Goal: Task Accomplishment & Management: Use online tool/utility

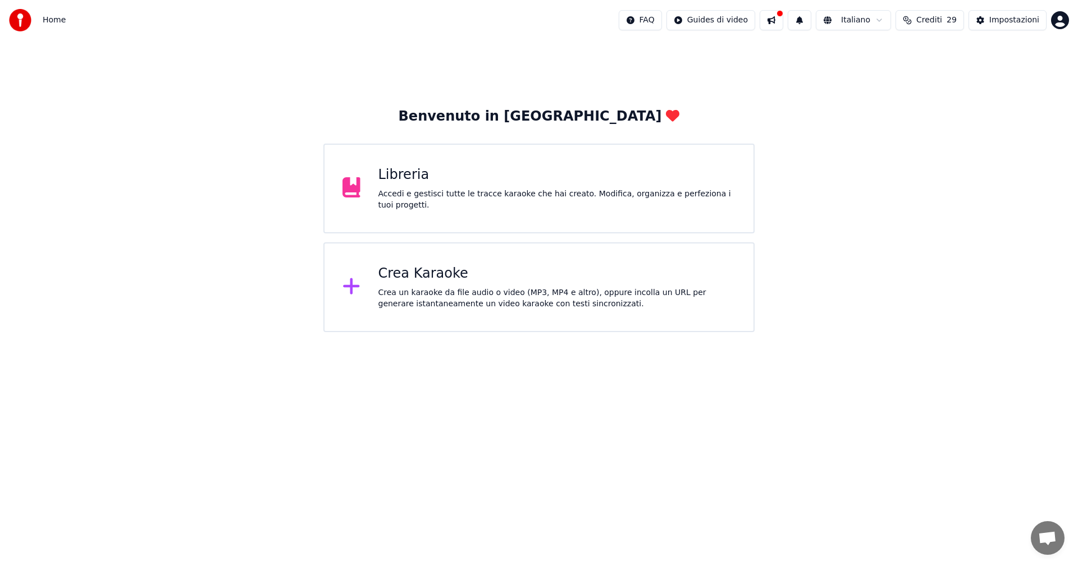
click at [376, 292] on div "Crea Karaoke Crea un karaoke da file audio o video (MP3, MP4 e altro), oppure i…" at bounding box center [538, 288] width 431 height 90
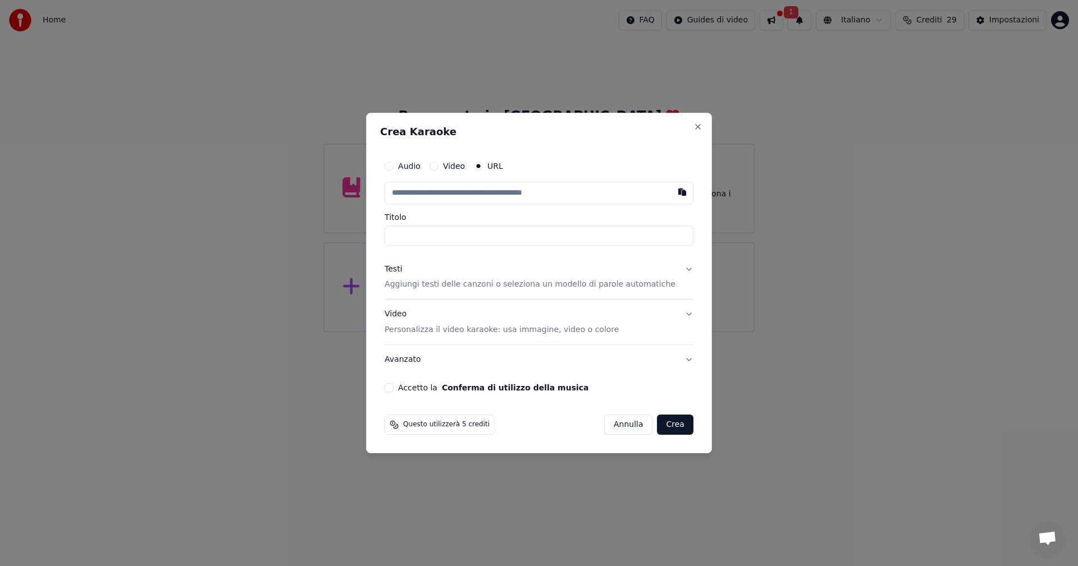
type input "**********"
click at [634, 393] on div "**********" at bounding box center [539, 273] width 318 height 247
click at [415, 285] on p "Aggiungi testi delle canzoni o seleziona un modello di parole automatiche" at bounding box center [530, 285] width 291 height 11
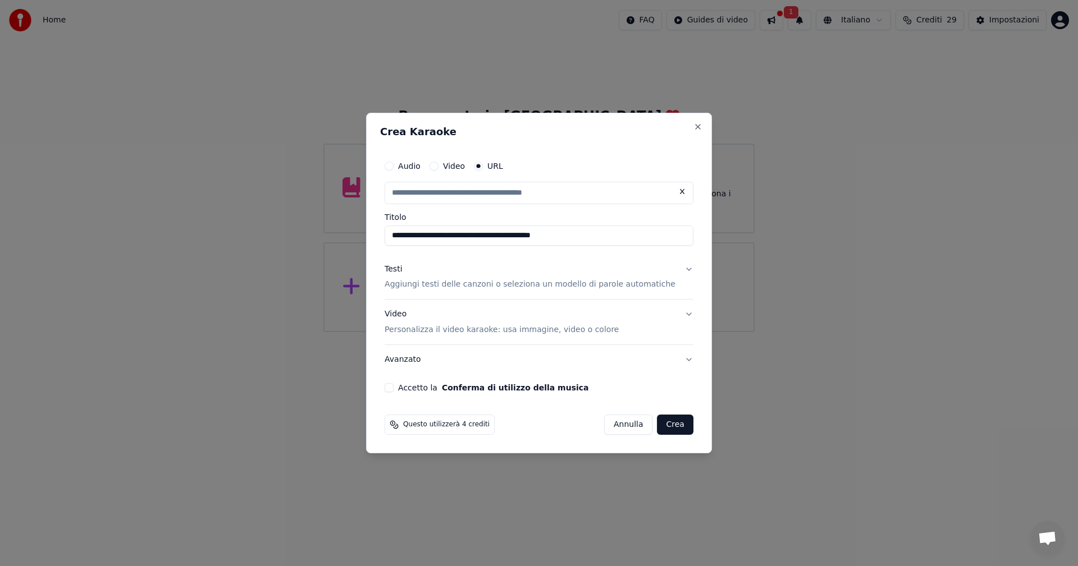
type input "**********"
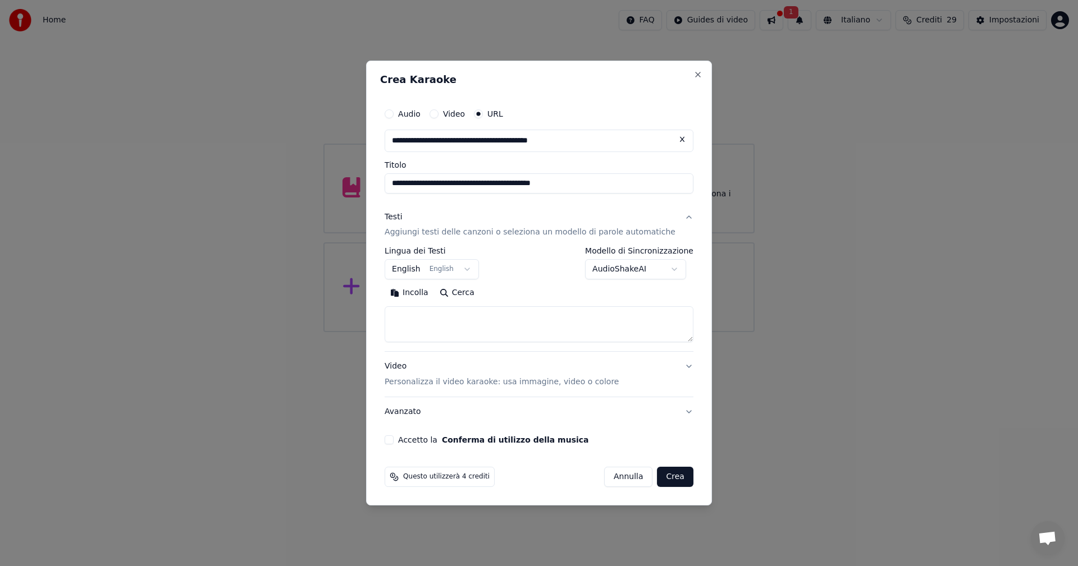
click at [438, 326] on textarea at bounding box center [539, 325] width 309 height 36
paste textarea "**********"
type textarea "**********"
click at [476, 271] on button "English English" at bounding box center [432, 270] width 94 height 20
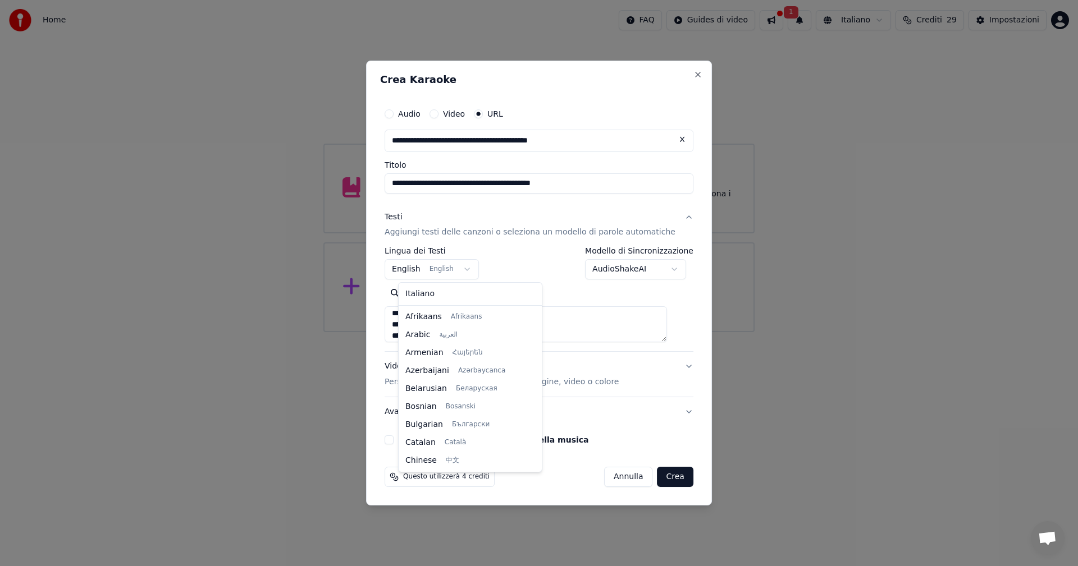
scroll to position [90, 0]
select select "**"
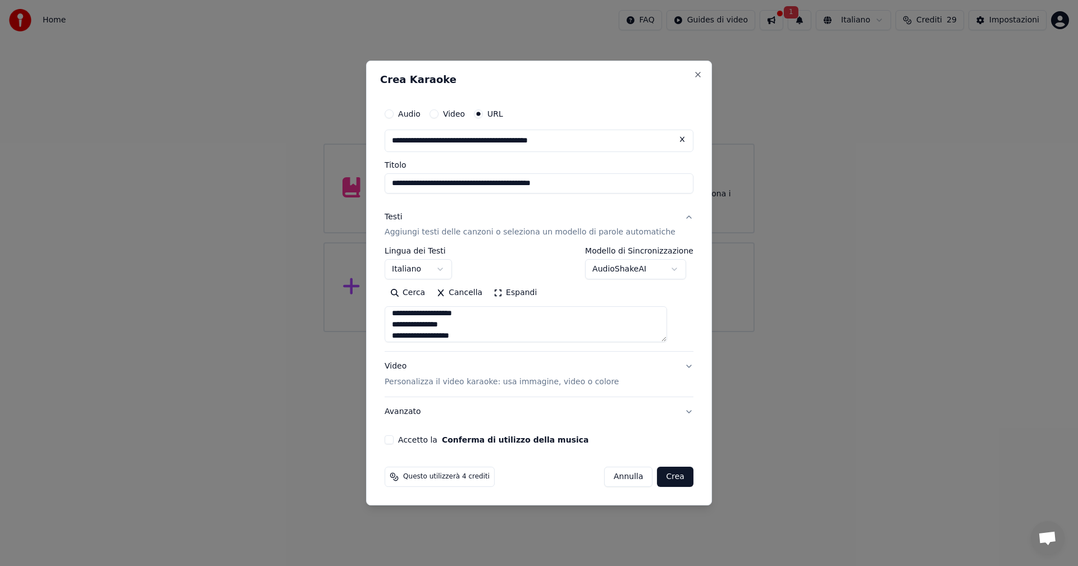
click at [394, 438] on button "Accetto la Conferma di utilizzo della musica" at bounding box center [389, 440] width 9 height 9
click at [665, 478] on button "Crea" at bounding box center [675, 477] width 36 height 20
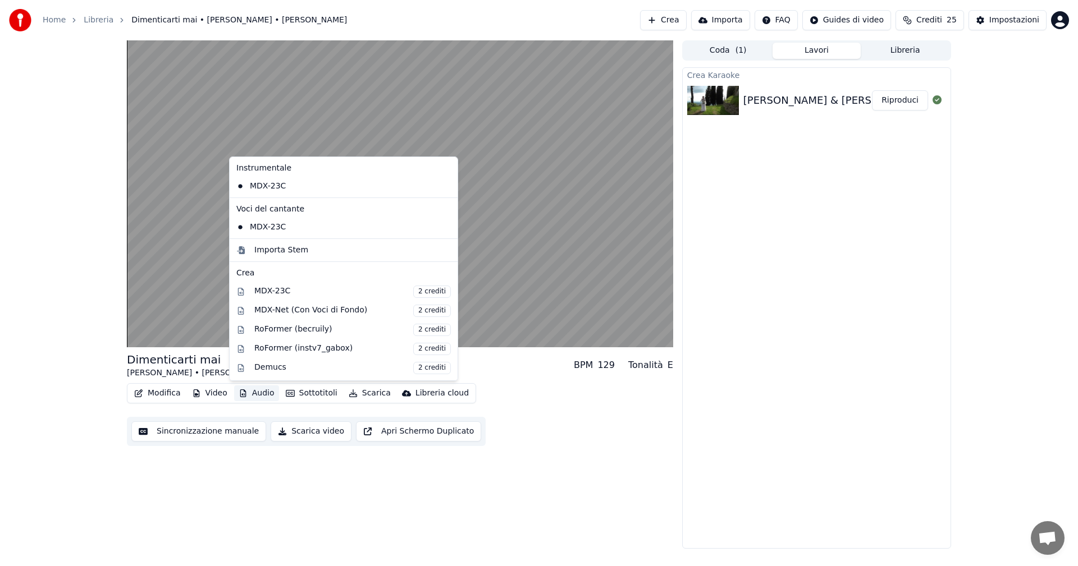
click at [254, 389] on button "Audio" at bounding box center [256, 394] width 45 height 16
click at [259, 482] on div "Dimenticarti mai [PERSON_NAME] • [PERSON_NAME] BPM 129 Tonalità E Modifica Vide…" at bounding box center [400, 294] width 546 height 509
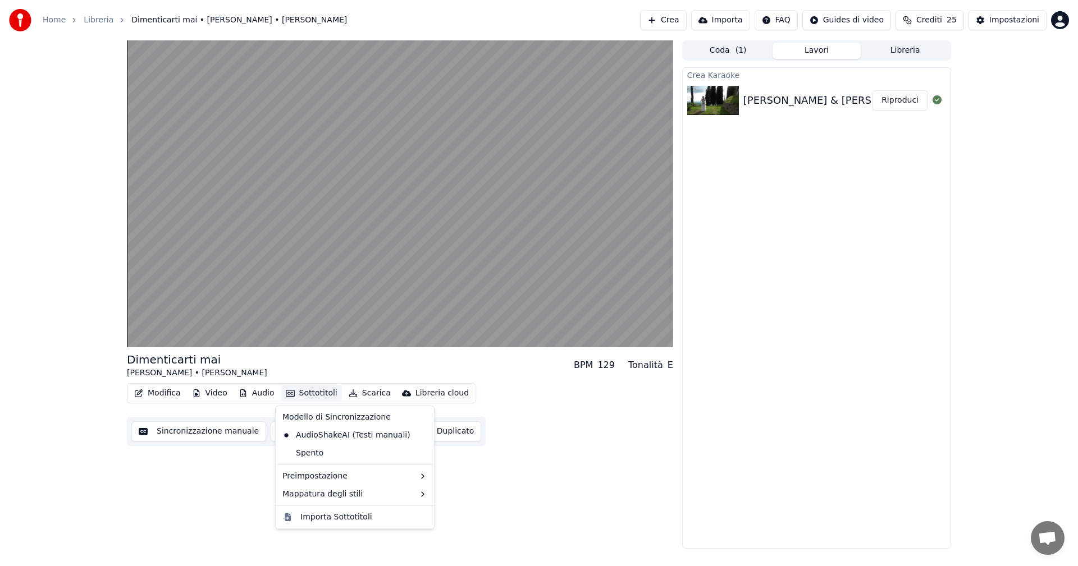
click at [323, 391] on button "Sottotitoli" at bounding box center [311, 394] width 61 height 16
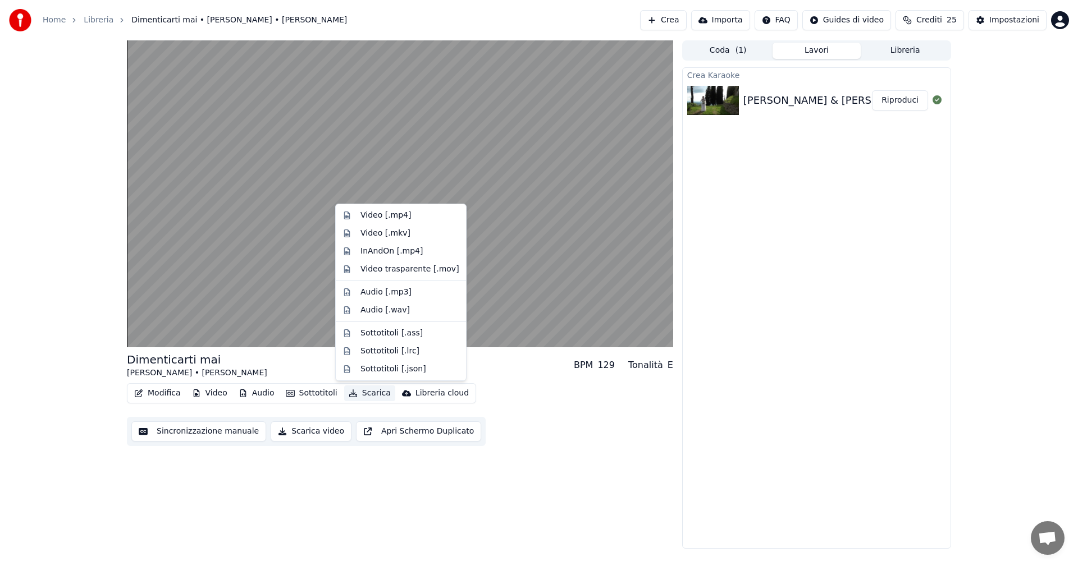
click at [540, 468] on div "Dimenticarti mai [PERSON_NAME] • [PERSON_NAME] BPM 129 Tonalità E Modifica Vide…" at bounding box center [400, 294] width 546 height 509
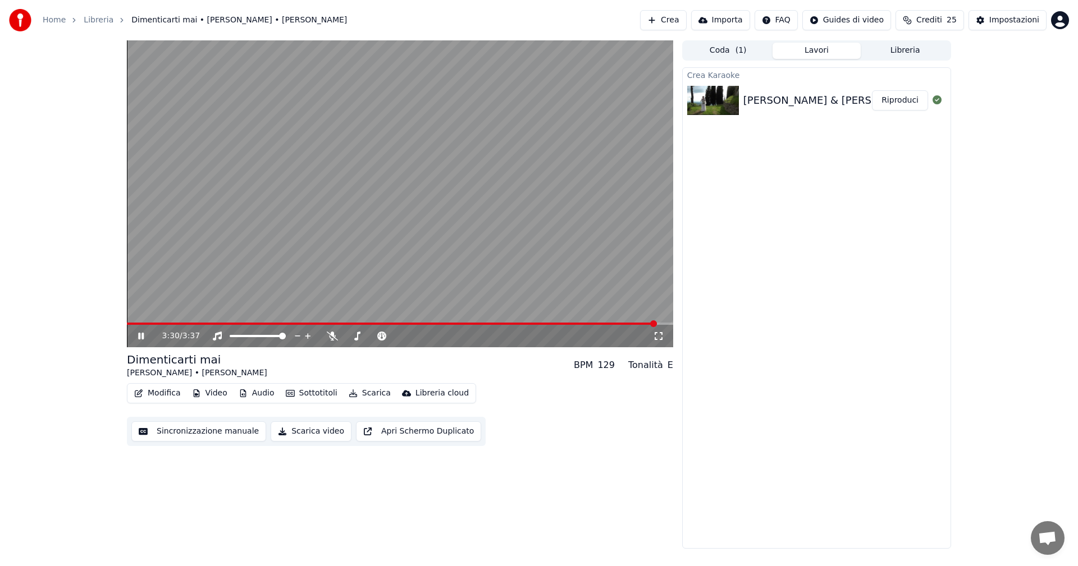
click at [143, 332] on icon at bounding box center [149, 336] width 26 height 9
click at [166, 395] on button "Modifica" at bounding box center [158, 394] width 56 height 16
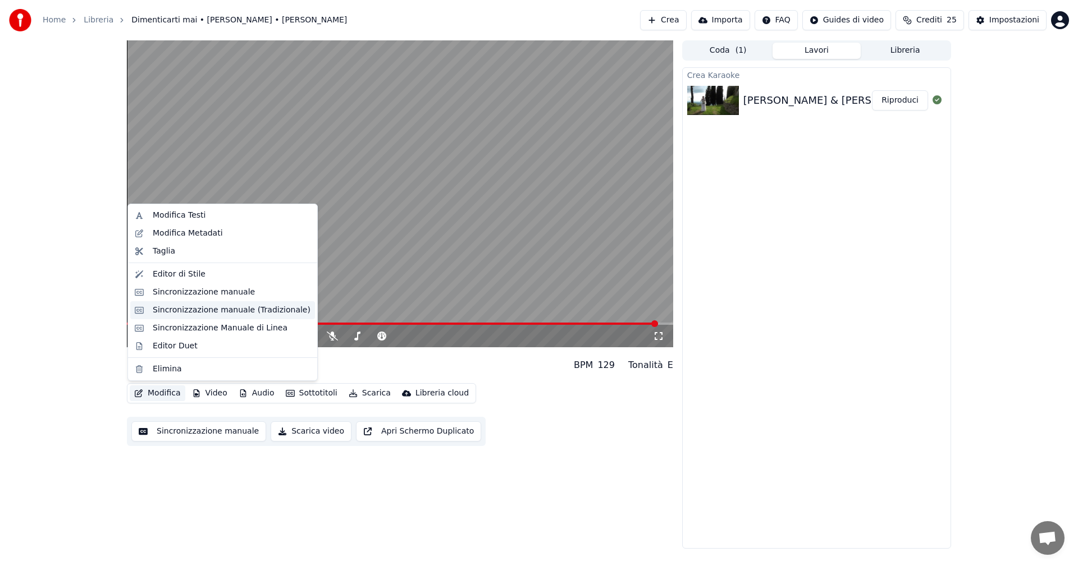
click at [218, 308] on div "Sincronizzazione manuale (Tradizionale)" at bounding box center [232, 310] width 158 height 11
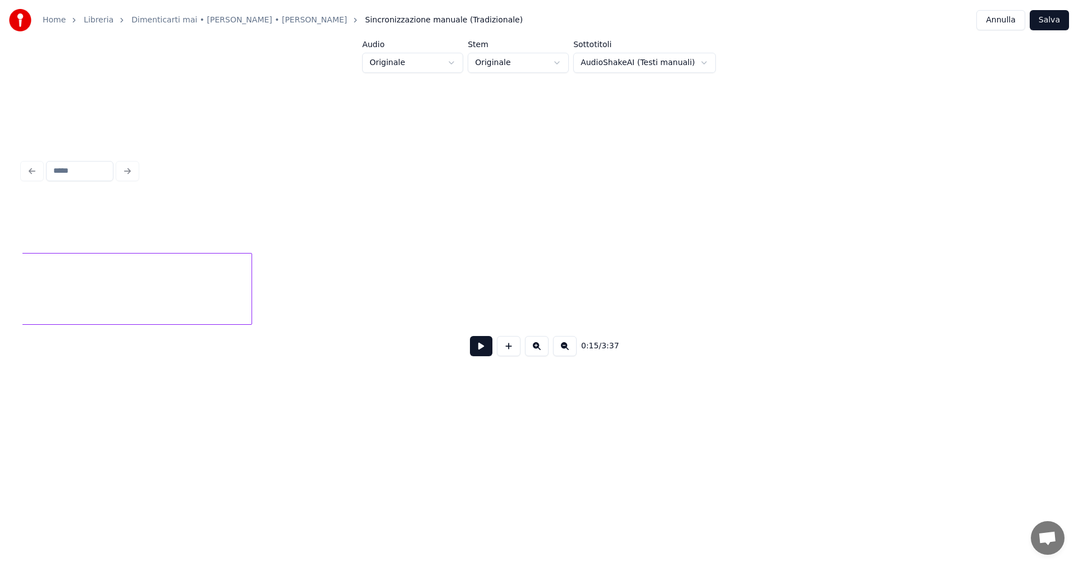
scroll to position [0, 23101]
click at [511, 353] on button at bounding box center [509, 346] width 24 height 20
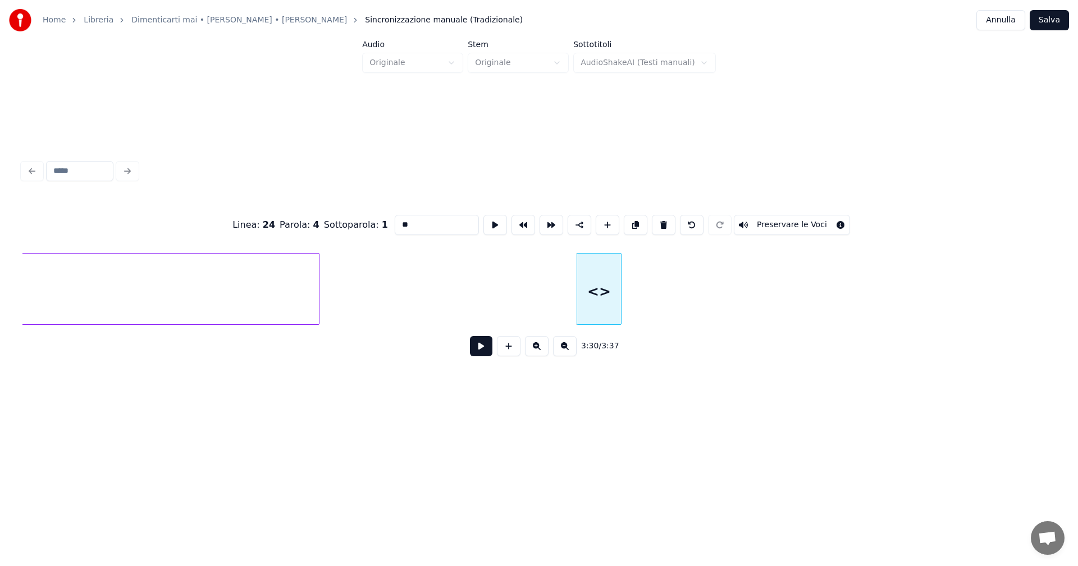
drag, startPoint x: 419, startPoint y: 216, endPoint x: 344, endPoint y: 209, distance: 74.9
click at [346, 210] on div "Linea : 24 Parola : 4 Sottoparola : 1 ** Preservare le Voci" at bounding box center [538, 225] width 1033 height 56
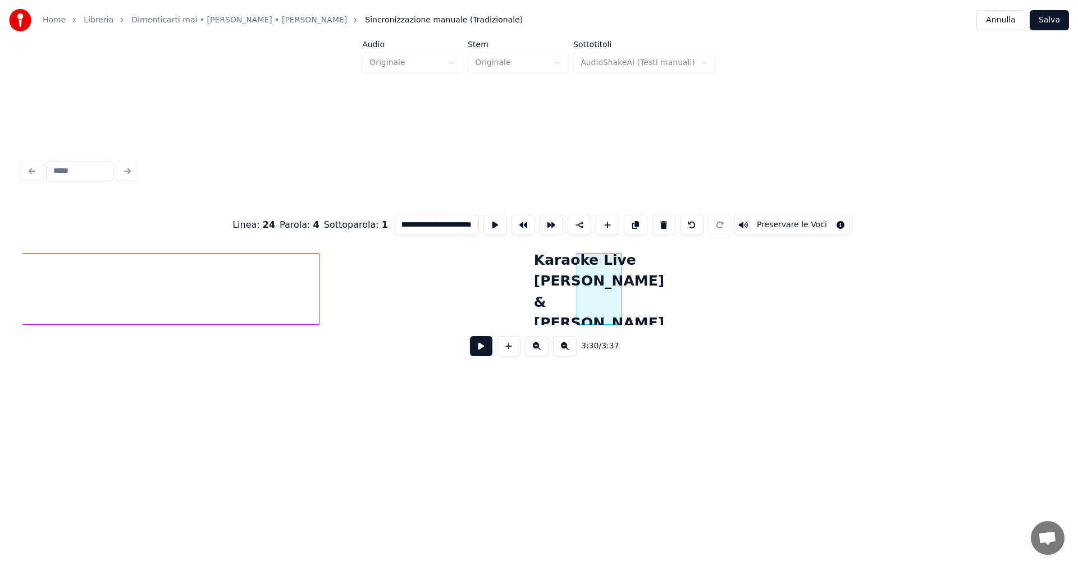
scroll to position [0, 25]
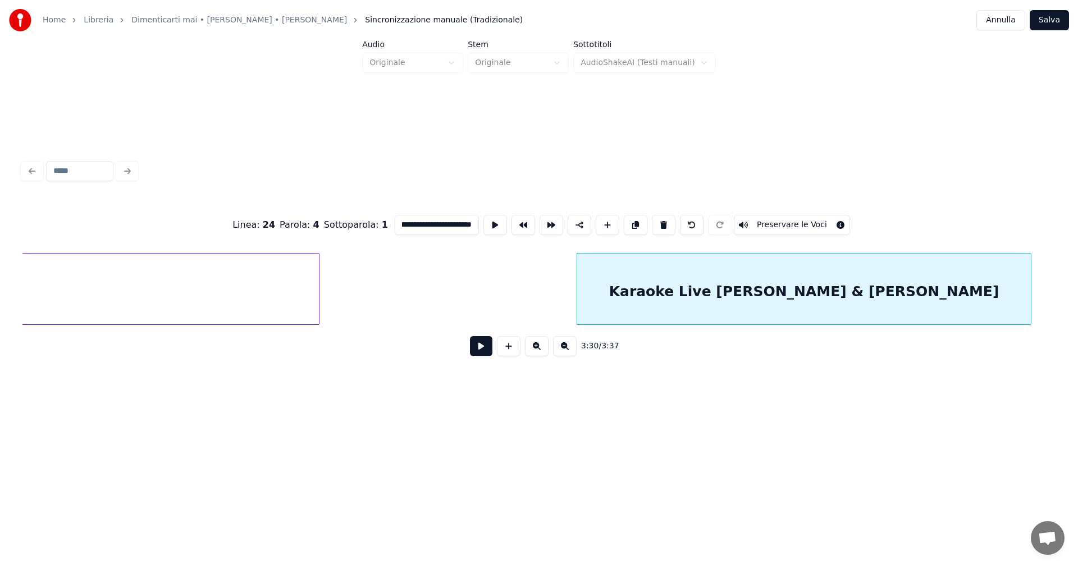
click at [1031, 282] on div at bounding box center [1028, 289] width 3 height 71
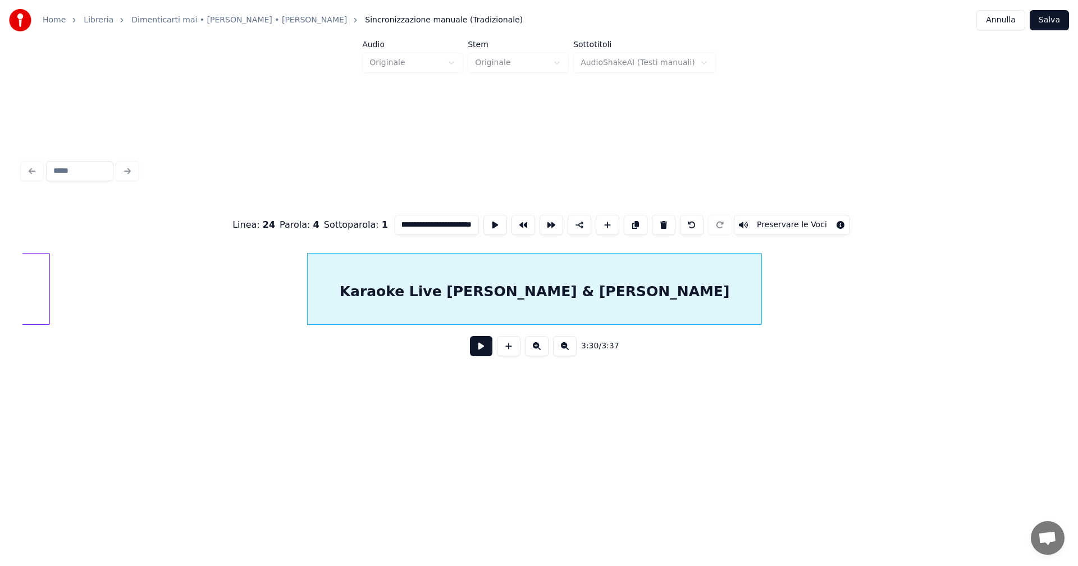
scroll to position [0, 23371]
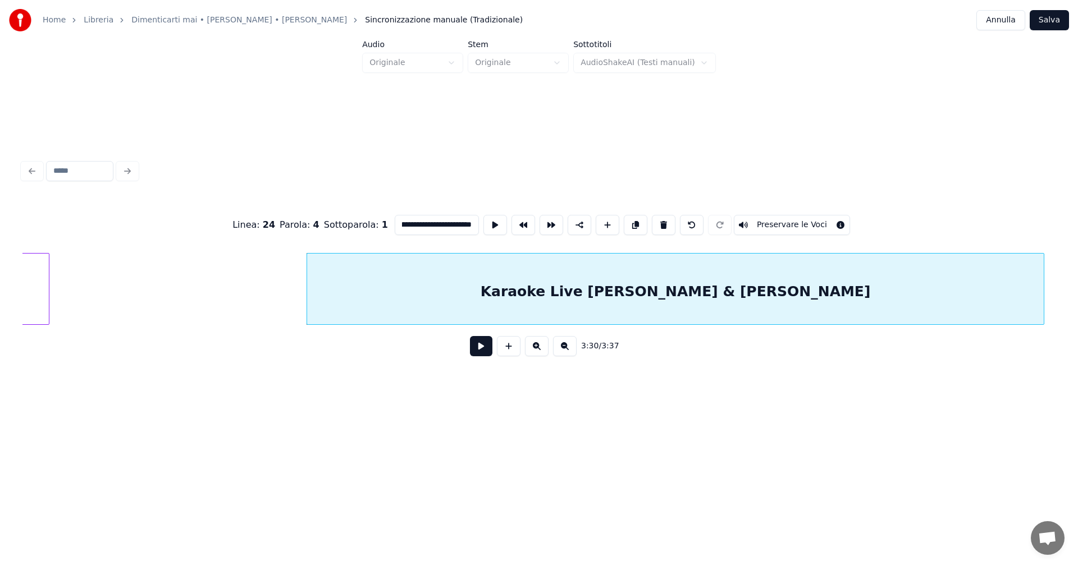
click at [1044, 288] on div at bounding box center [1041, 289] width 3 height 71
type input "**********"
click at [1054, 17] on button "Salva" at bounding box center [1049, 20] width 39 height 20
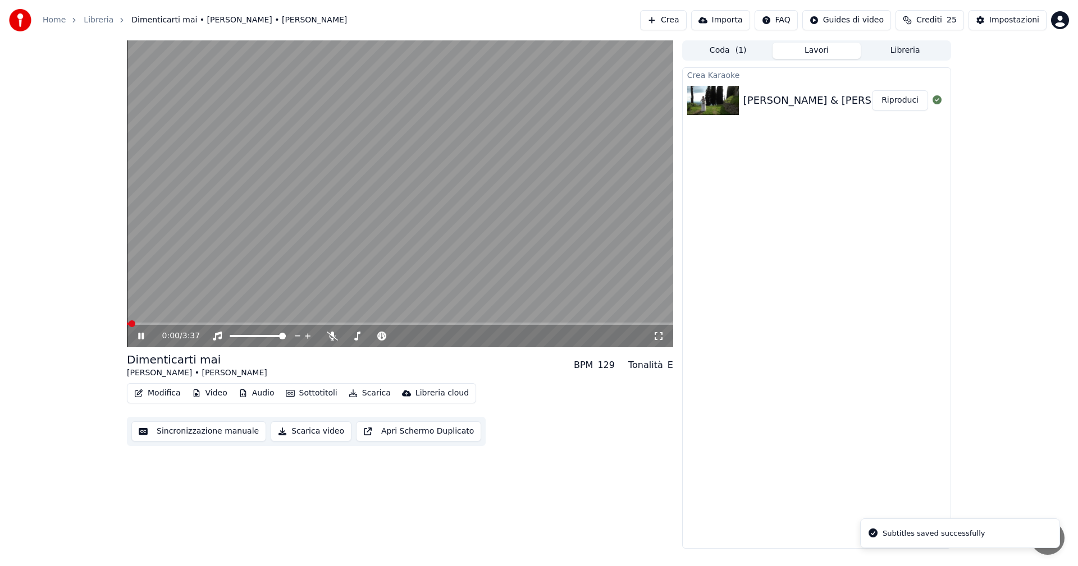
click at [595, 326] on div "0:00 / 3:37" at bounding box center [400, 336] width 546 height 22
click at [600, 323] on span at bounding box center [400, 324] width 546 height 2
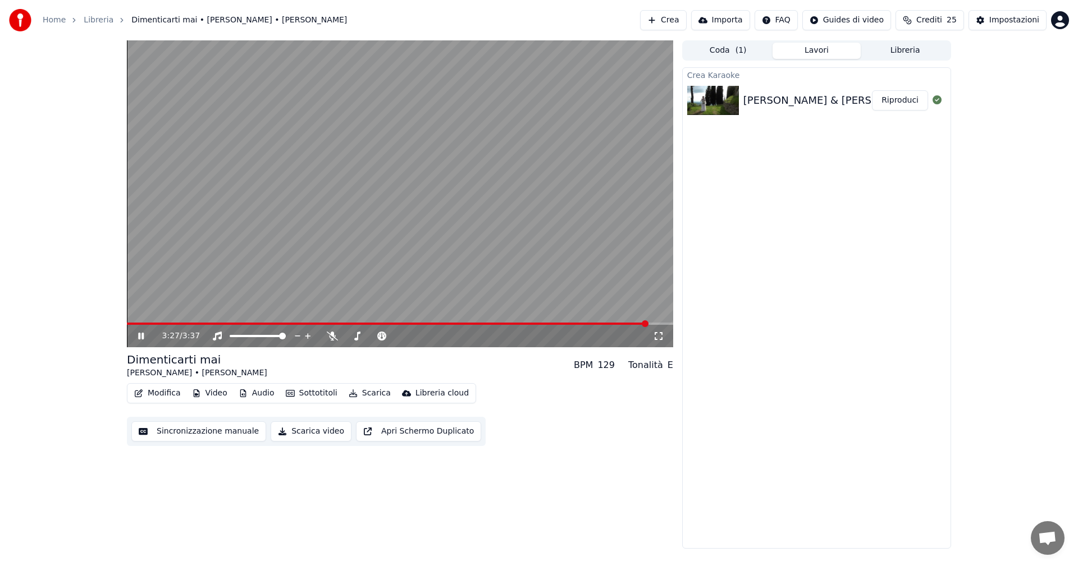
click at [139, 335] on icon at bounding box center [141, 336] width 6 height 7
click at [170, 395] on button "Modifica" at bounding box center [158, 394] width 56 height 16
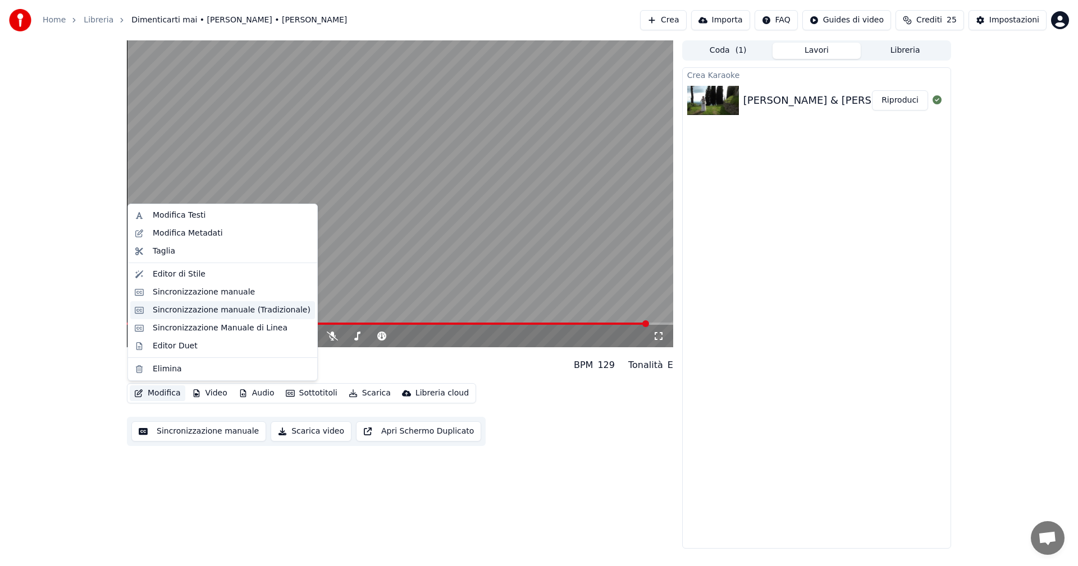
click at [198, 311] on div "Sincronizzazione manuale (Tradizionale)" at bounding box center [232, 310] width 158 height 11
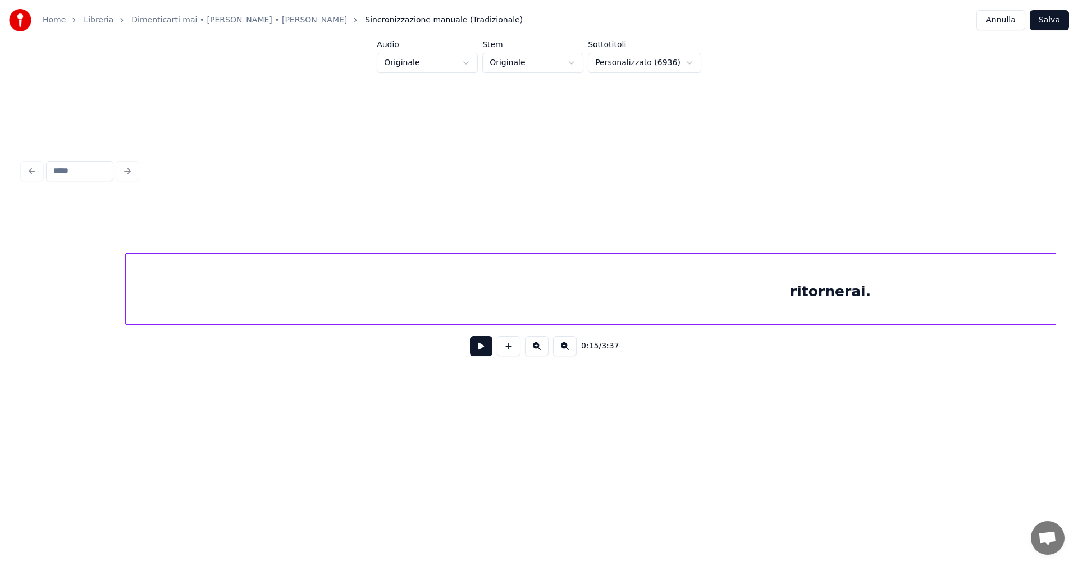
scroll to position [0, 23371]
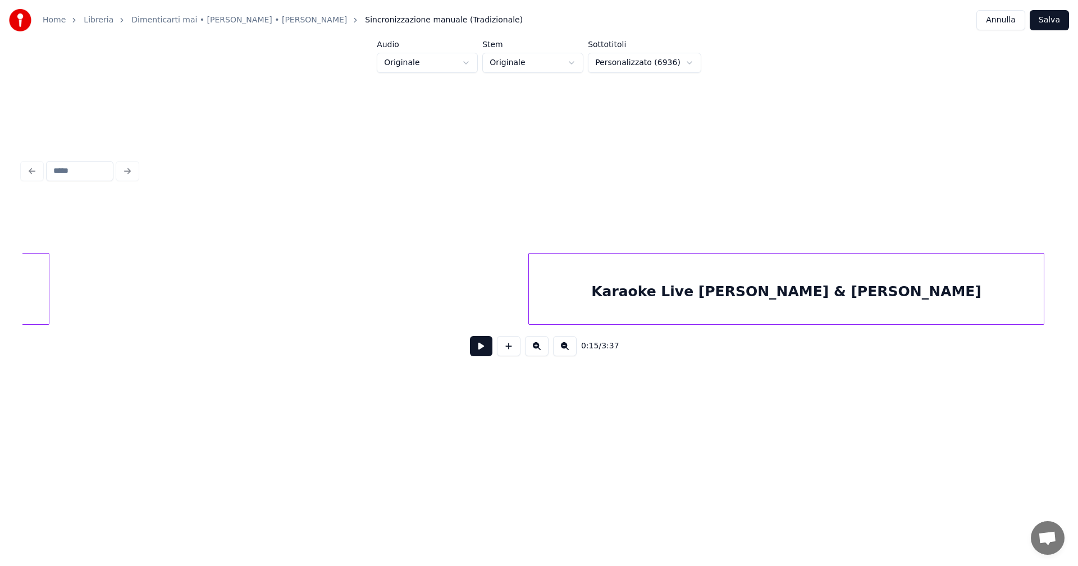
click at [529, 283] on div at bounding box center [530, 289] width 3 height 71
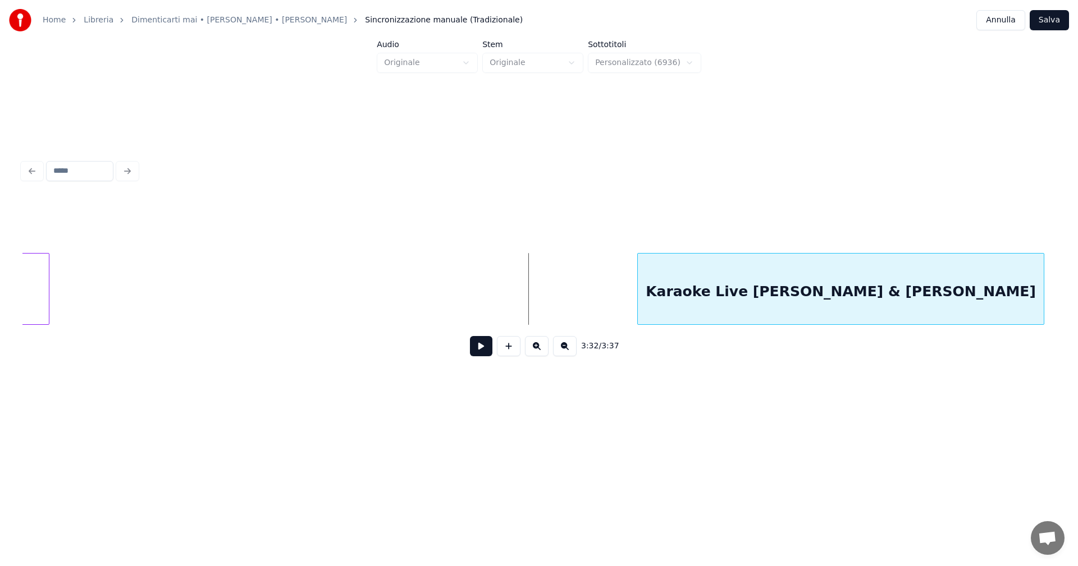
click at [638, 282] on div at bounding box center [639, 289] width 3 height 71
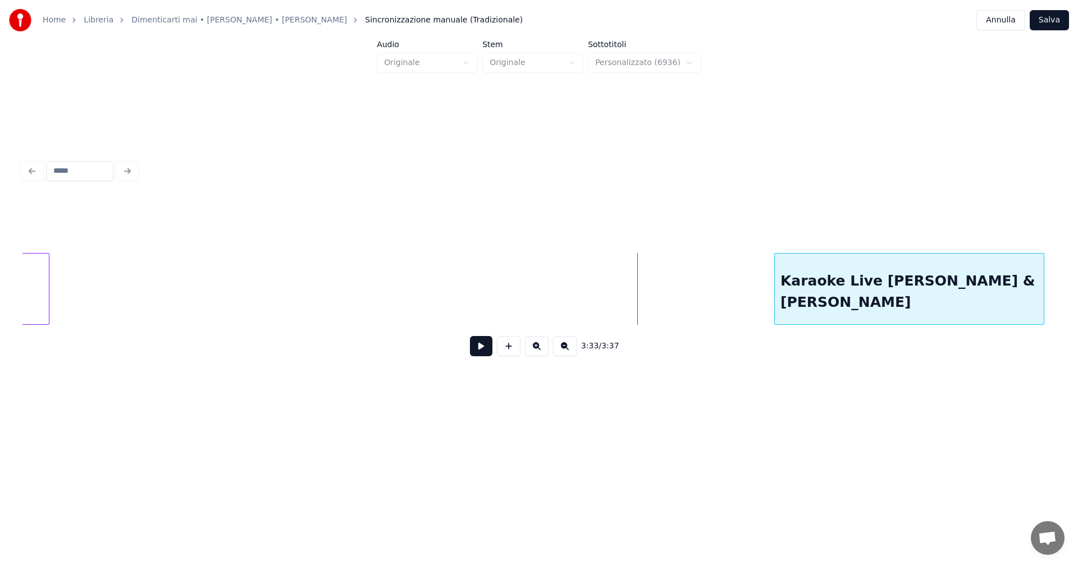
click at [775, 280] on div at bounding box center [776, 289] width 3 height 71
click at [1045, 22] on button "Salva" at bounding box center [1049, 20] width 39 height 20
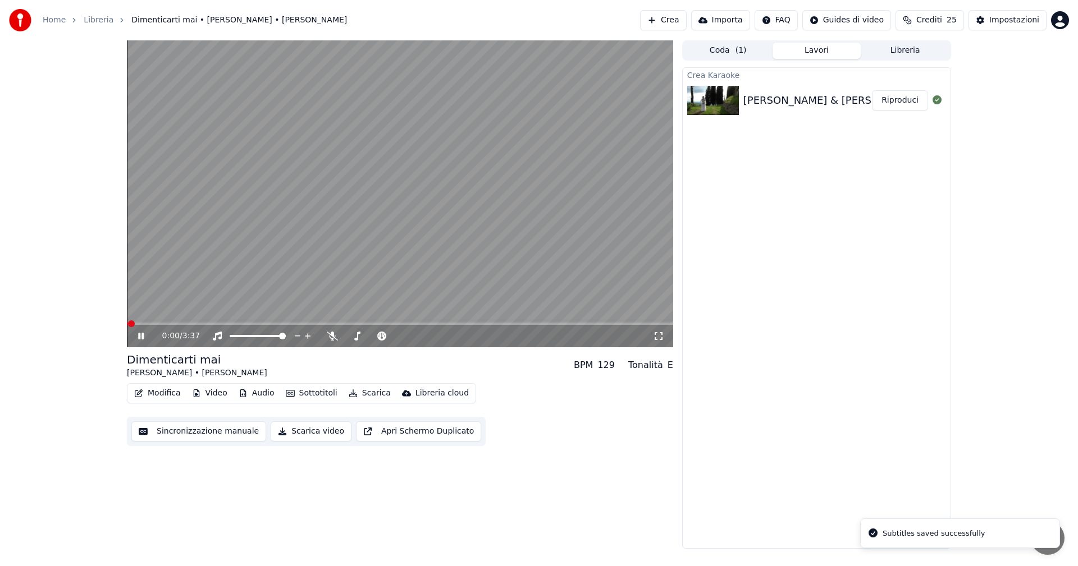
click at [617, 323] on span at bounding box center [400, 324] width 546 height 2
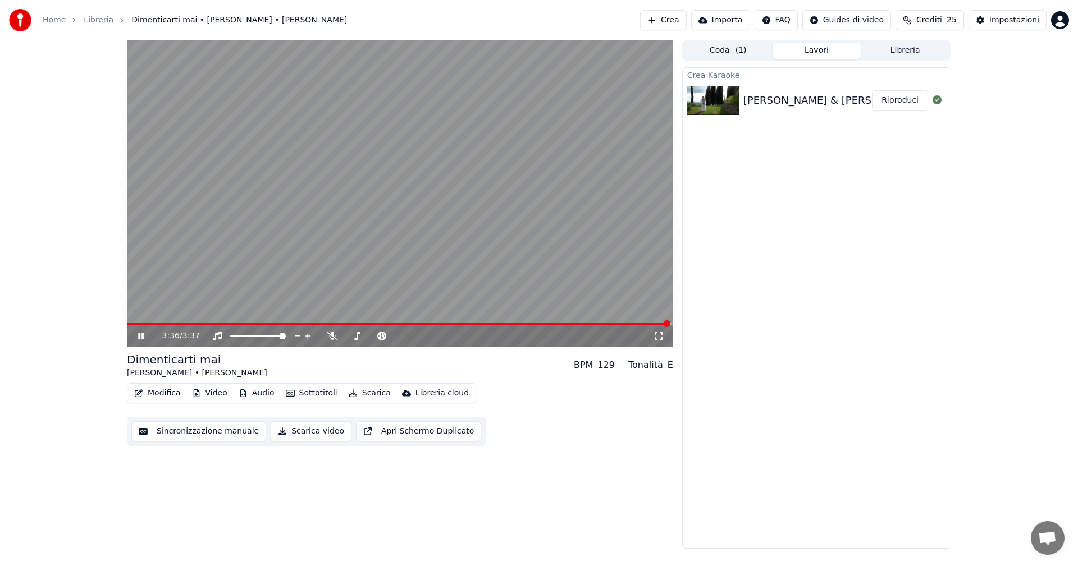
click at [140, 336] on icon at bounding box center [141, 336] width 6 height 7
click at [171, 395] on button "Modifica" at bounding box center [158, 394] width 56 height 16
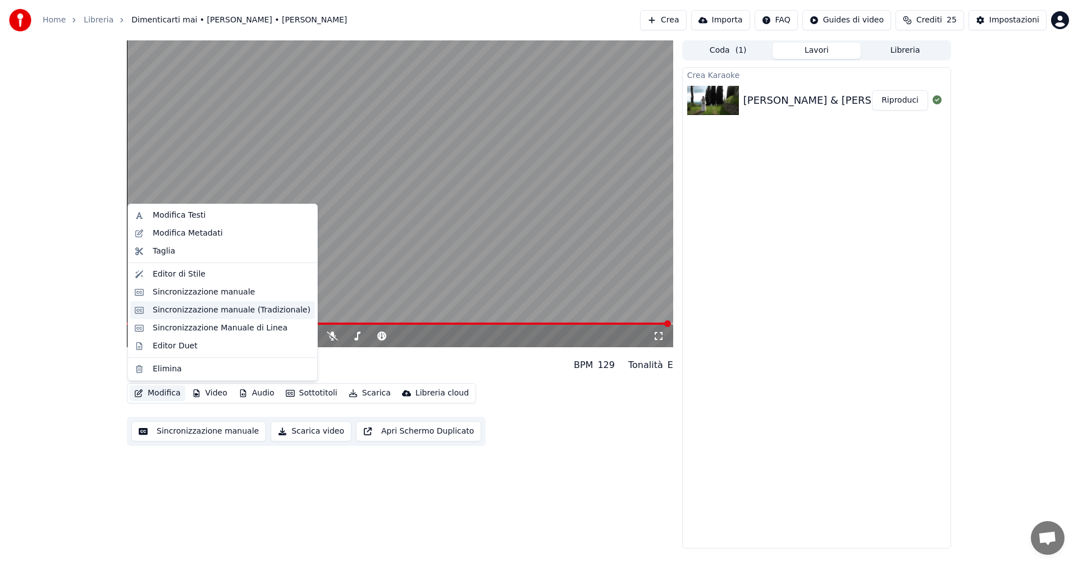
click at [233, 308] on div "Sincronizzazione manuale (Tradizionale)" at bounding box center [232, 310] width 158 height 11
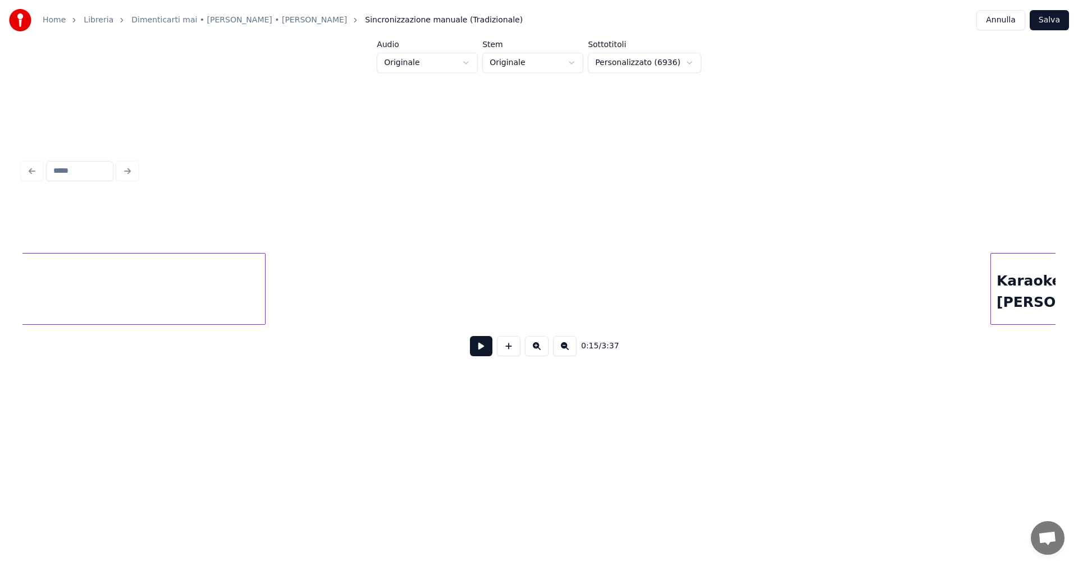
scroll to position [0, 23371]
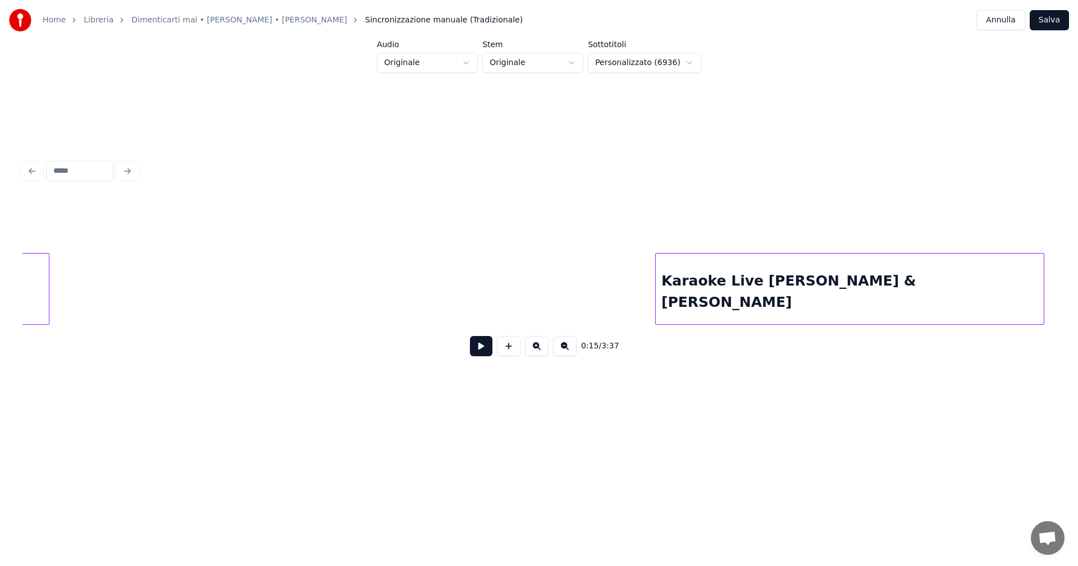
click at [656, 280] on div at bounding box center [657, 289] width 3 height 71
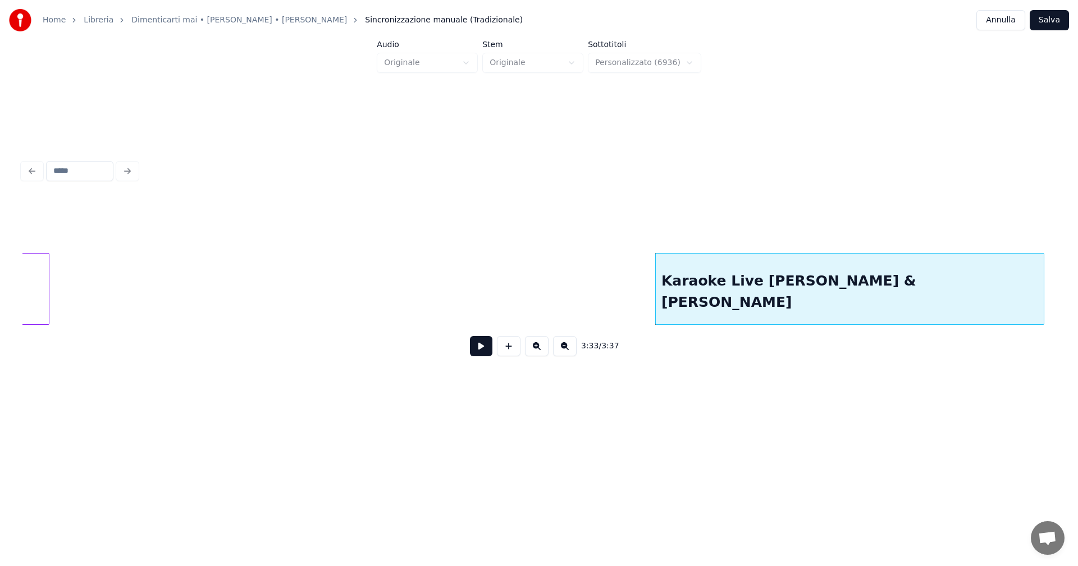
click at [1054, 20] on button "Salva" at bounding box center [1049, 20] width 39 height 20
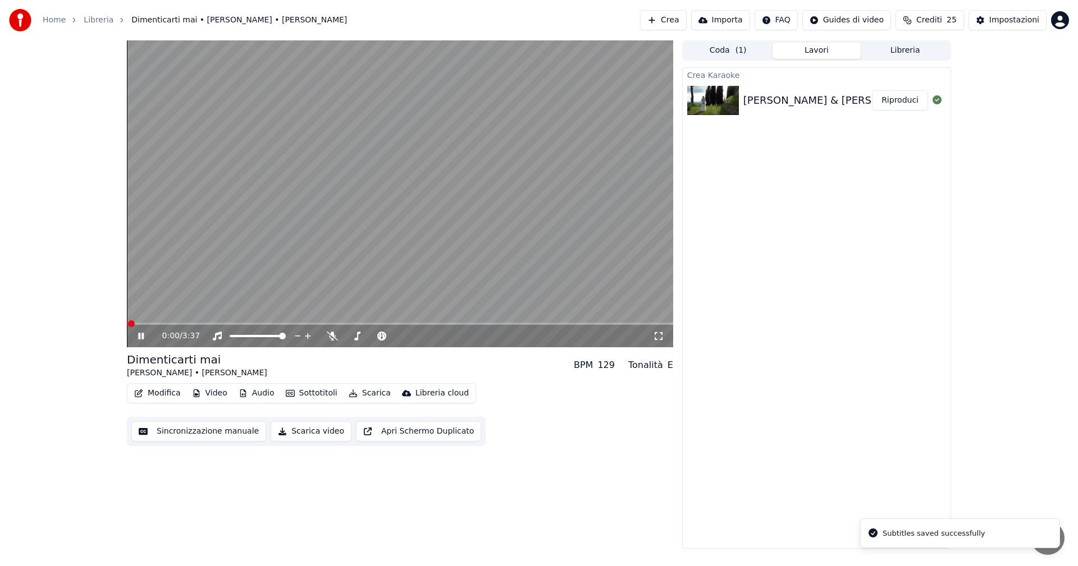
click at [607, 323] on span at bounding box center [400, 324] width 546 height 2
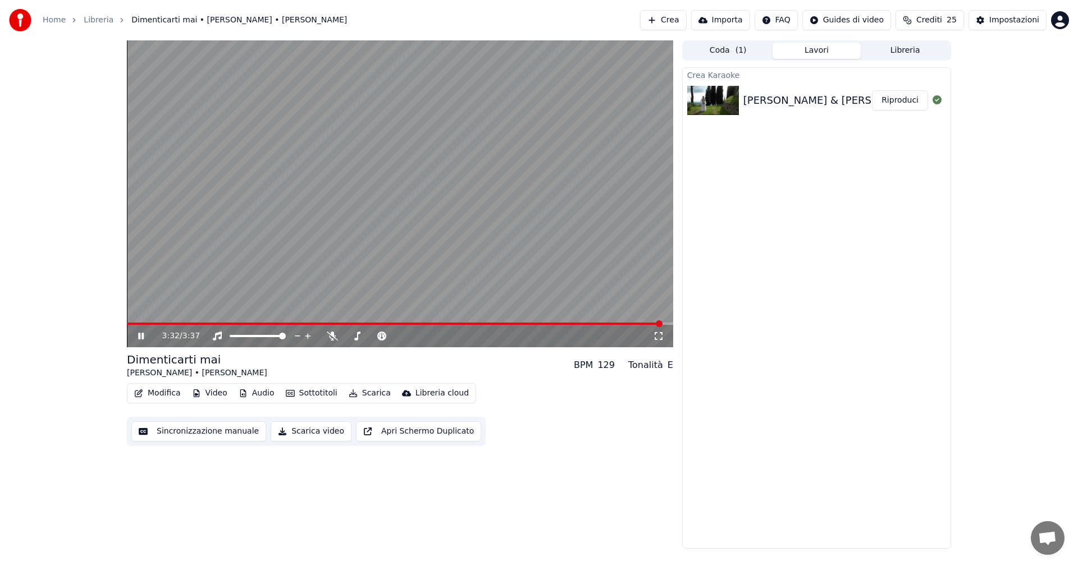
click at [143, 334] on icon at bounding box center [141, 336] width 6 height 7
click at [158, 391] on button "Modifica" at bounding box center [158, 394] width 56 height 16
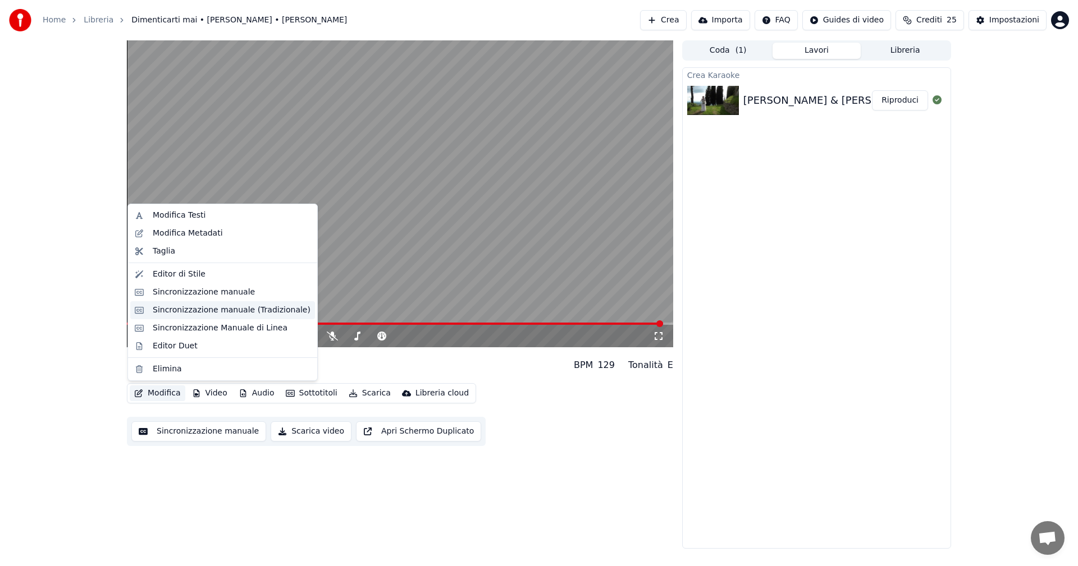
click at [260, 313] on div "Sincronizzazione manuale (Tradizionale)" at bounding box center [232, 310] width 158 height 11
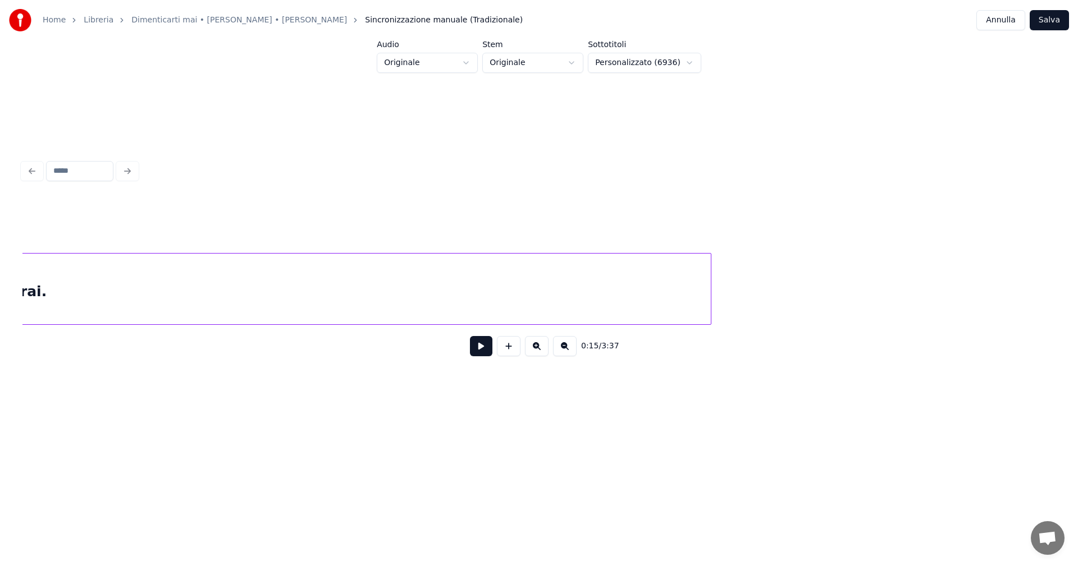
scroll to position [0, 23371]
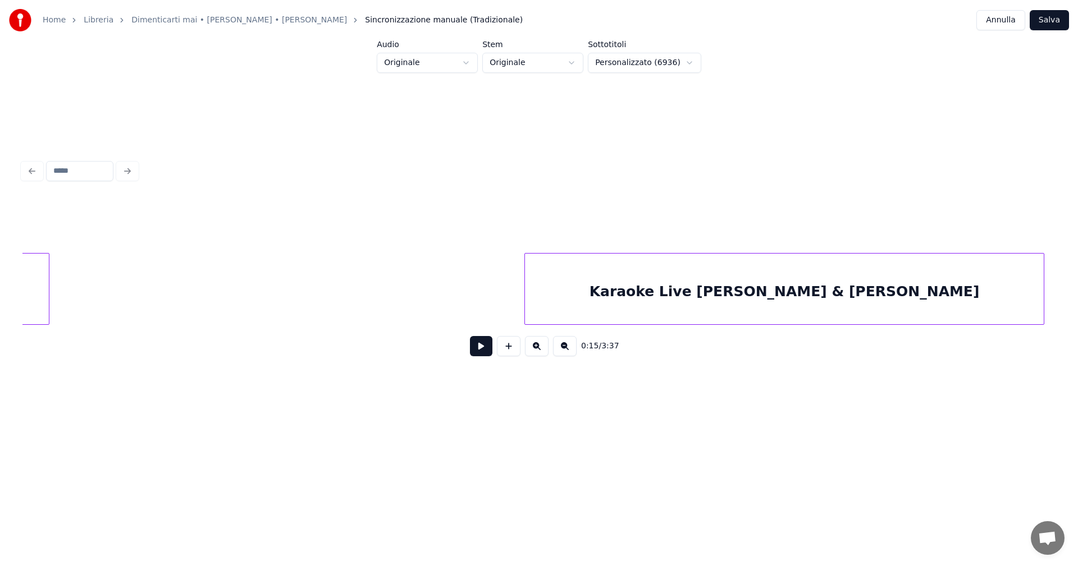
click at [525, 279] on div at bounding box center [526, 289] width 3 height 71
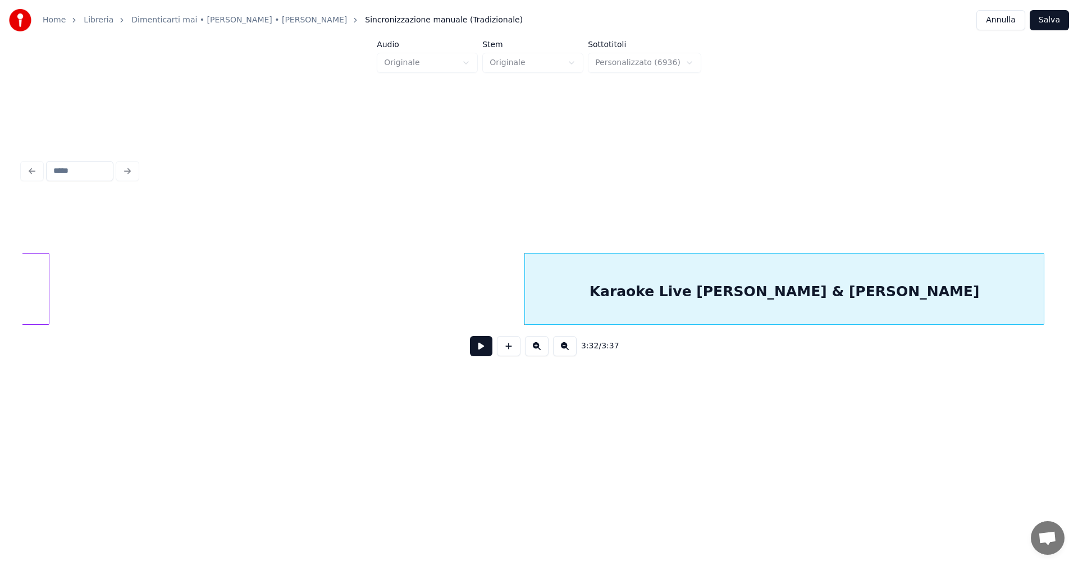
click at [1052, 17] on button "Salva" at bounding box center [1049, 20] width 39 height 20
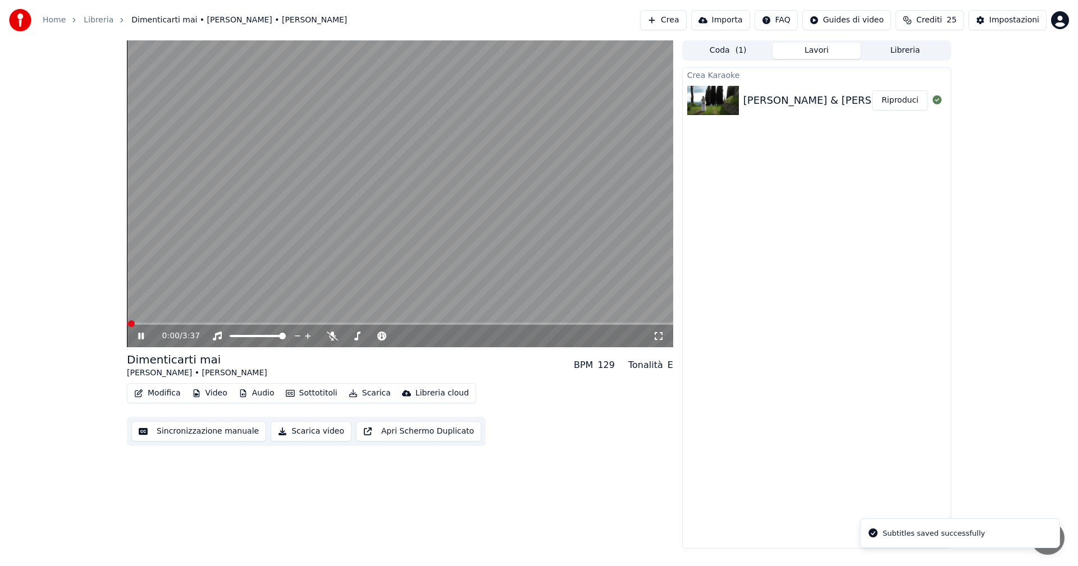
click at [621, 323] on span at bounding box center [400, 324] width 546 height 2
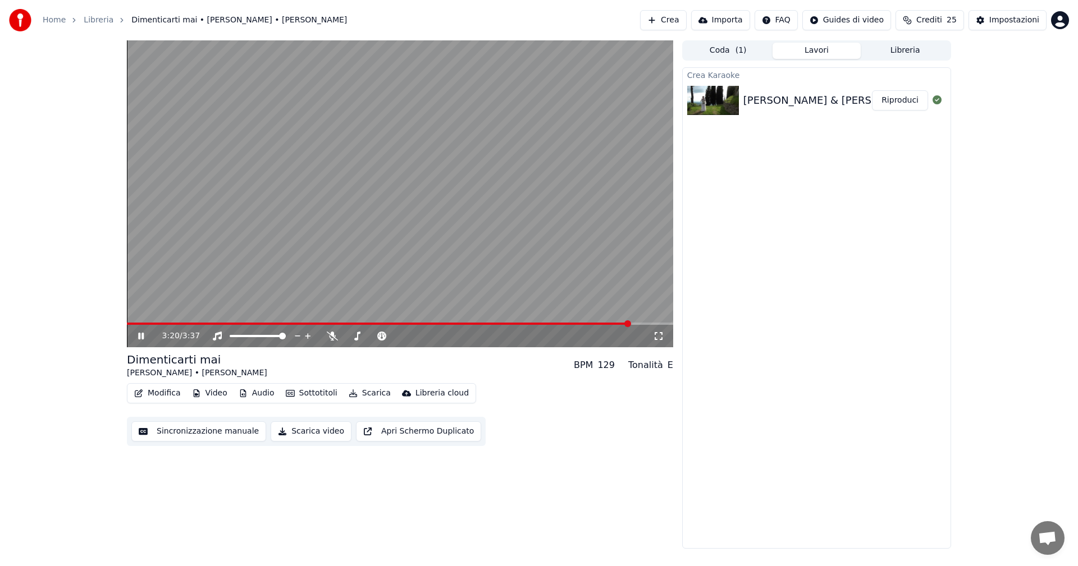
click at [138, 332] on icon at bounding box center [149, 336] width 26 height 9
click at [168, 397] on button "Modifica" at bounding box center [158, 394] width 56 height 16
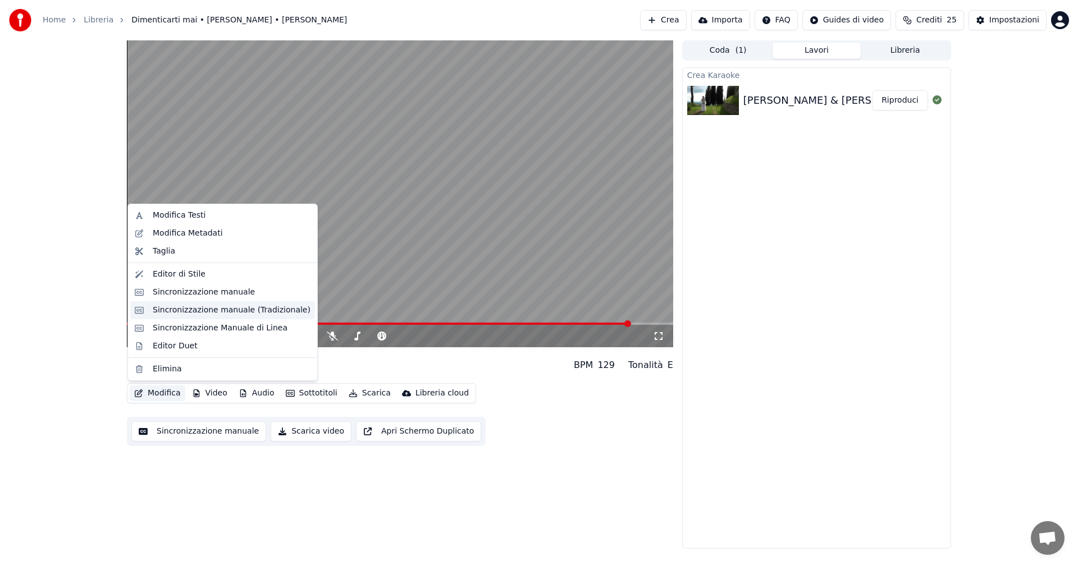
click at [209, 309] on div "Sincronizzazione manuale (Tradizionale)" at bounding box center [232, 310] width 158 height 11
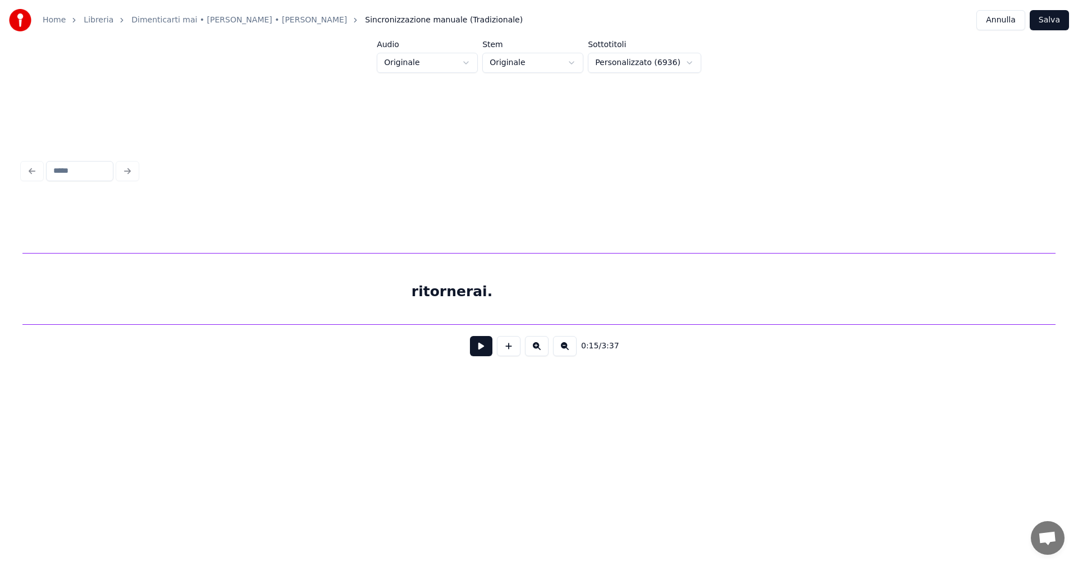
scroll to position [0, 23371]
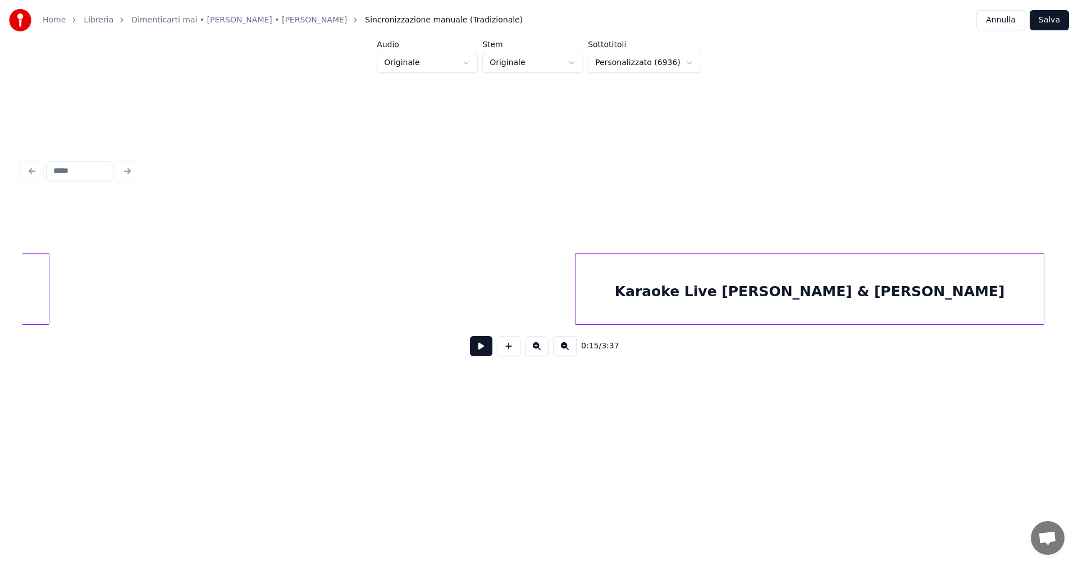
click at [575, 275] on div at bounding box center [576, 289] width 3 height 71
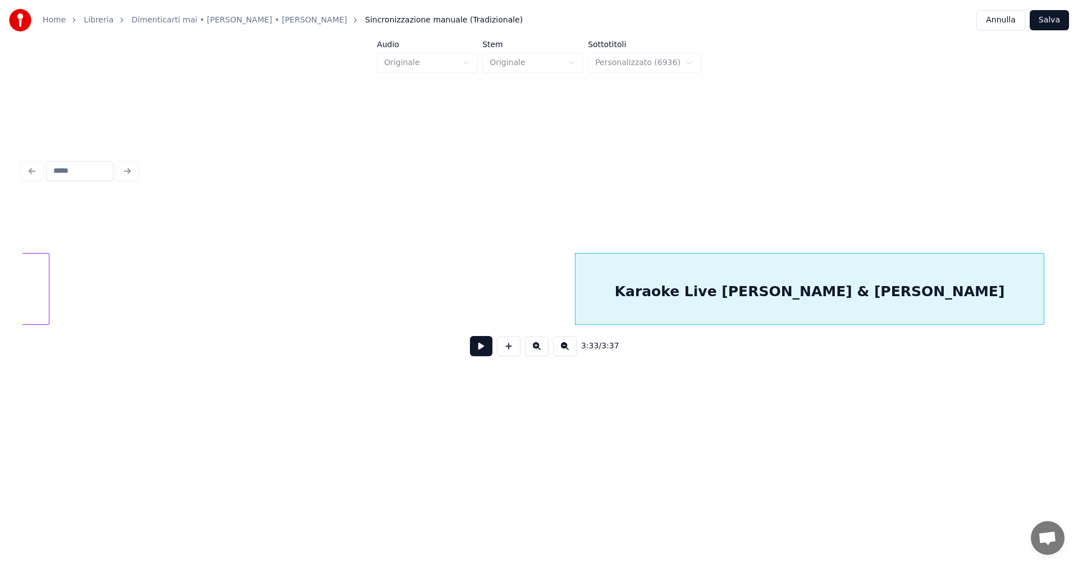
click at [1054, 19] on button "Salva" at bounding box center [1049, 20] width 39 height 20
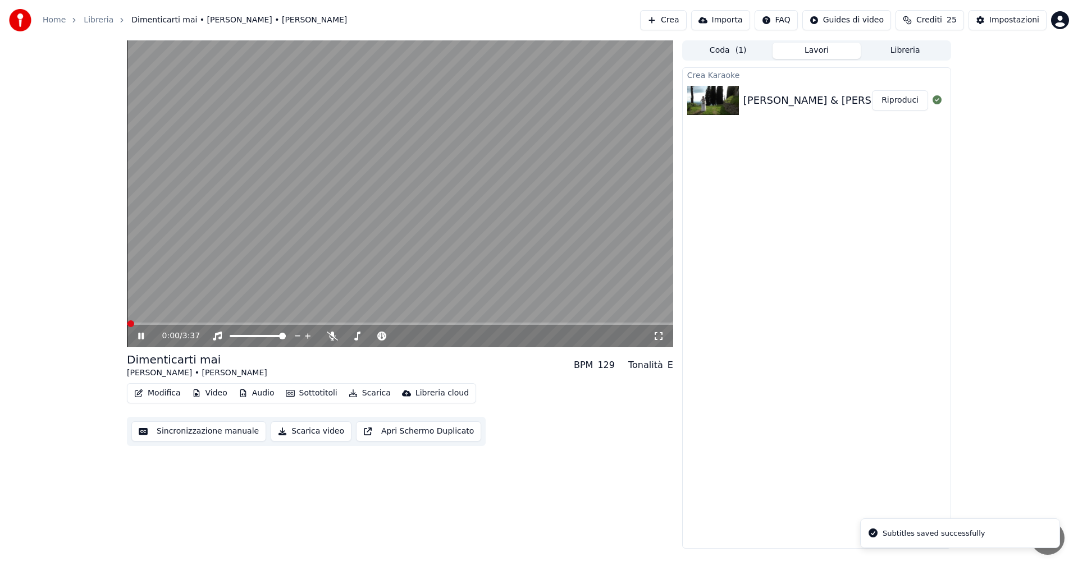
click at [625, 323] on span at bounding box center [400, 324] width 546 height 2
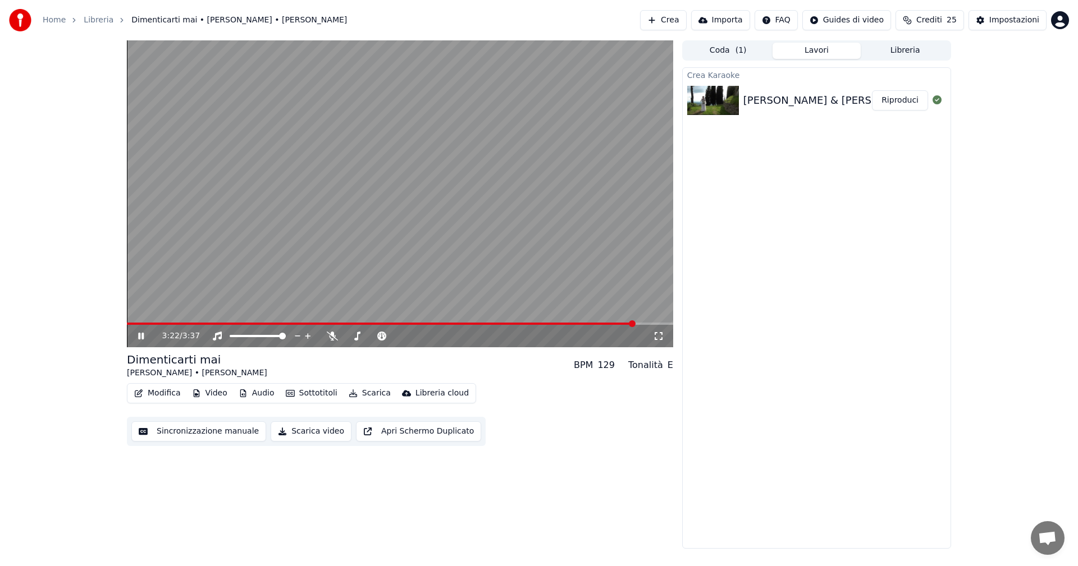
click at [142, 334] on icon at bounding box center [141, 336] width 6 height 7
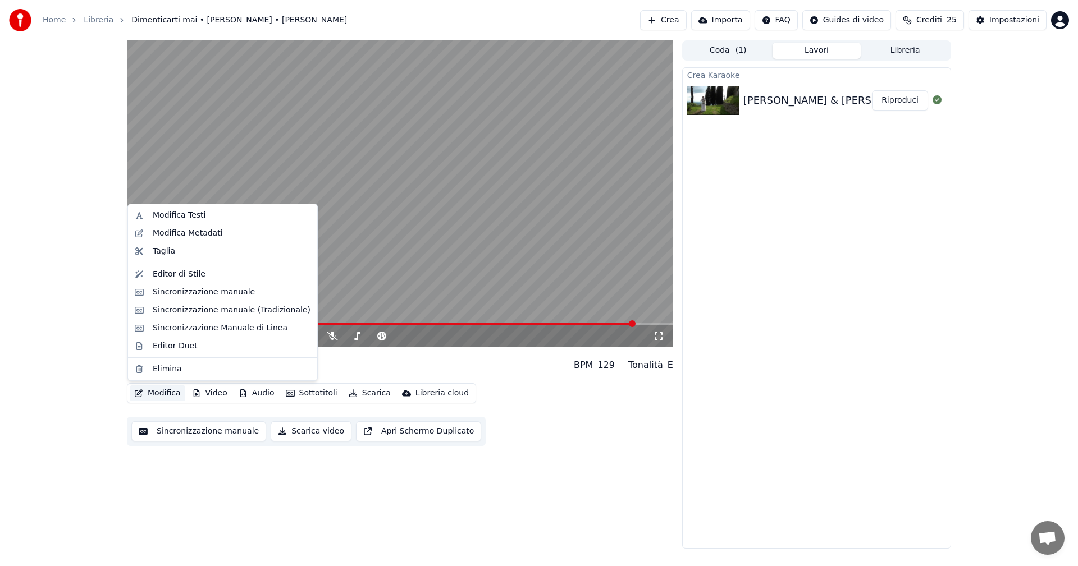
click at [164, 392] on button "Modifica" at bounding box center [158, 394] width 56 height 16
click at [206, 313] on div "Sincronizzazione manuale (Tradizionale)" at bounding box center [232, 310] width 158 height 11
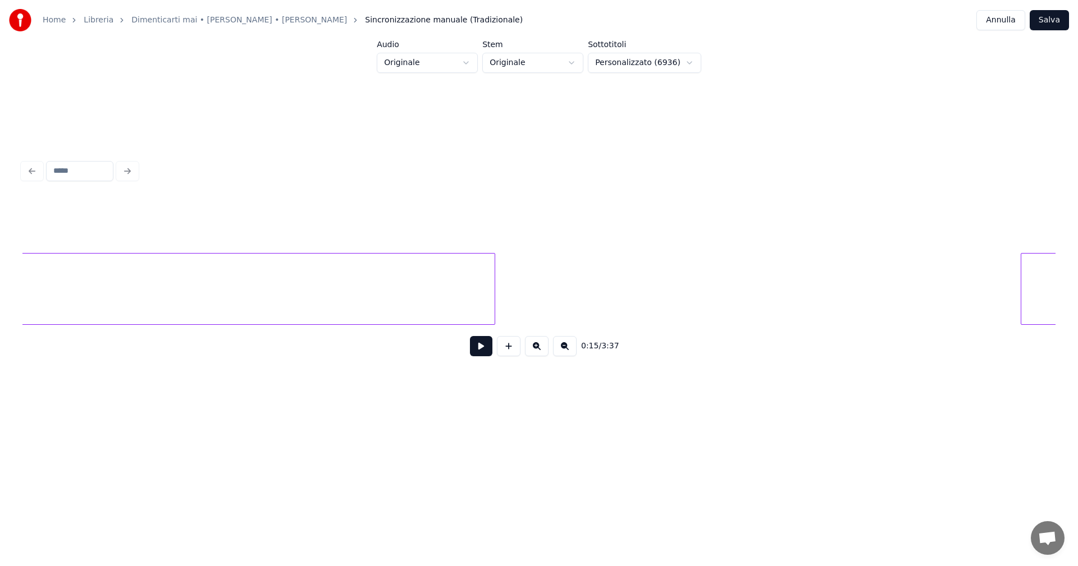
scroll to position [0, 23371]
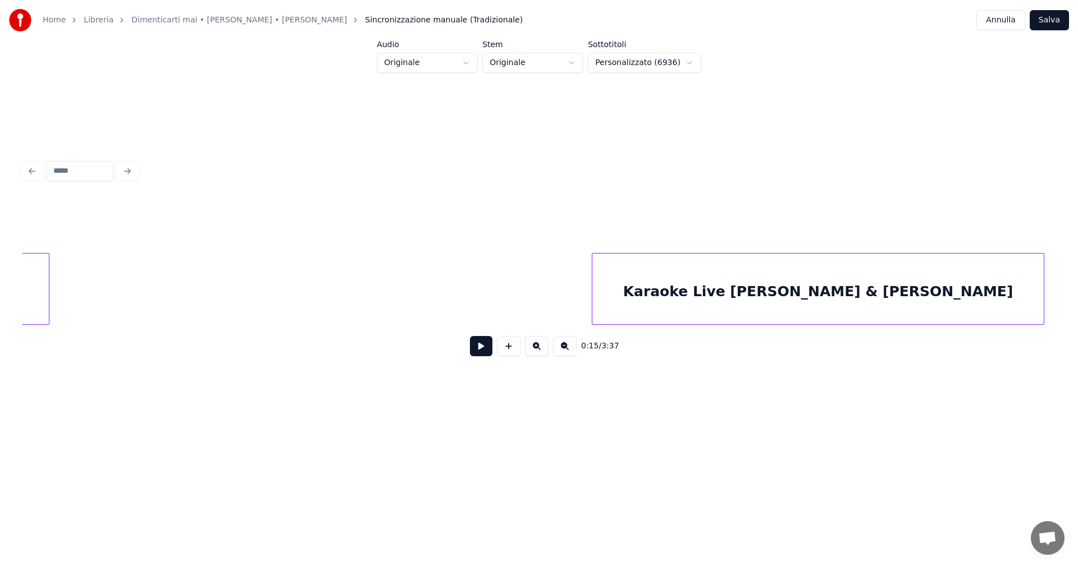
click at [593, 285] on div at bounding box center [593, 289] width 3 height 71
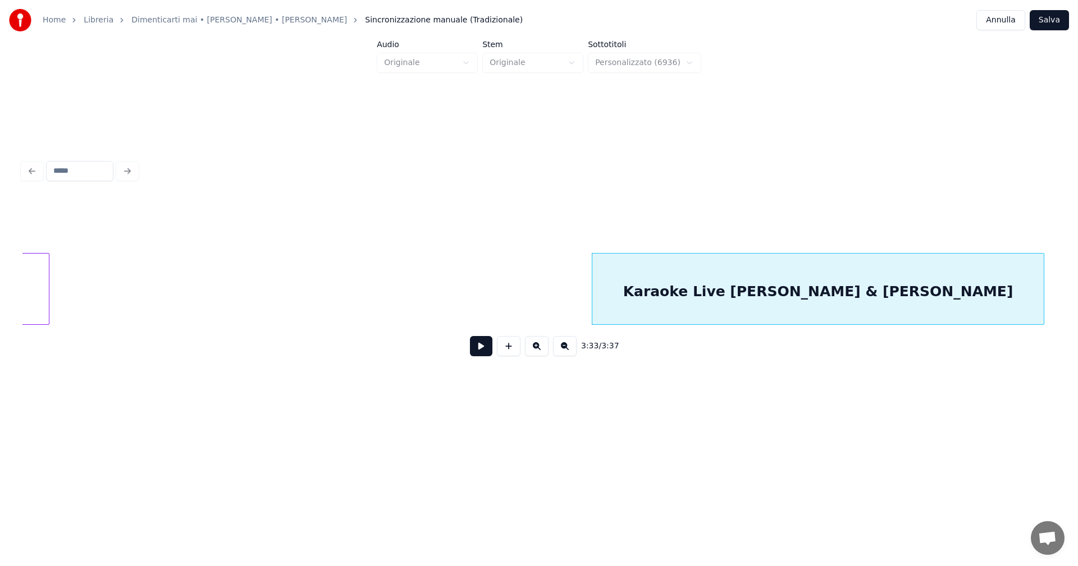
click at [1051, 16] on button "Salva" at bounding box center [1049, 20] width 39 height 20
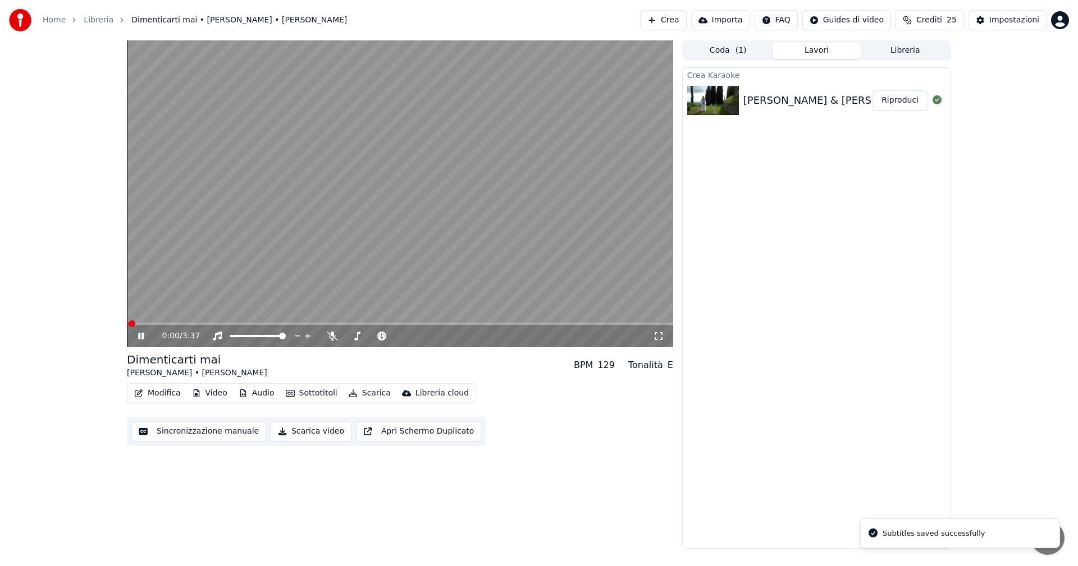
click at [634, 323] on span at bounding box center [400, 324] width 546 height 2
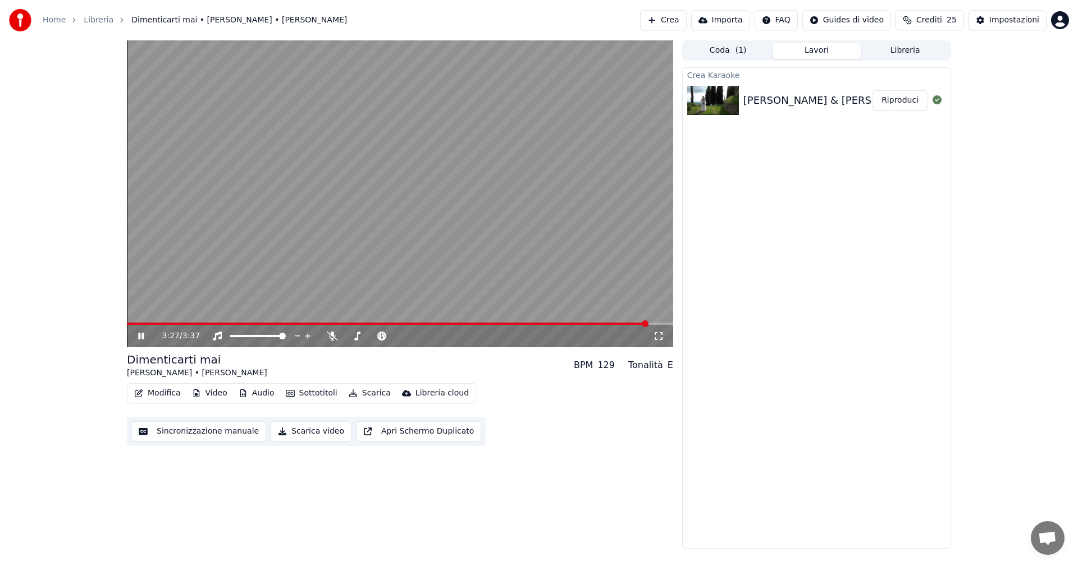
click at [141, 335] on icon at bounding box center [149, 336] width 26 height 9
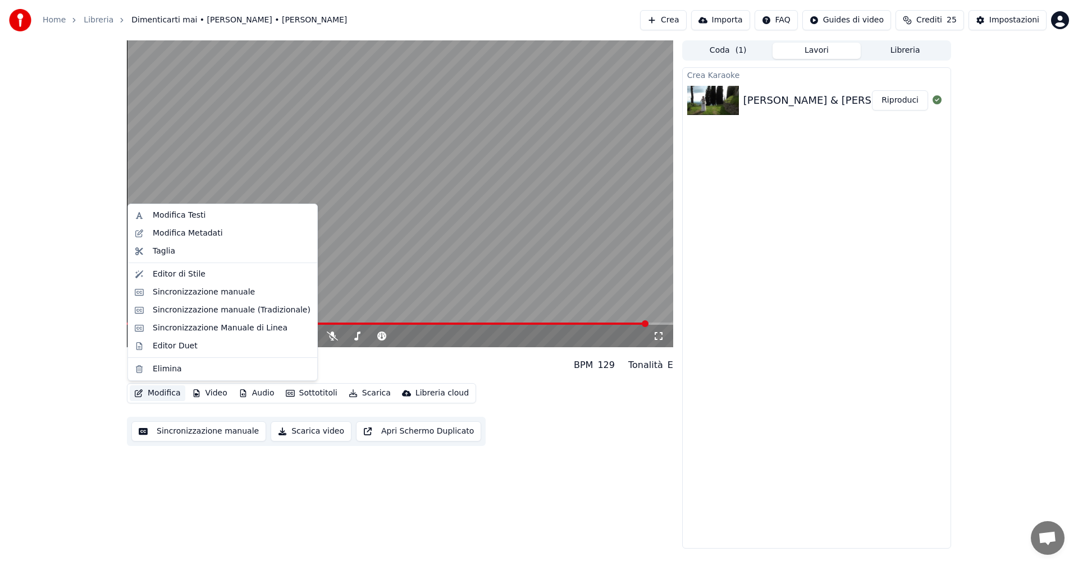
click at [169, 392] on button "Modifica" at bounding box center [158, 394] width 56 height 16
click at [202, 310] on div "Sincronizzazione manuale (Tradizionale)" at bounding box center [232, 310] width 158 height 11
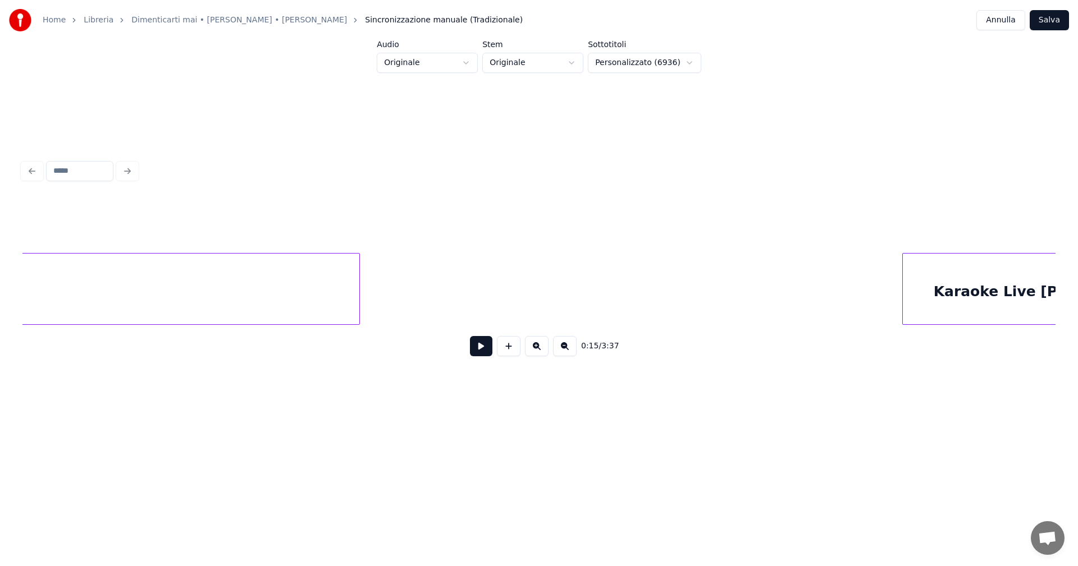
scroll to position [0, 23371]
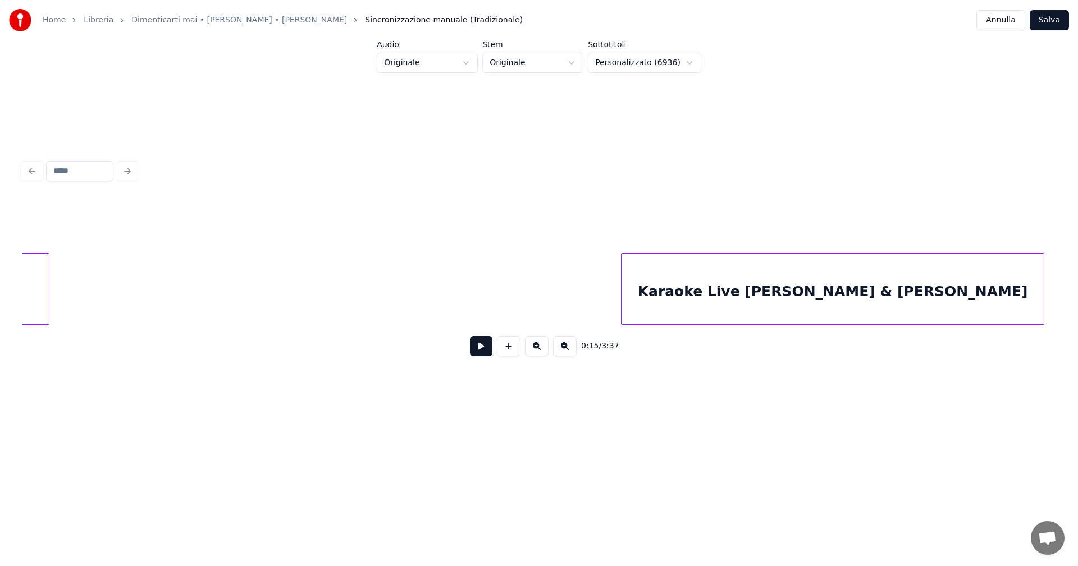
click at [623, 284] on div at bounding box center [623, 289] width 3 height 71
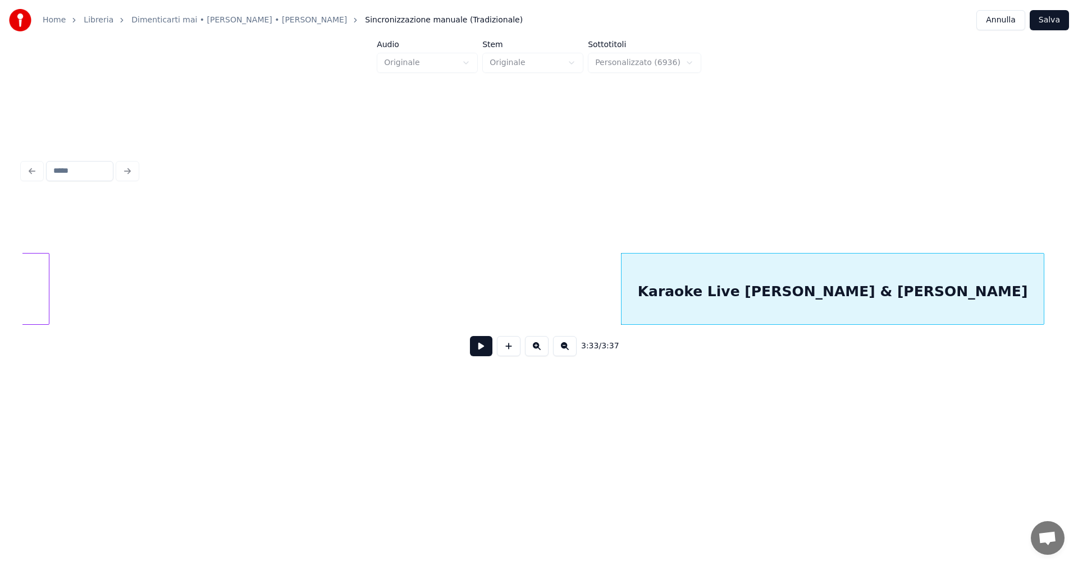
click at [1052, 16] on button "Salva" at bounding box center [1049, 20] width 39 height 20
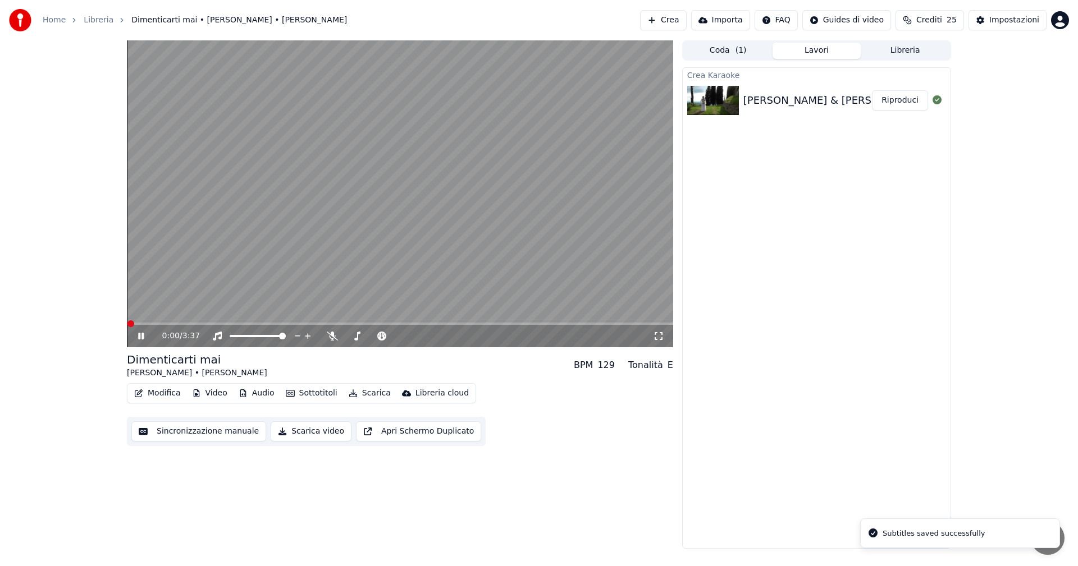
click at [629, 322] on video at bounding box center [400, 193] width 546 height 307
click at [632, 323] on span at bounding box center [400, 324] width 546 height 2
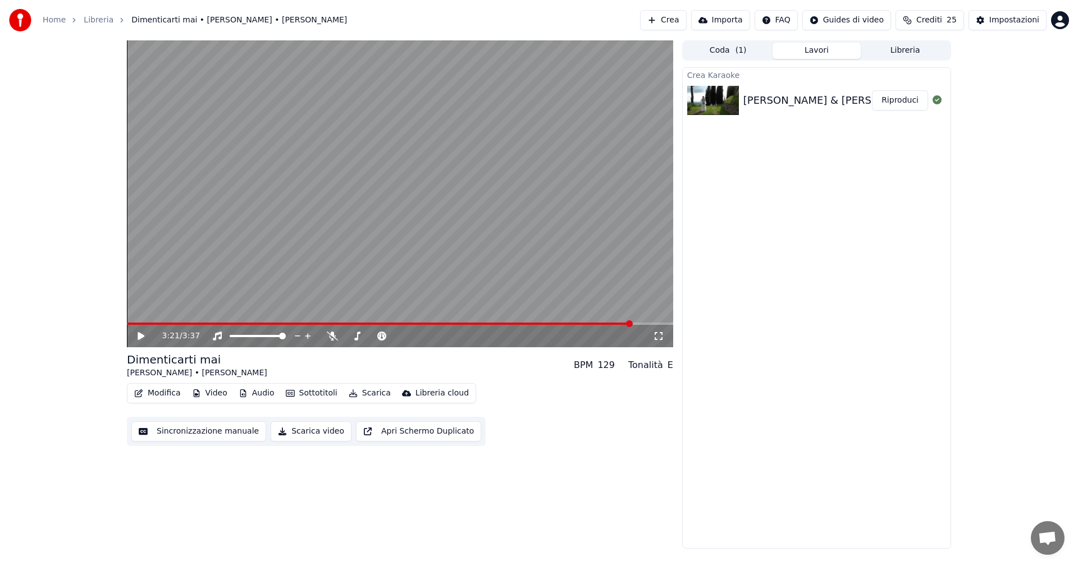
click at [140, 336] on icon at bounding box center [141, 336] width 7 height 8
click at [158, 394] on button "Modifica" at bounding box center [158, 394] width 56 height 16
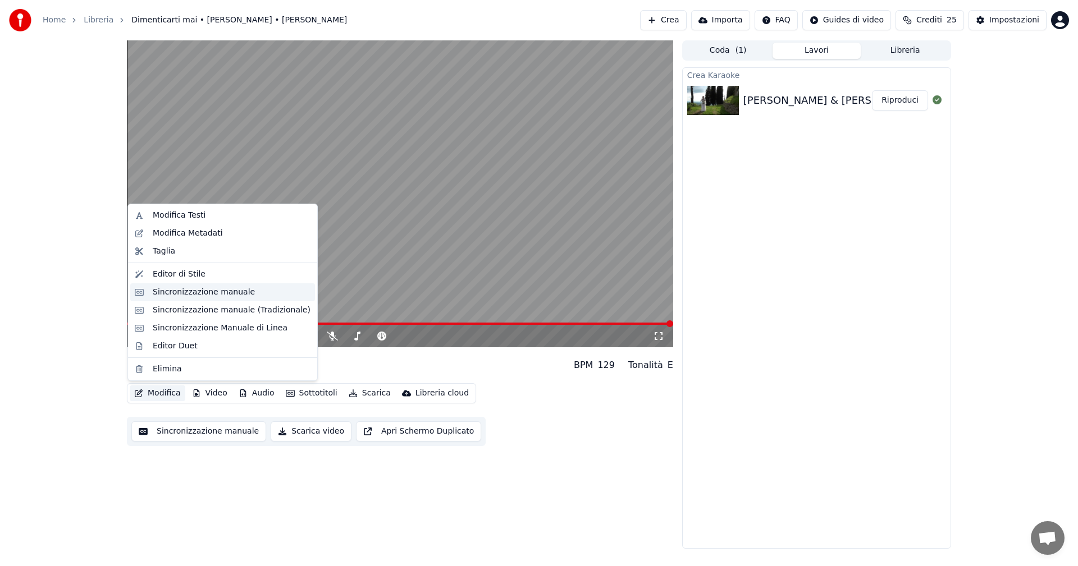
click at [192, 296] on div "Sincronizzazione manuale" at bounding box center [204, 292] width 102 height 11
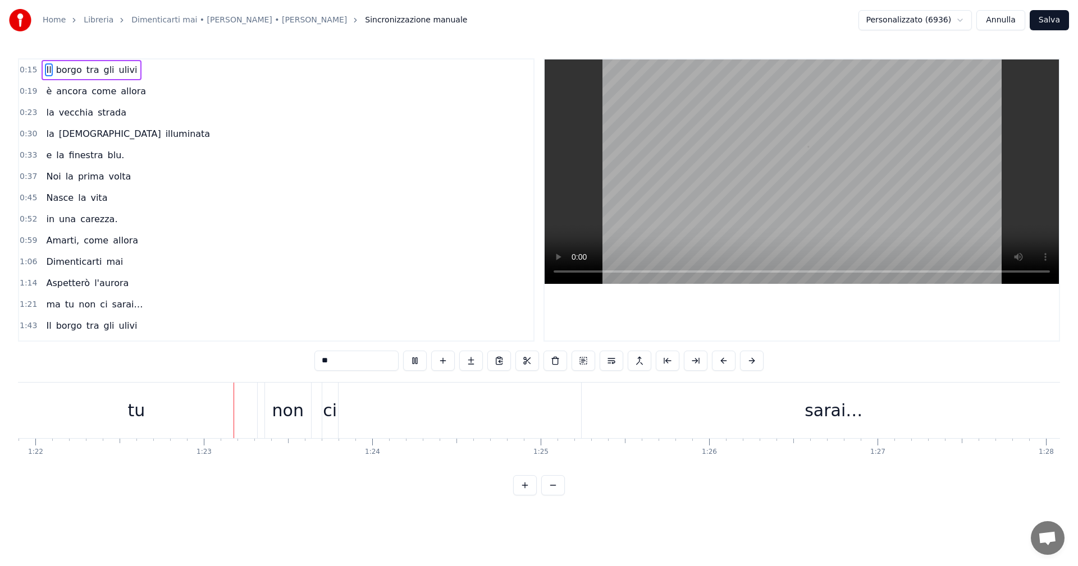
scroll to position [0, 13833]
click at [638, 408] on div "sarai…" at bounding box center [795, 411] width 504 height 56
type input "******"
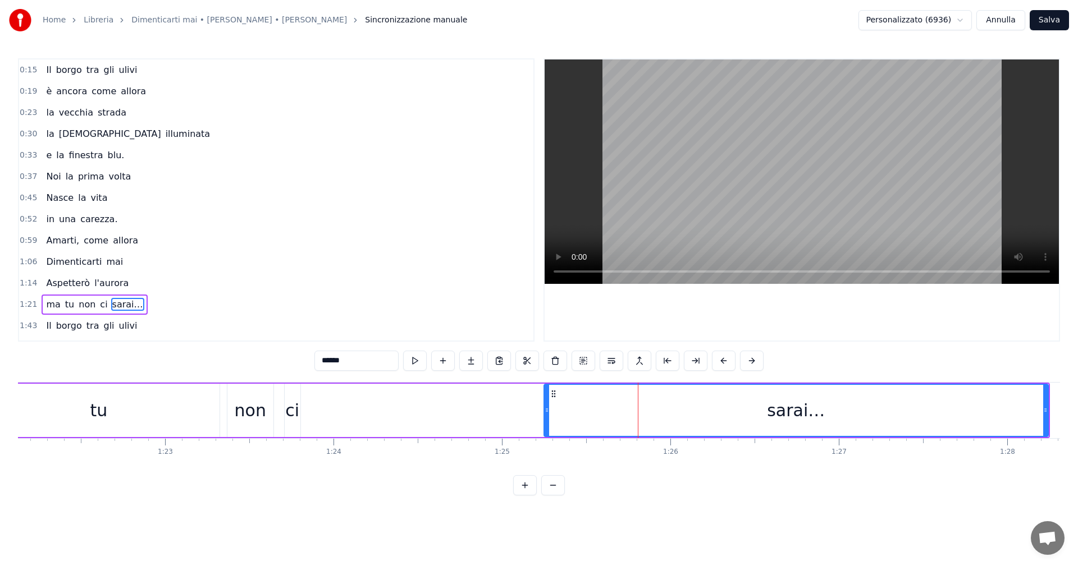
scroll to position [104, 0]
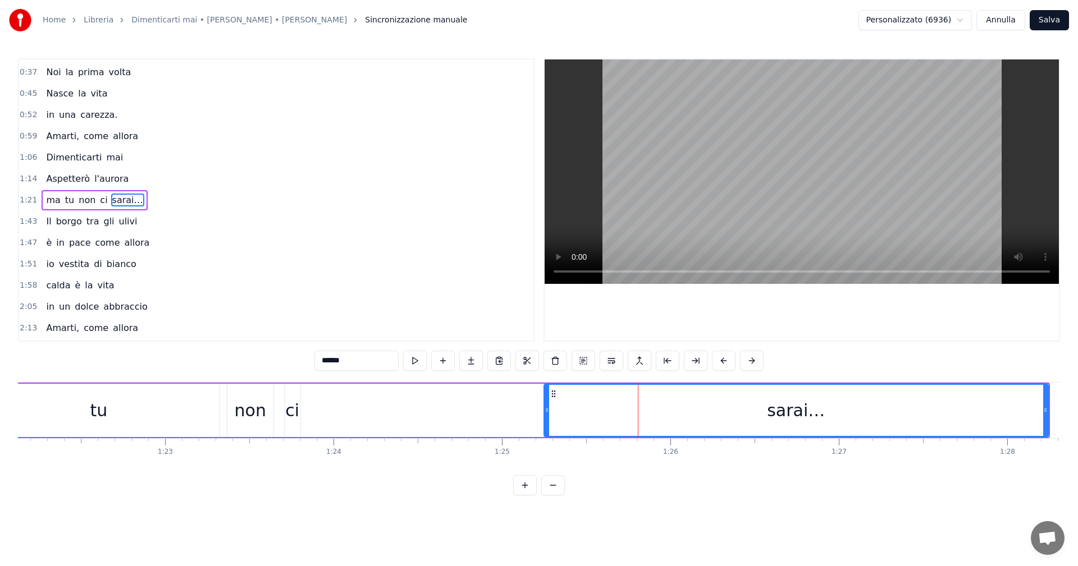
click at [468, 407] on div "ma tu non ci sarai…" at bounding box center [491, 411] width 1117 height 56
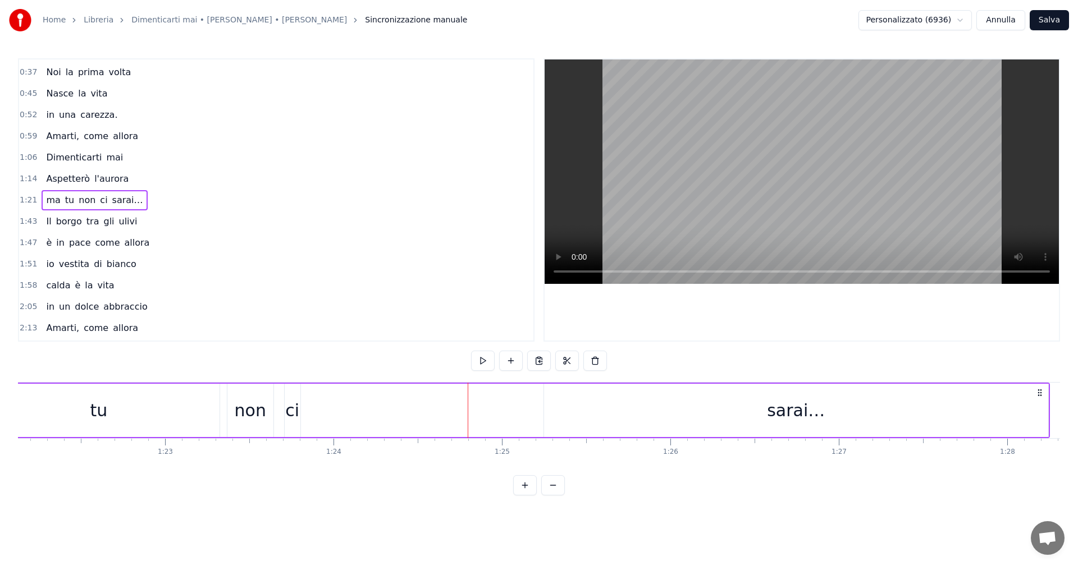
click at [570, 404] on div "sarai…" at bounding box center [796, 410] width 504 height 53
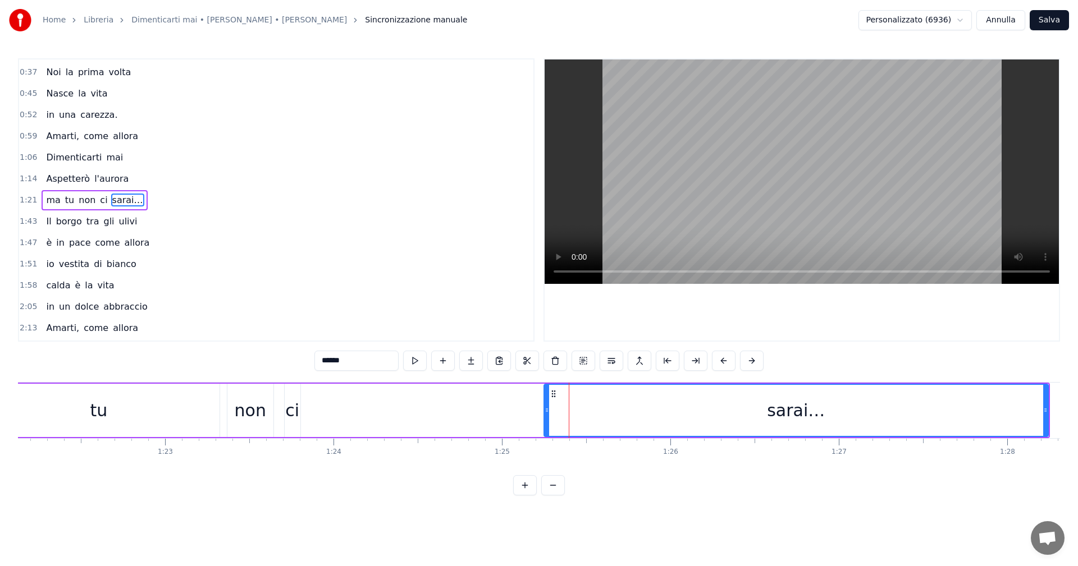
click at [443, 406] on div "ma tu non ci sarai…" at bounding box center [491, 411] width 1117 height 56
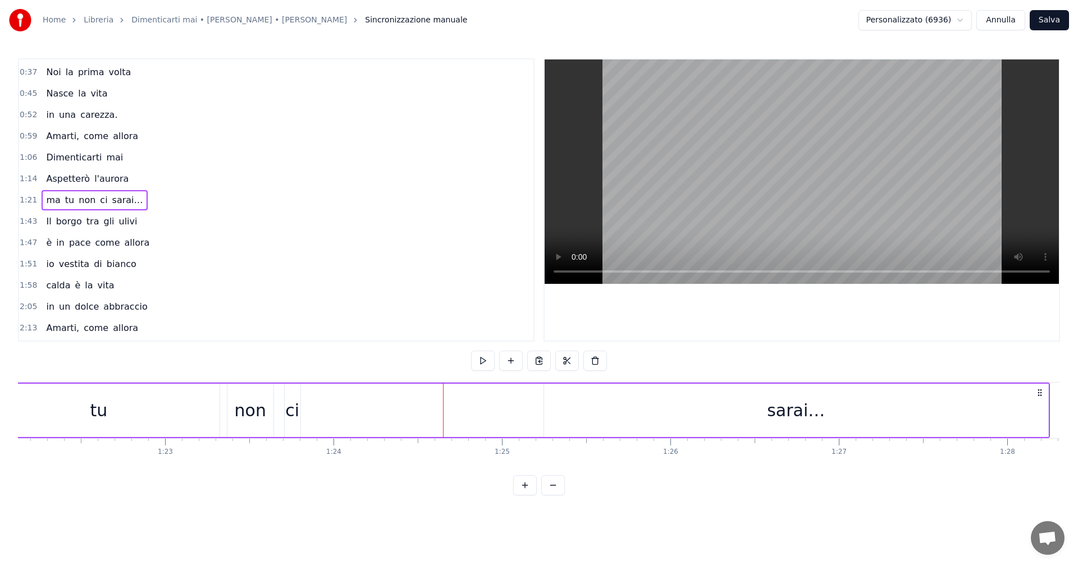
click at [244, 405] on div "non" at bounding box center [250, 410] width 31 height 25
click at [291, 408] on div "ci" at bounding box center [292, 410] width 14 height 25
type input "**"
click at [343, 413] on div "ma tu non ci sarai…" at bounding box center [491, 411] width 1117 height 56
click at [597, 407] on div "sarai…" at bounding box center [796, 410] width 504 height 53
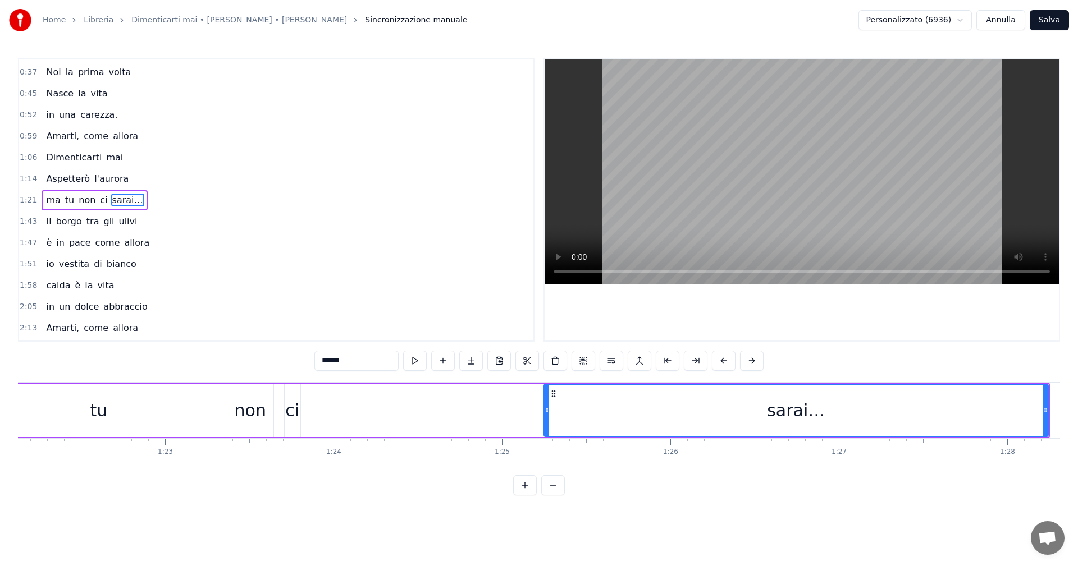
click at [646, 409] on div "sarai…" at bounding box center [796, 410] width 503 height 51
click at [482, 401] on div "ma tu non ci sarai…" at bounding box center [491, 411] width 1117 height 56
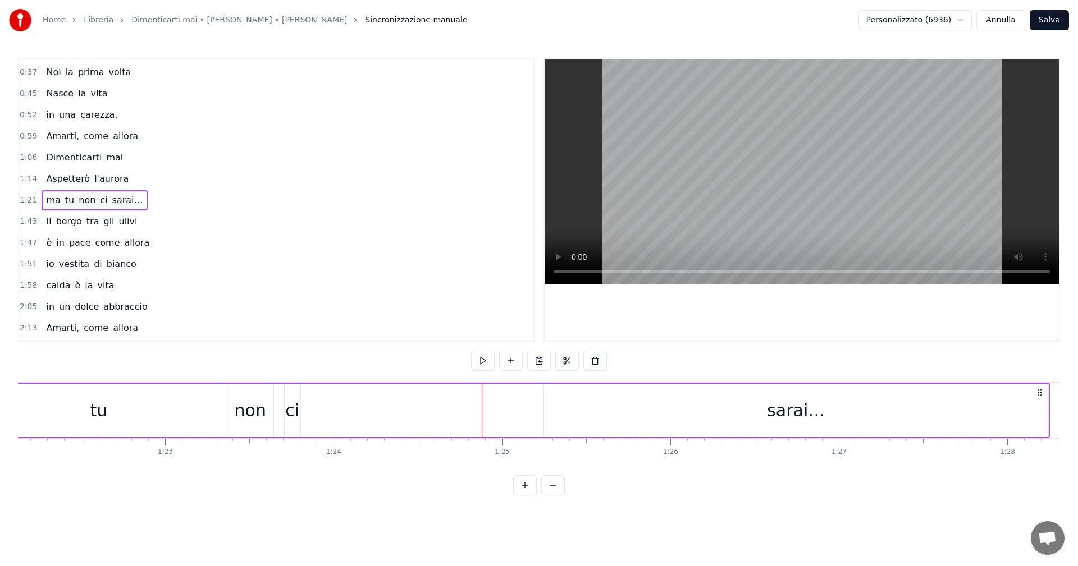
click at [394, 406] on div "ma tu non ci sarai…" at bounding box center [491, 411] width 1117 height 56
click at [291, 412] on div "ci" at bounding box center [292, 410] width 14 height 25
click at [331, 410] on div "ma tu non ci sarai…" at bounding box center [491, 411] width 1117 height 56
click at [776, 413] on div "sarai…" at bounding box center [796, 410] width 58 height 25
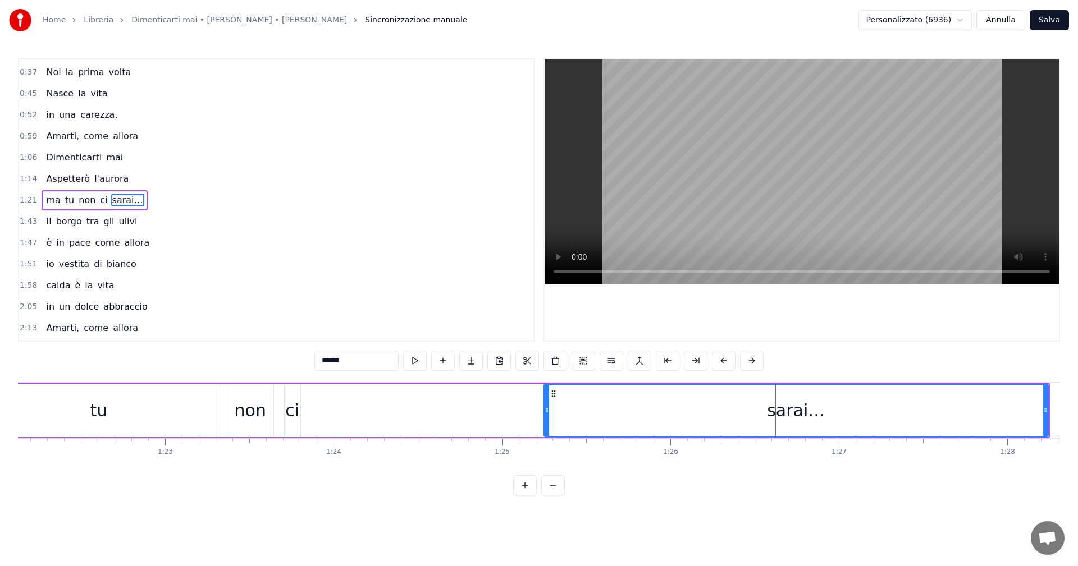
click at [495, 411] on div "ma tu non ci sarai…" at bounding box center [491, 411] width 1117 height 56
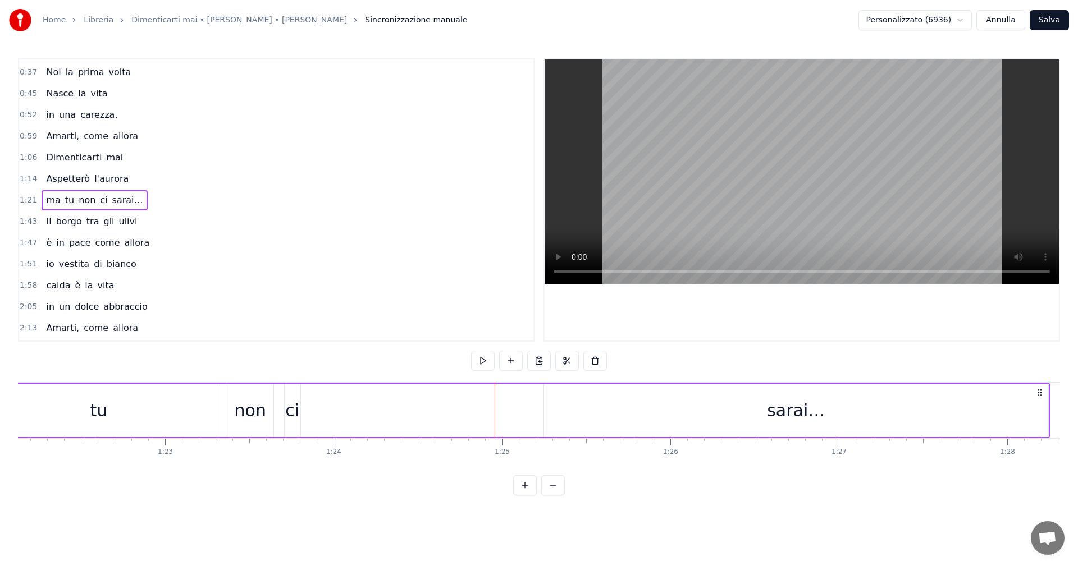
click at [447, 417] on div "ma tu non ci sarai…" at bounding box center [491, 411] width 1117 height 56
drag, startPoint x: 749, startPoint y: 411, endPoint x: 656, endPoint y: 411, distance: 92.6
click at [656, 411] on div "sarai…" at bounding box center [796, 410] width 504 height 53
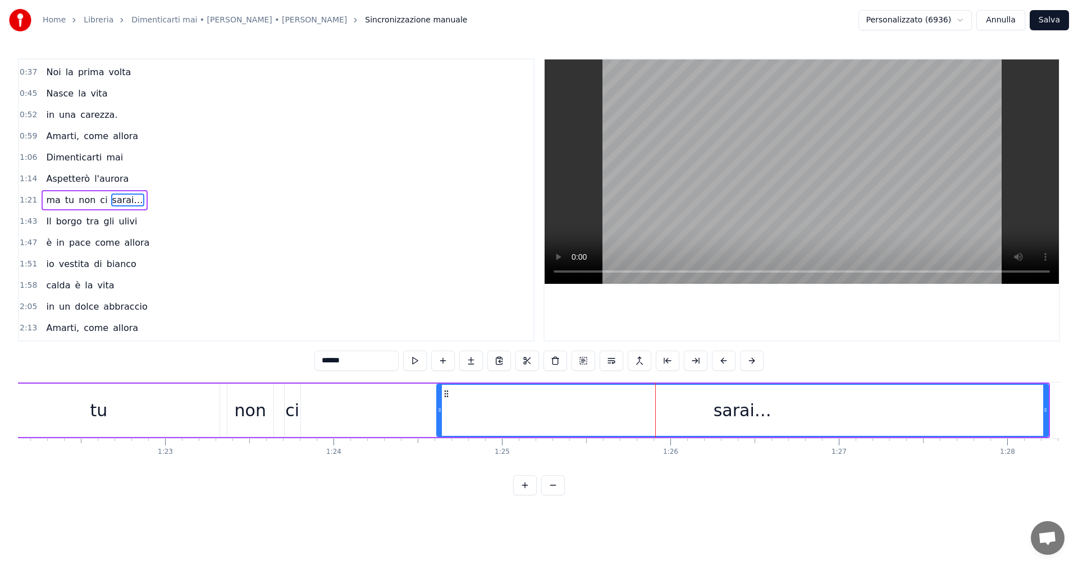
drag, startPoint x: 546, startPoint y: 411, endPoint x: 438, endPoint y: 404, distance: 107.4
click at [438, 404] on div at bounding box center [439, 410] width 4 height 51
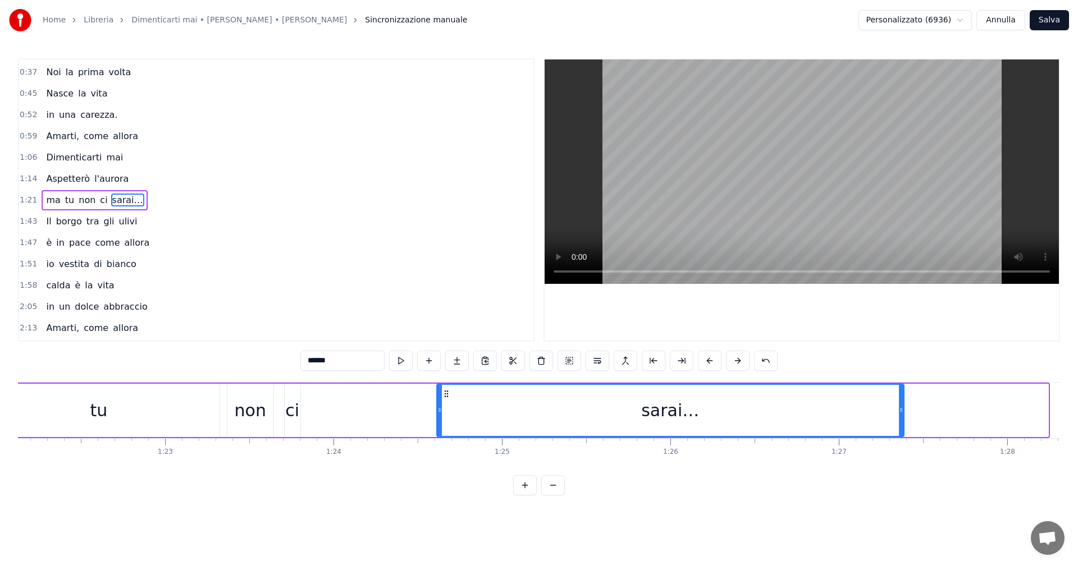
drag, startPoint x: 1043, startPoint y: 406, endPoint x: 898, endPoint y: 408, distance: 144.3
click at [899, 408] on icon at bounding box center [901, 410] width 4 height 9
click at [292, 410] on div "ci" at bounding box center [292, 410] width 14 height 25
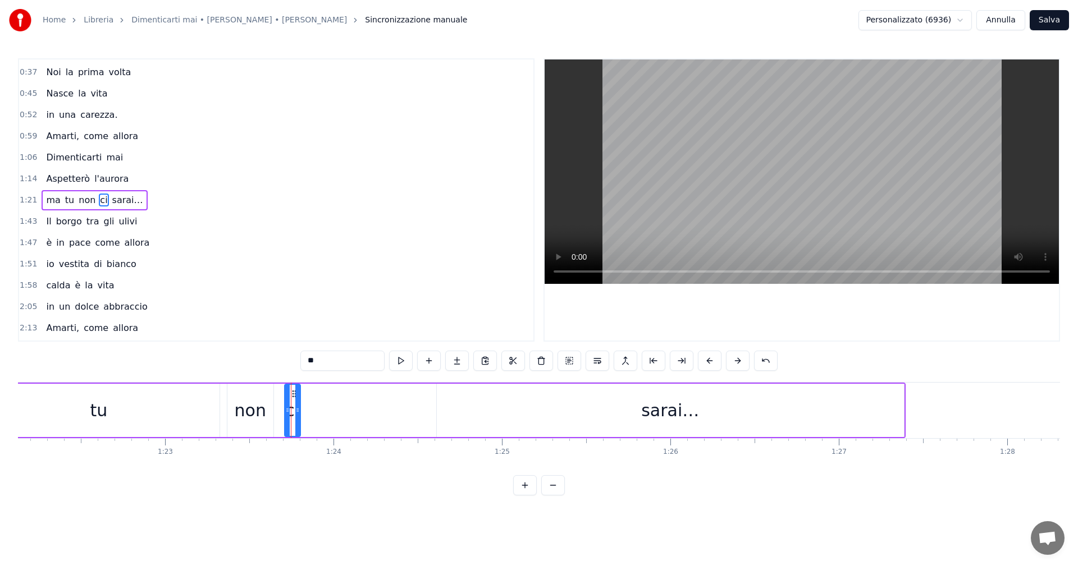
click at [668, 412] on div "sarai…" at bounding box center [670, 410] width 58 height 25
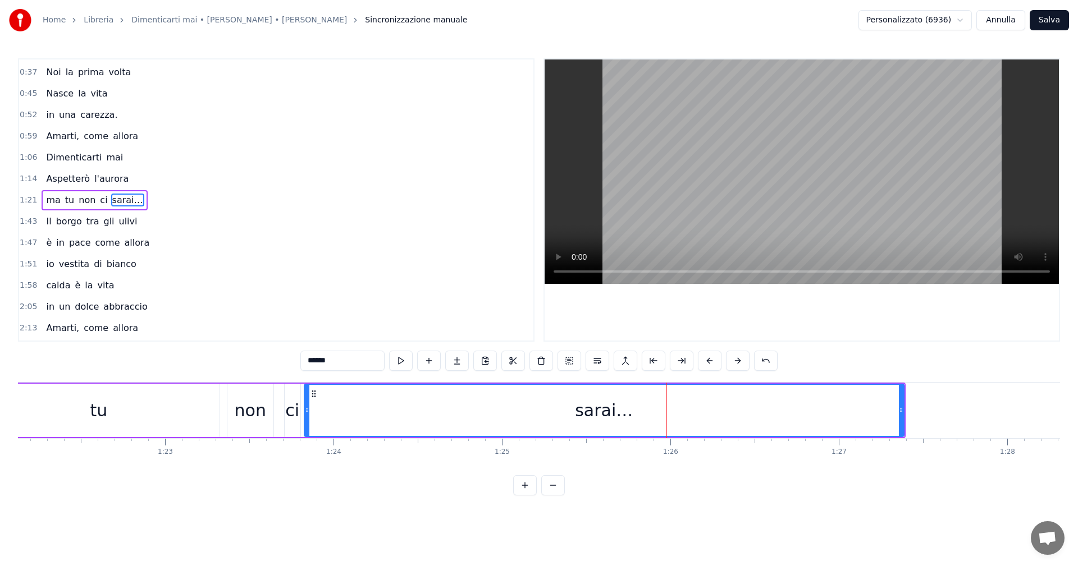
drag, startPoint x: 439, startPoint y: 410, endPoint x: 307, endPoint y: 410, distance: 132.5
click at [307, 410] on circle at bounding box center [306, 410] width 1 height 1
drag, startPoint x: 903, startPoint y: 413, endPoint x: 1034, endPoint y: 419, distance: 131.5
click at [1034, 419] on div at bounding box center [1032, 410] width 4 height 51
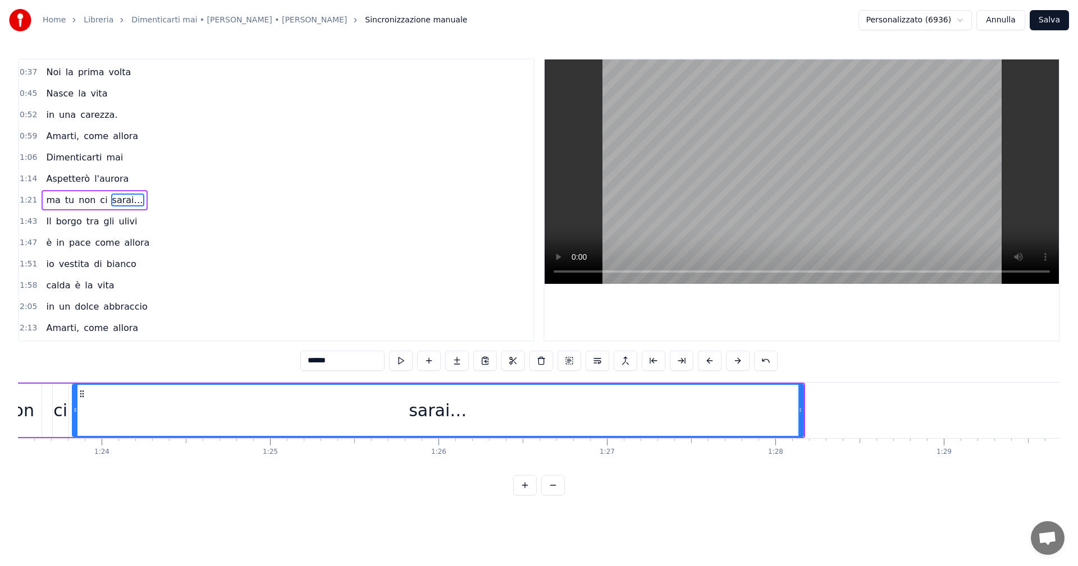
scroll to position [0, 13884]
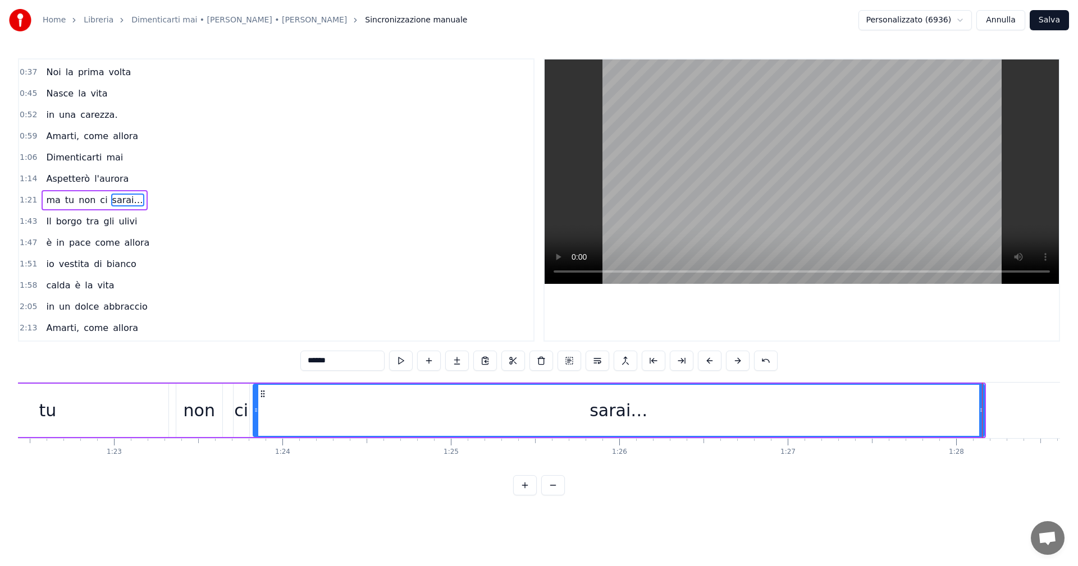
click at [61, 400] on div "tu" at bounding box center [47, 410] width 241 height 53
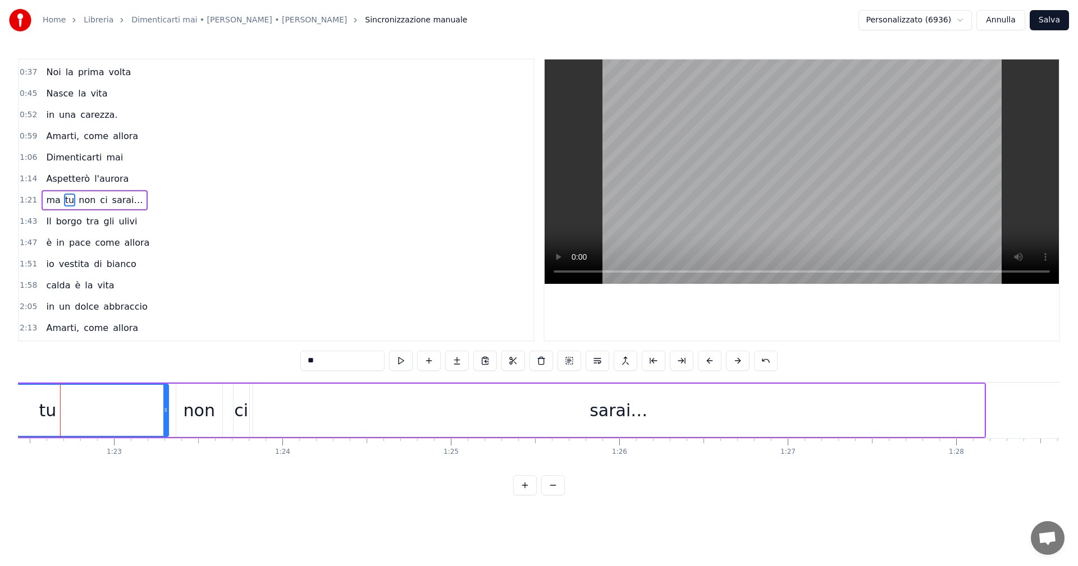
scroll to position [0, 13870]
click at [665, 411] on div "sarai…" at bounding box center [632, 410] width 731 height 53
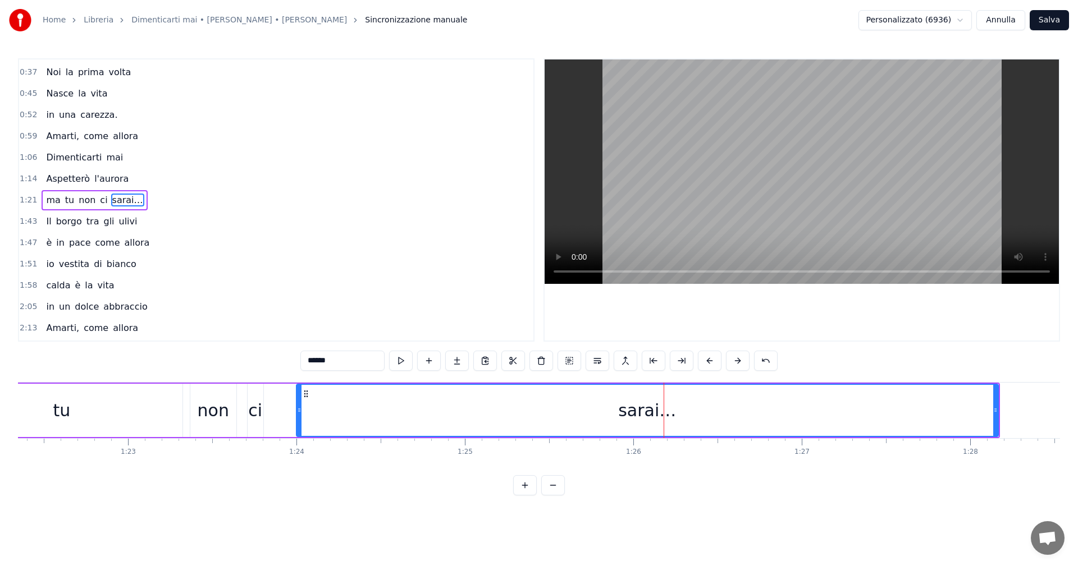
drag, startPoint x: 270, startPoint y: 413, endPoint x: 300, endPoint y: 414, distance: 29.8
click at [300, 414] on icon at bounding box center [299, 410] width 4 height 9
drag, startPoint x: 300, startPoint y: 414, endPoint x: 326, endPoint y: 416, distance: 26.4
click at [326, 416] on div at bounding box center [326, 410] width 4 height 51
drag, startPoint x: 326, startPoint y: 416, endPoint x: 341, endPoint y: 418, distance: 14.8
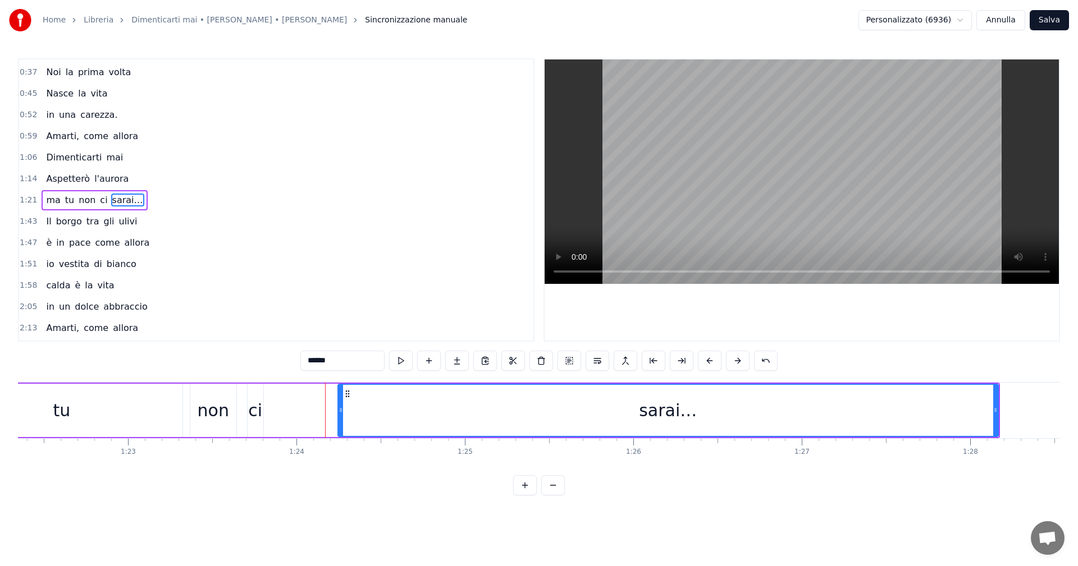
click at [341, 418] on div at bounding box center [341, 410] width 4 height 51
click at [93, 401] on div "tu" at bounding box center [61, 410] width 241 height 53
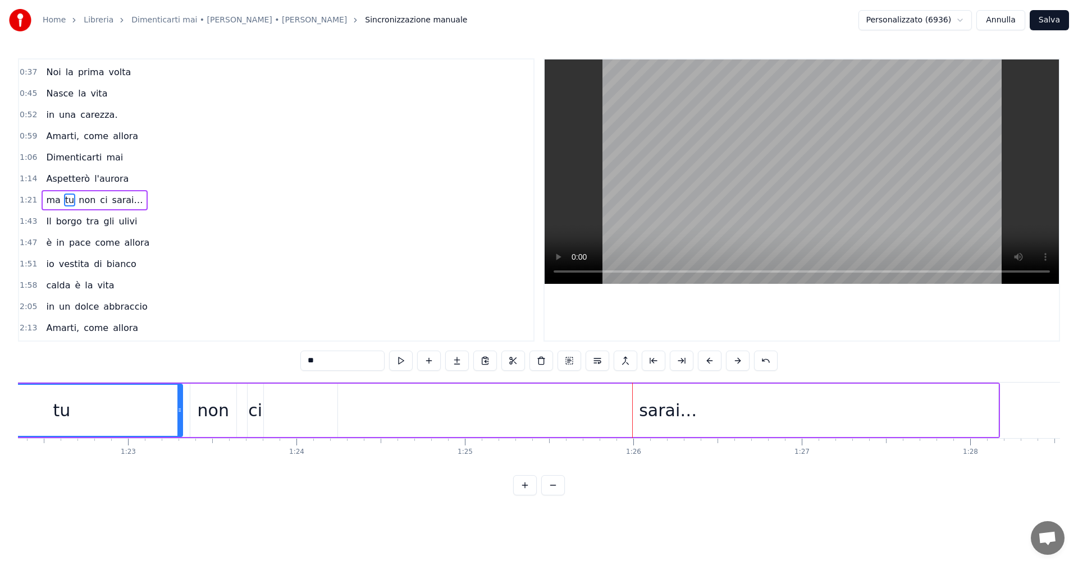
click at [692, 415] on div "sarai…" at bounding box center [668, 410] width 660 height 53
type input "******"
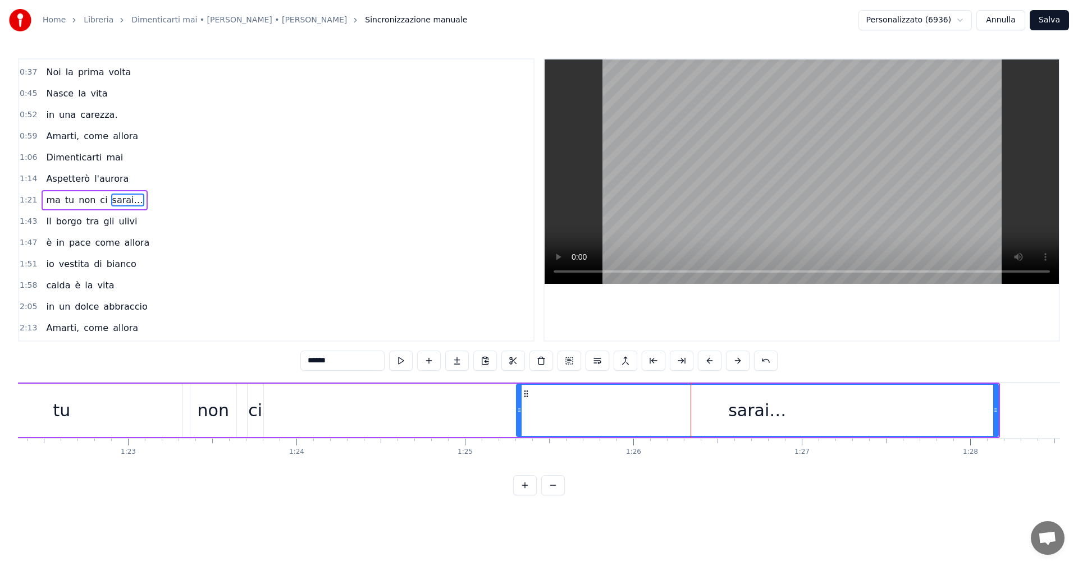
drag, startPoint x: 341, startPoint y: 411, endPoint x: 519, endPoint y: 411, distance: 178.5
click at [519, 411] on icon at bounding box center [519, 410] width 4 height 9
click at [477, 405] on div "ma tu non ci sarai…" at bounding box center [448, 411] width 1104 height 56
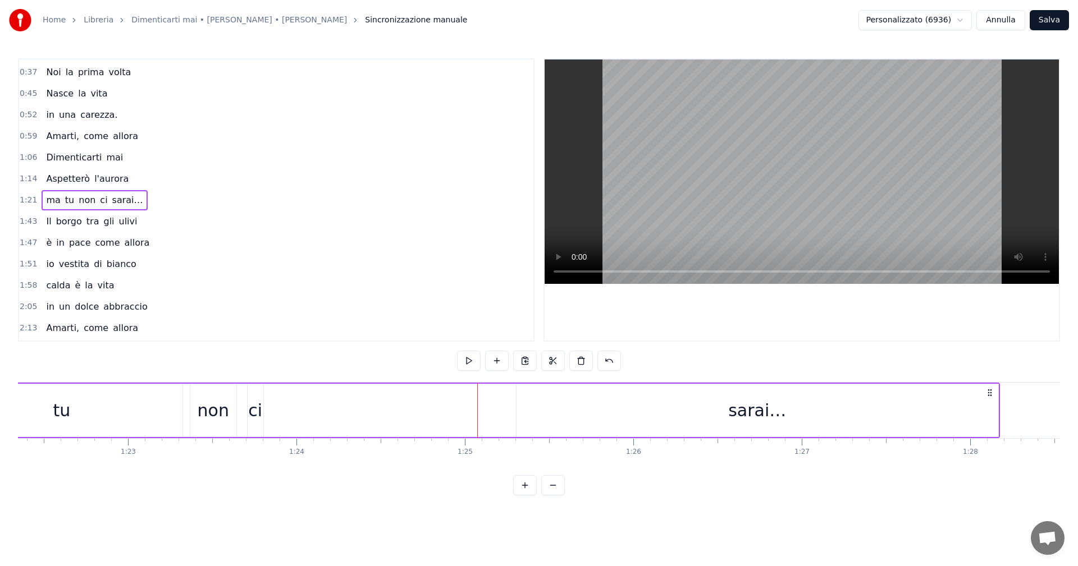
click at [499, 404] on div "ma tu non ci sarai…" at bounding box center [448, 411] width 1104 height 56
click at [501, 405] on div "ma tu non ci sarai…" at bounding box center [448, 411] width 1104 height 56
click at [510, 406] on div "ma tu non ci sarai…" at bounding box center [448, 411] width 1104 height 56
click at [396, 407] on div "ma tu non ci sarai…" at bounding box center [448, 411] width 1104 height 56
click at [319, 412] on div "ma tu non ci sarai…" at bounding box center [448, 411] width 1104 height 56
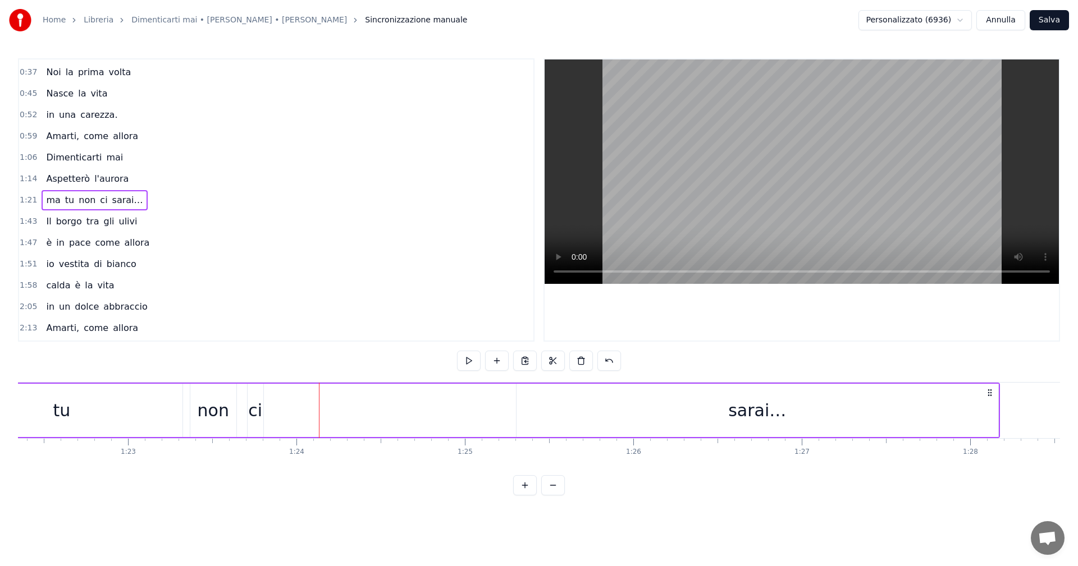
click at [260, 413] on div "ci" at bounding box center [255, 410] width 14 height 25
click at [320, 414] on div "ma tu non ci sarai…" at bounding box center [448, 411] width 1104 height 56
click at [437, 408] on div "ma tu non ci sarai…" at bounding box center [448, 411] width 1104 height 56
click at [555, 413] on div "sarai…" at bounding box center [758, 410] width 482 height 53
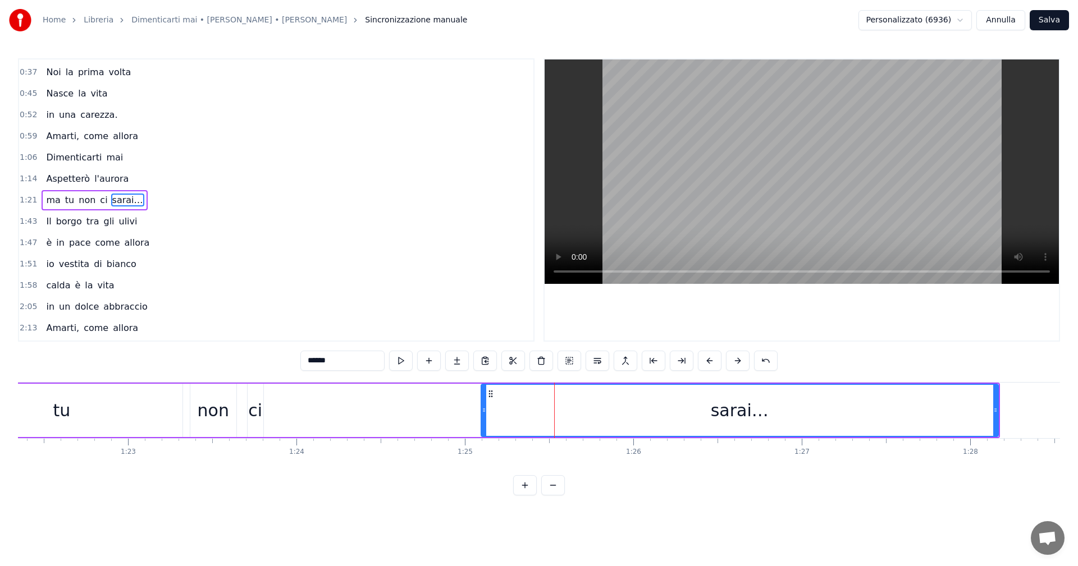
drag, startPoint x: 517, startPoint y: 413, endPoint x: 481, endPoint y: 410, distance: 35.5
click at [482, 410] on icon at bounding box center [484, 410] width 4 height 9
click at [476, 410] on div "ma tu non ci sarai…" at bounding box center [448, 411] width 1104 height 56
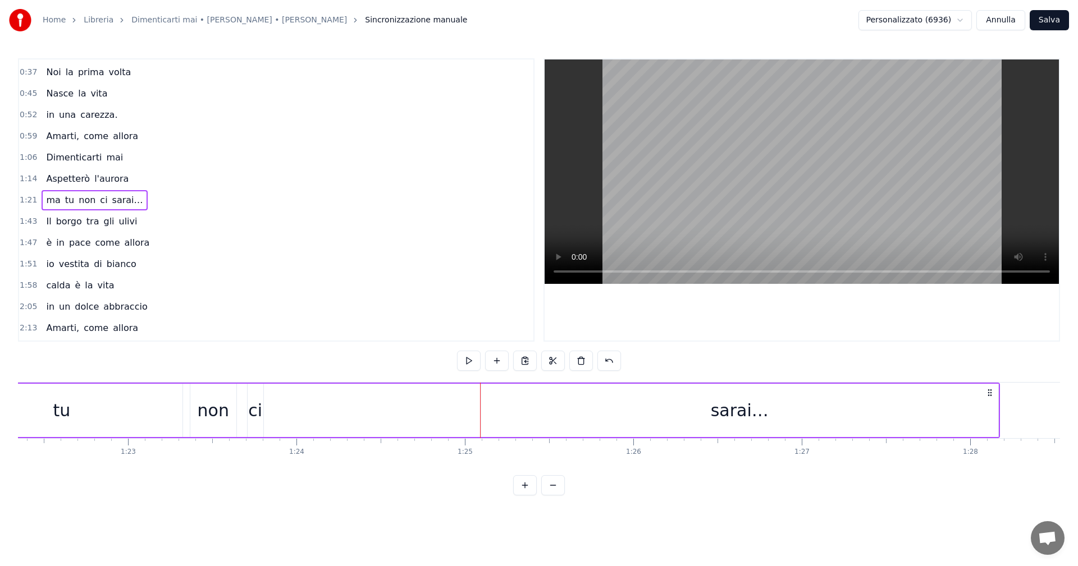
click at [651, 407] on div "sarai…" at bounding box center [739, 410] width 517 height 53
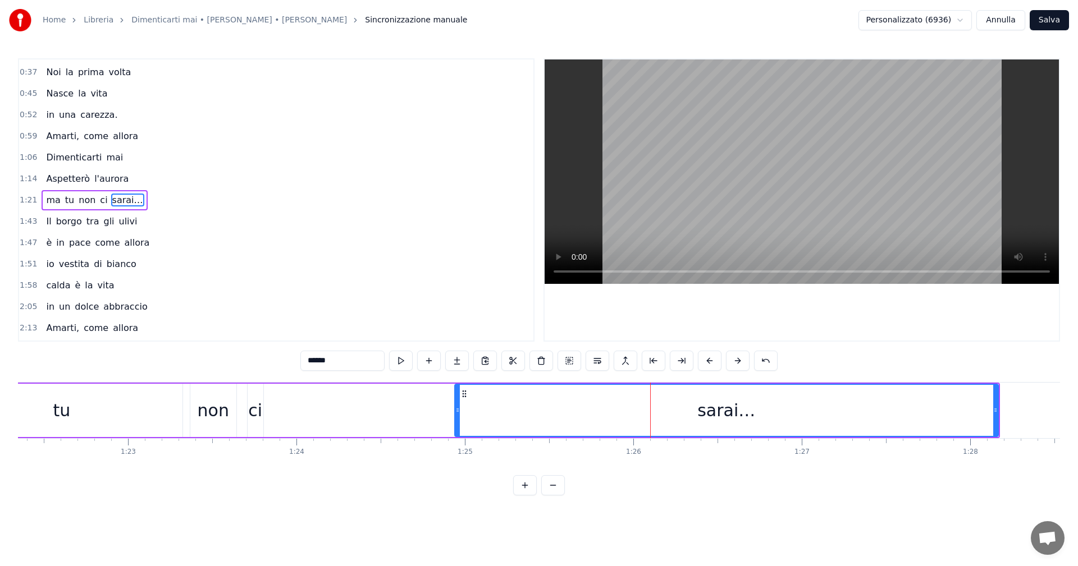
drag, startPoint x: 484, startPoint y: 412, endPoint x: 458, endPoint y: 410, distance: 26.5
click at [458, 410] on icon at bounding box center [457, 410] width 4 height 9
drag, startPoint x: 458, startPoint y: 410, endPoint x: 438, endPoint y: 408, distance: 19.2
click at [438, 408] on icon at bounding box center [438, 410] width 4 height 9
drag, startPoint x: 438, startPoint y: 408, endPoint x: 414, endPoint y: 406, distance: 24.2
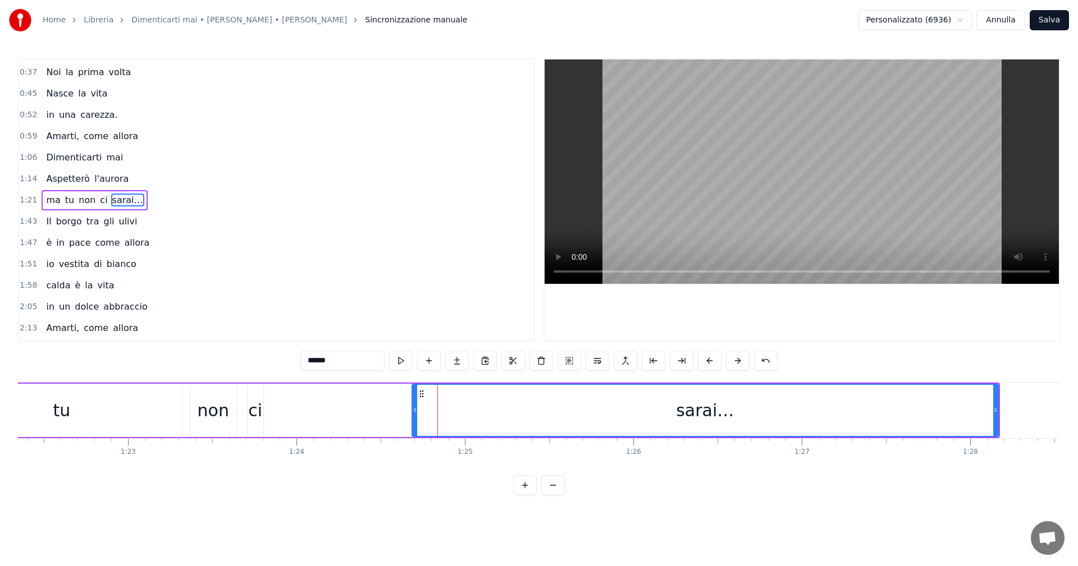
click at [414, 406] on icon at bounding box center [415, 410] width 4 height 9
drag, startPoint x: 414, startPoint y: 406, endPoint x: 395, endPoint y: 403, distance: 19.8
click at [395, 403] on div at bounding box center [394, 410] width 4 height 51
drag, startPoint x: 395, startPoint y: 403, endPoint x: 378, endPoint y: 403, distance: 16.9
click at [378, 403] on div at bounding box center [378, 410] width 4 height 51
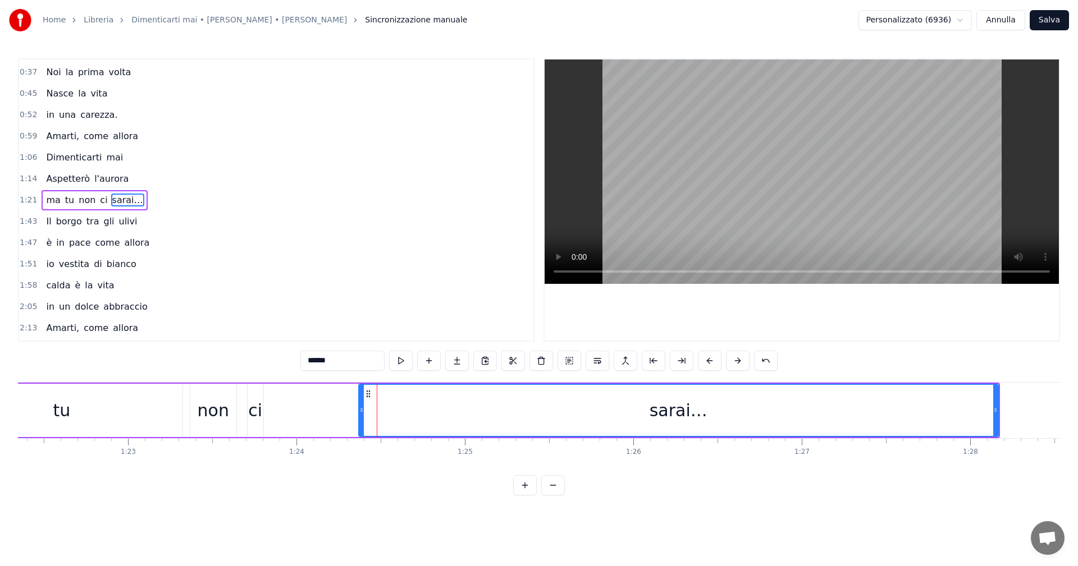
drag, startPoint x: 378, startPoint y: 402, endPoint x: 362, endPoint y: 401, distance: 16.3
click at [362, 401] on div at bounding box center [361, 410] width 4 height 51
drag, startPoint x: 362, startPoint y: 401, endPoint x: 331, endPoint y: 401, distance: 30.3
click at [331, 401] on div at bounding box center [332, 410] width 4 height 51
click at [112, 420] on div "tu" at bounding box center [61, 410] width 241 height 53
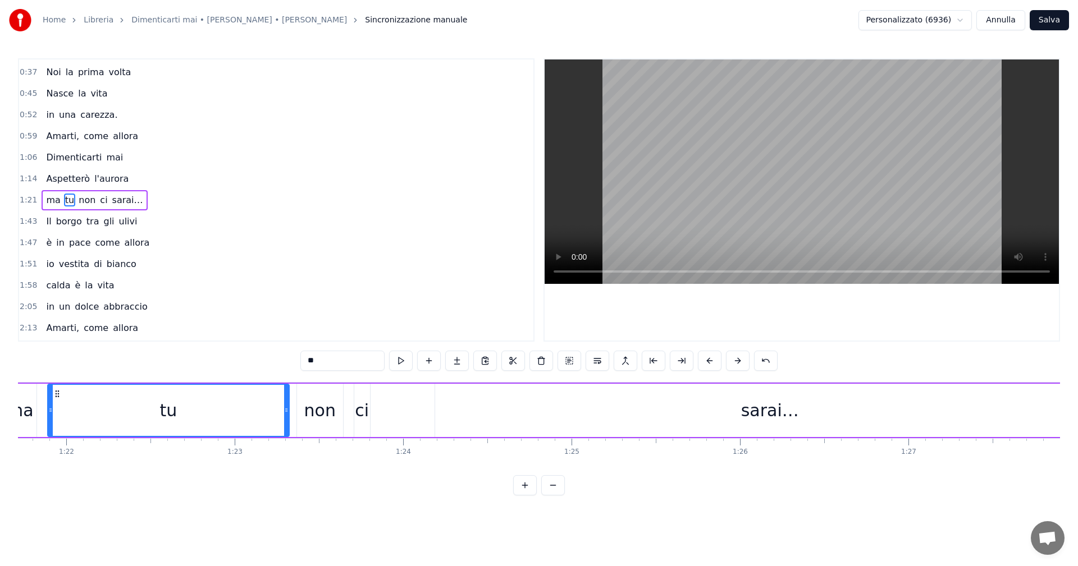
scroll to position [0, 13724]
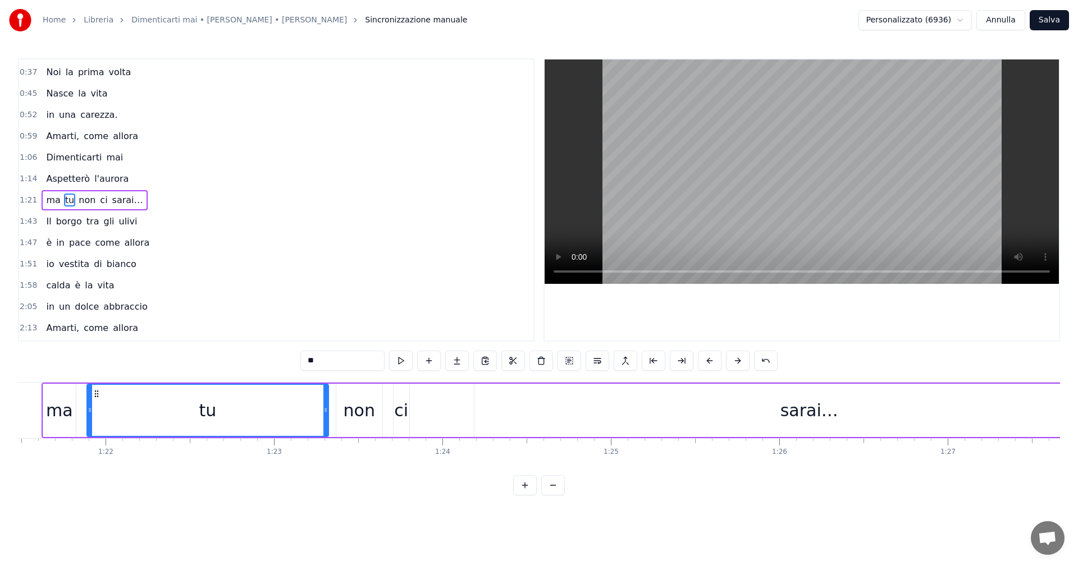
click at [782, 414] on div "sarai…" at bounding box center [809, 410] width 670 height 53
type input "******"
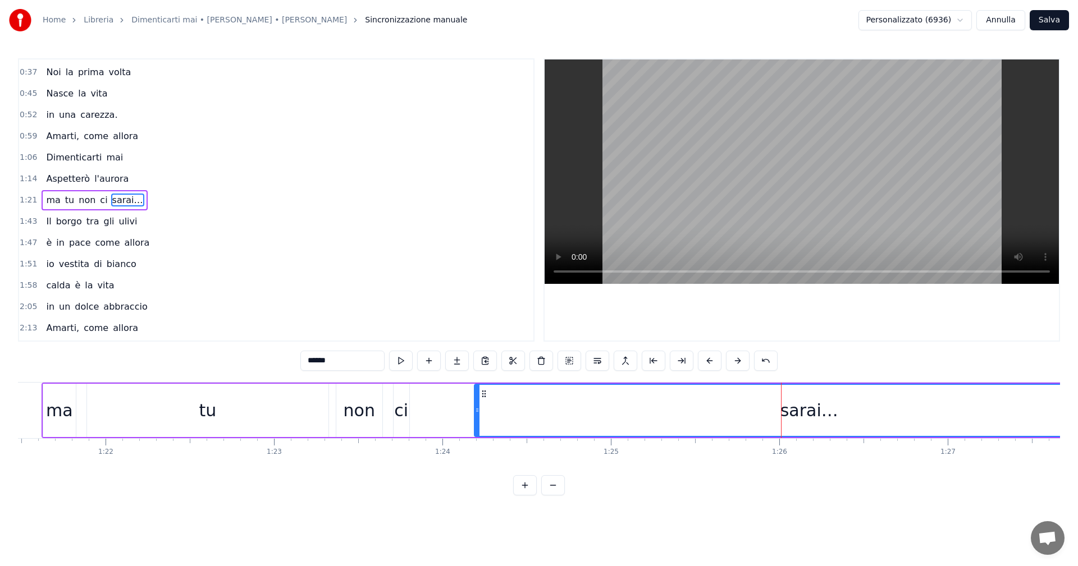
click at [1016, 20] on button "Annulla" at bounding box center [1000, 20] width 49 height 20
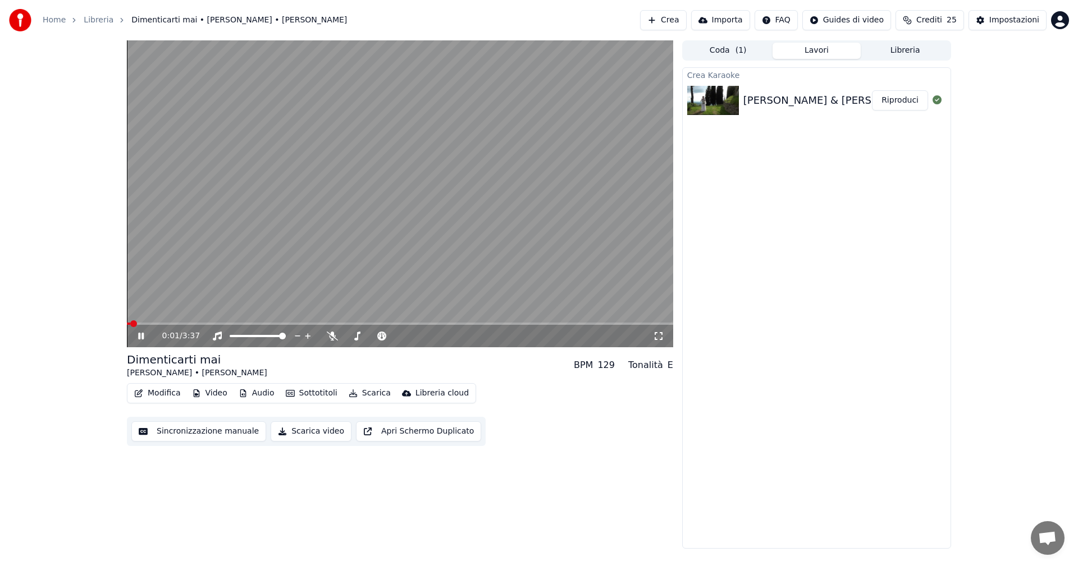
click at [142, 336] on icon at bounding box center [141, 336] width 6 height 7
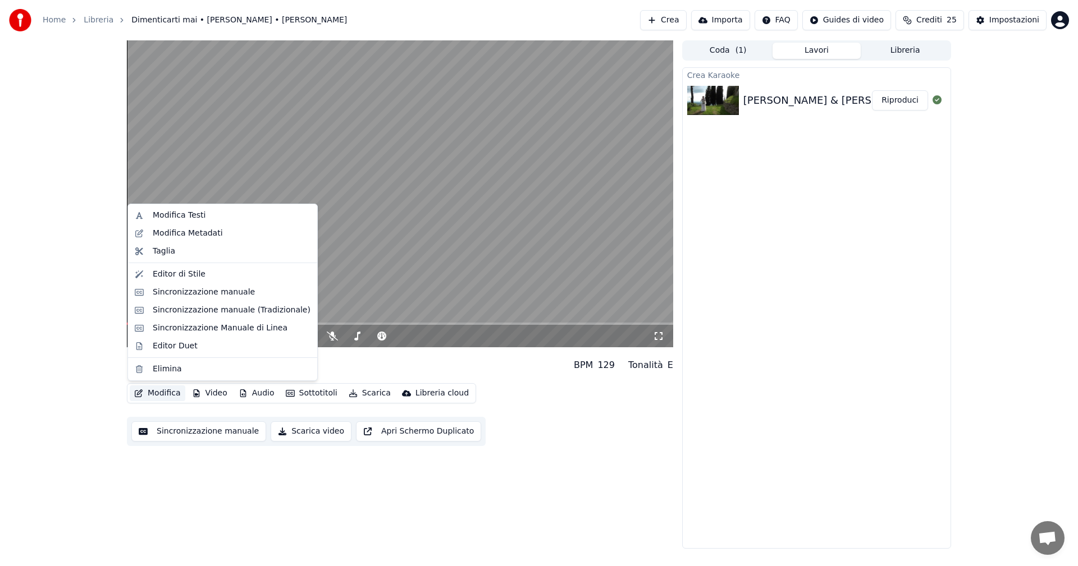
click at [158, 393] on button "Modifica" at bounding box center [158, 394] width 56 height 16
click at [193, 296] on div "Sincronizzazione manuale" at bounding box center [204, 292] width 102 height 11
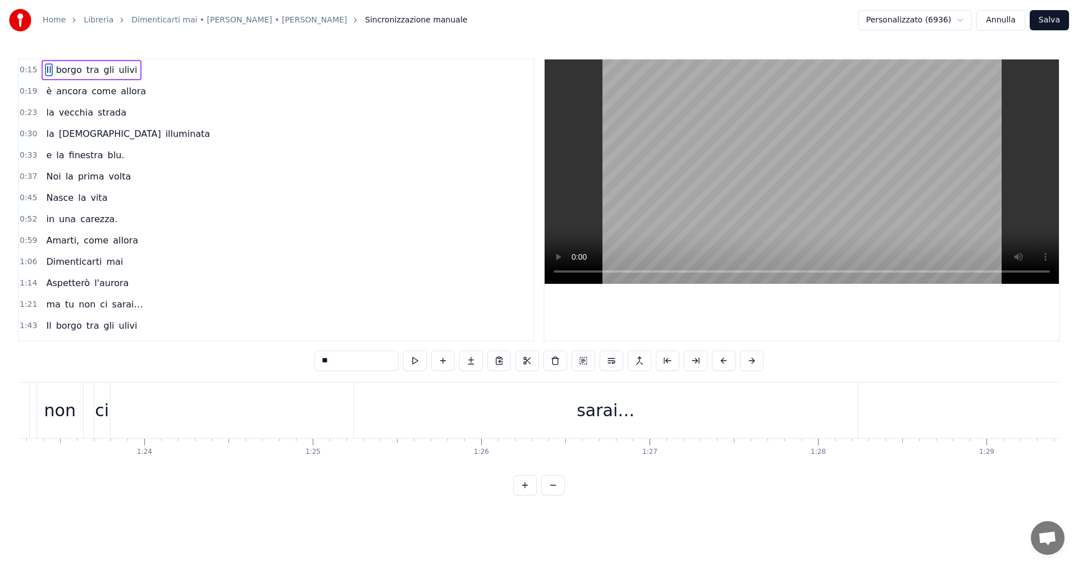
scroll to position [0, 14053]
click at [656, 403] on div "sarai…" at bounding box center [574, 411] width 504 height 56
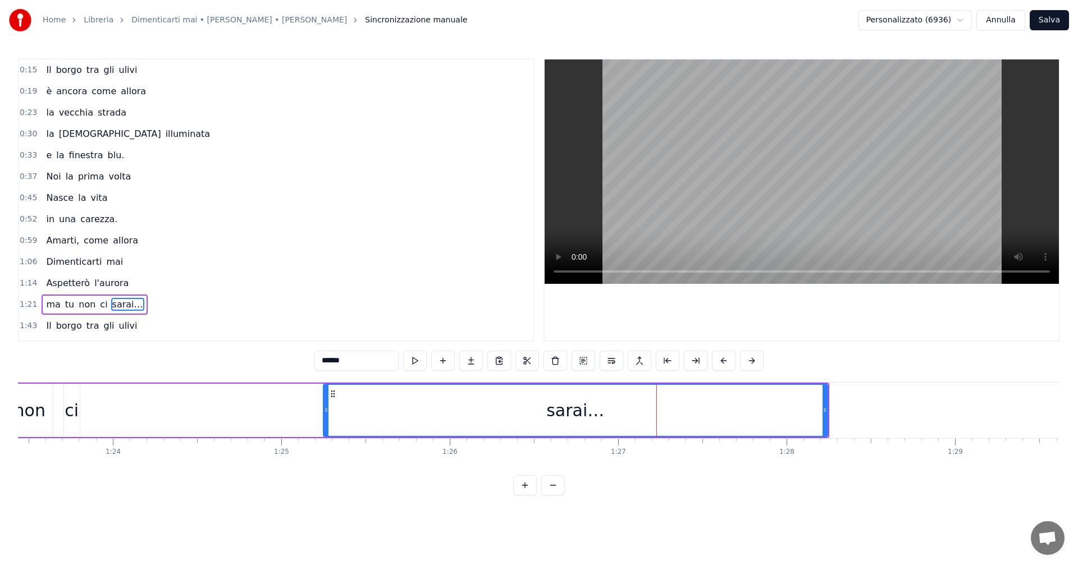
scroll to position [104, 0]
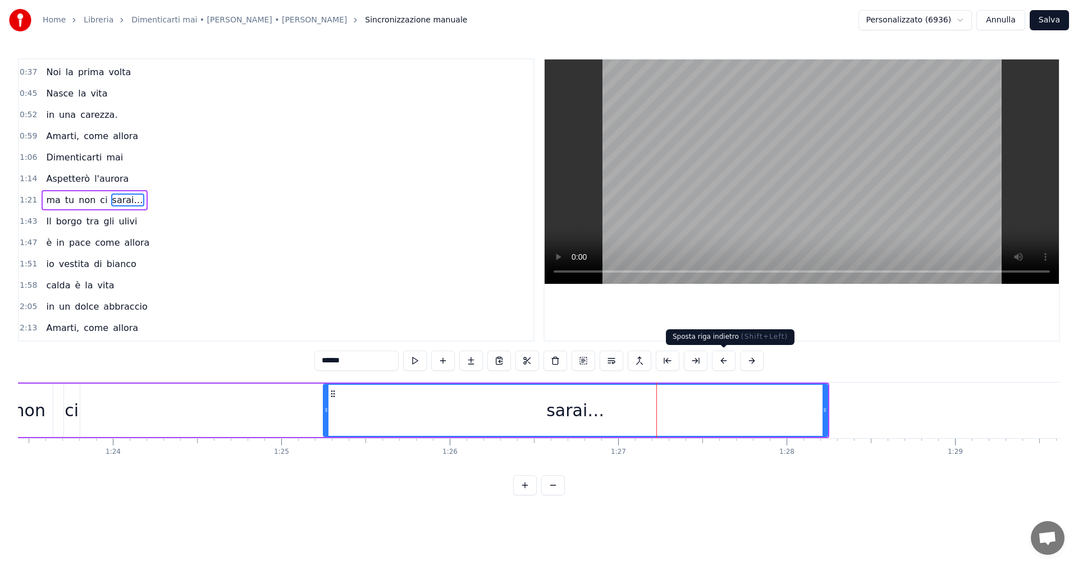
click at [725, 361] on button at bounding box center [724, 361] width 24 height 20
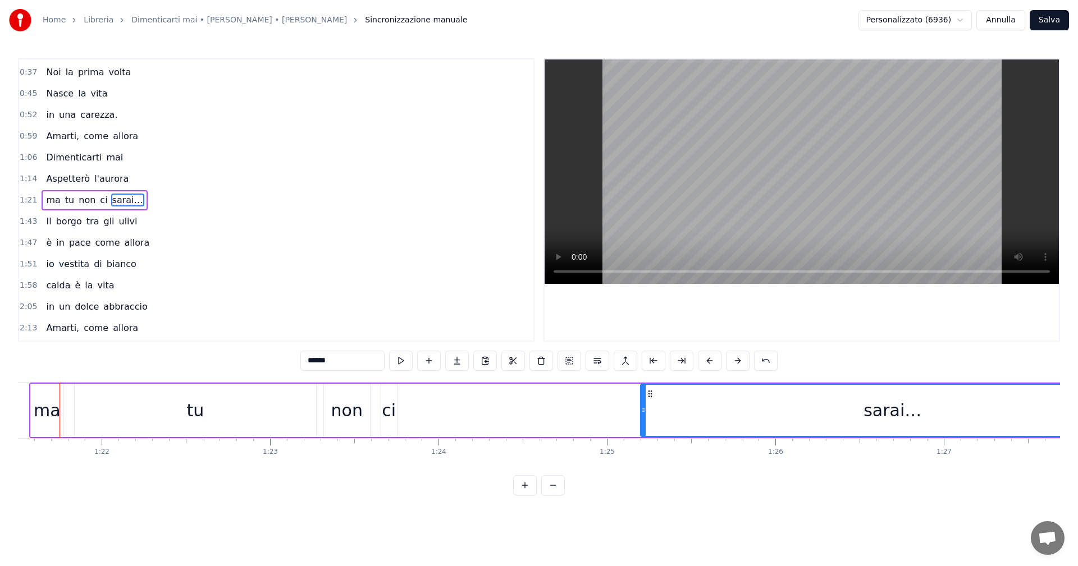
scroll to position [0, 13713]
click at [845, 428] on div "sarai…" at bounding box center [907, 410] width 503 height 51
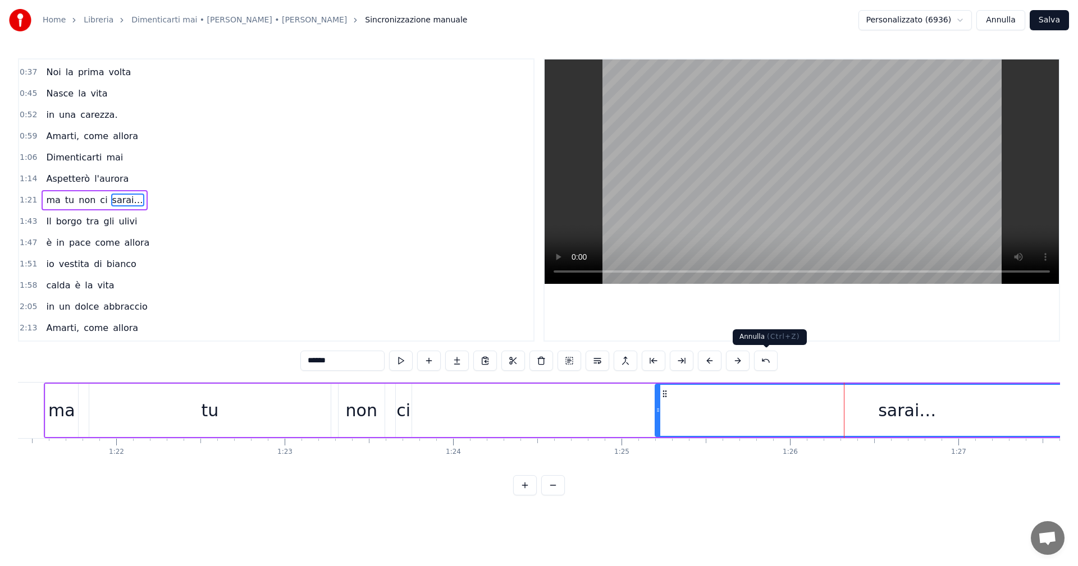
click at [769, 361] on button at bounding box center [766, 361] width 24 height 20
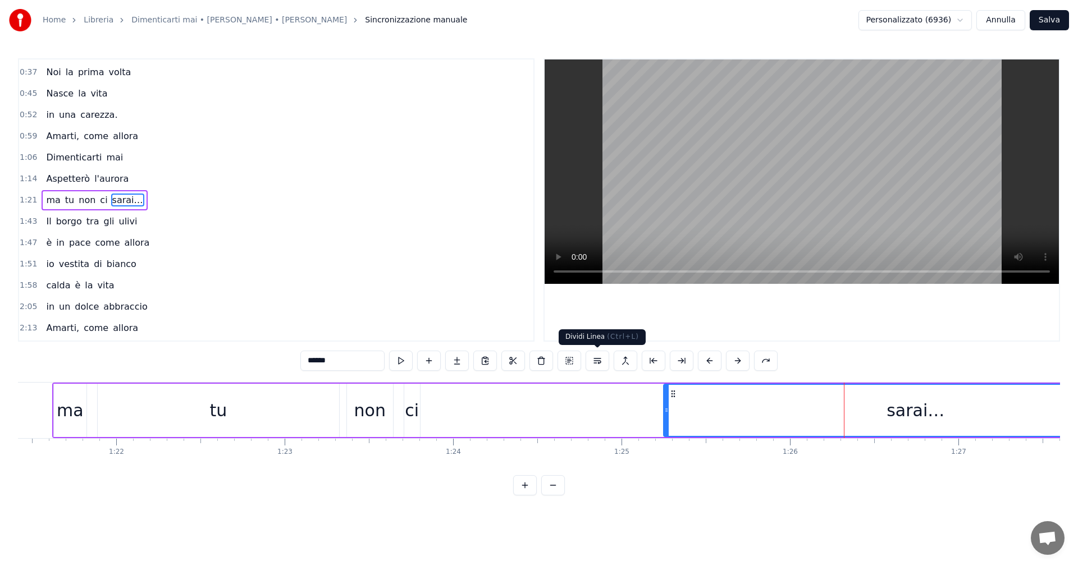
click at [598, 360] on button at bounding box center [598, 361] width 24 height 20
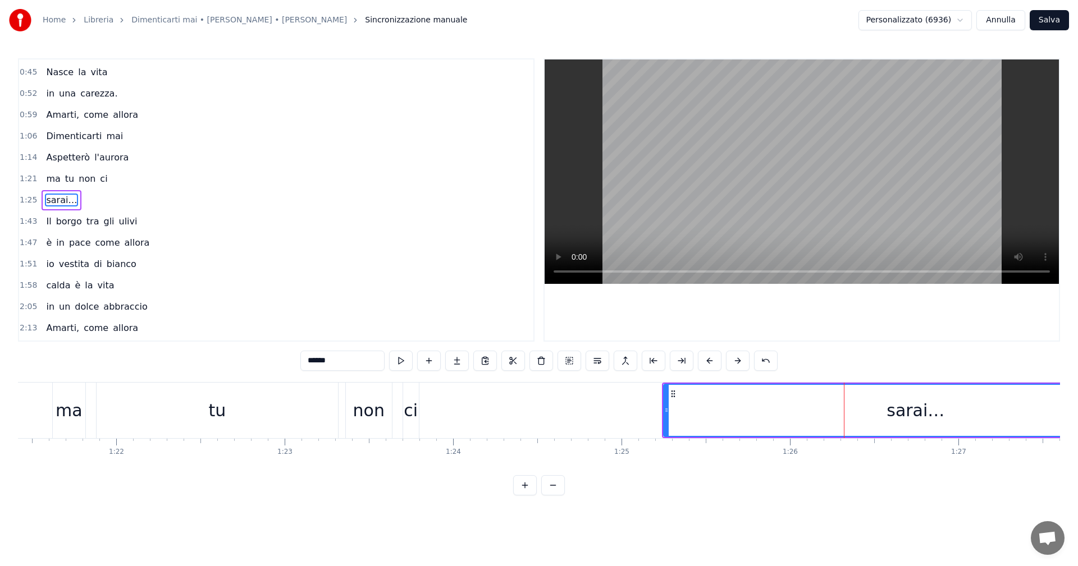
click at [116, 404] on div "tu" at bounding box center [217, 411] width 241 height 56
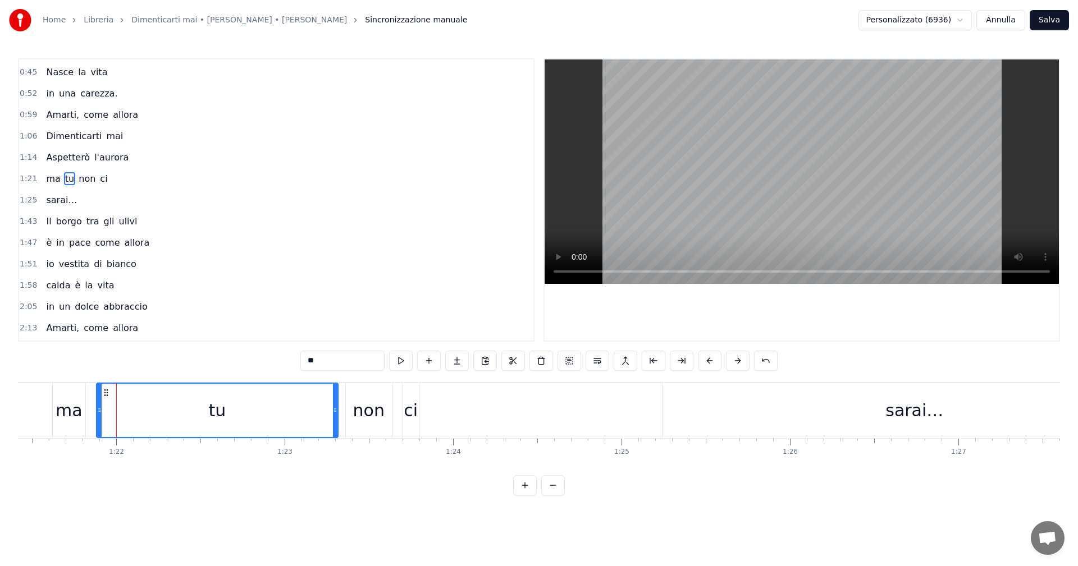
scroll to position [104, 0]
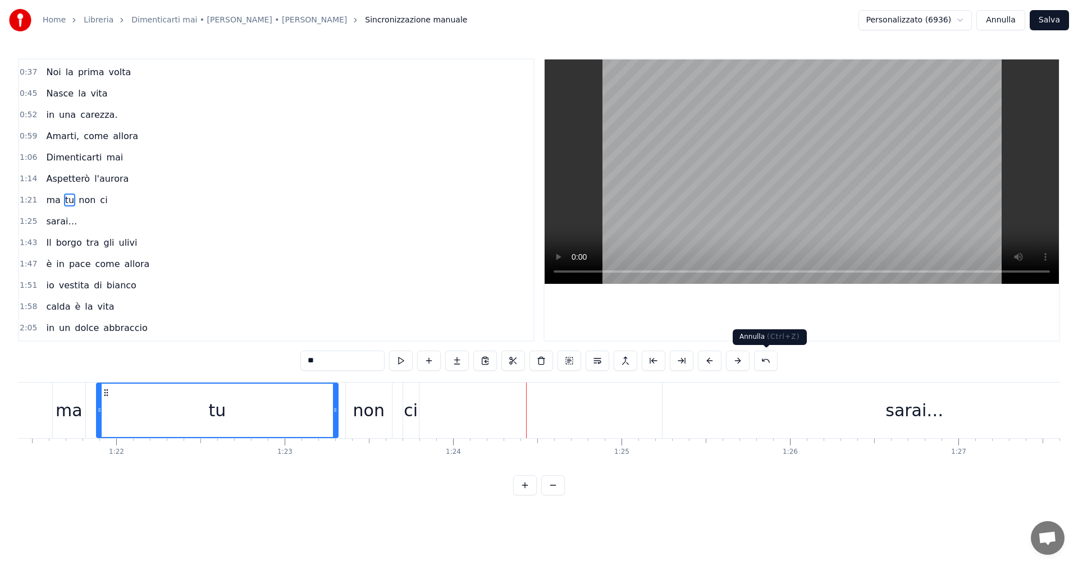
click at [763, 359] on button at bounding box center [766, 361] width 24 height 20
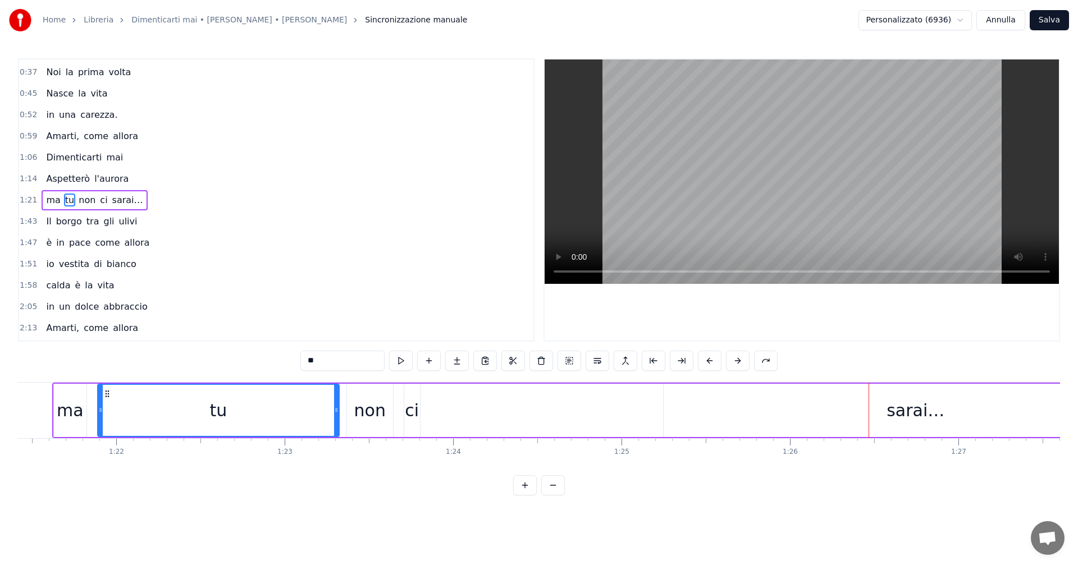
click at [898, 423] on div "sarai…" at bounding box center [916, 410] width 504 height 53
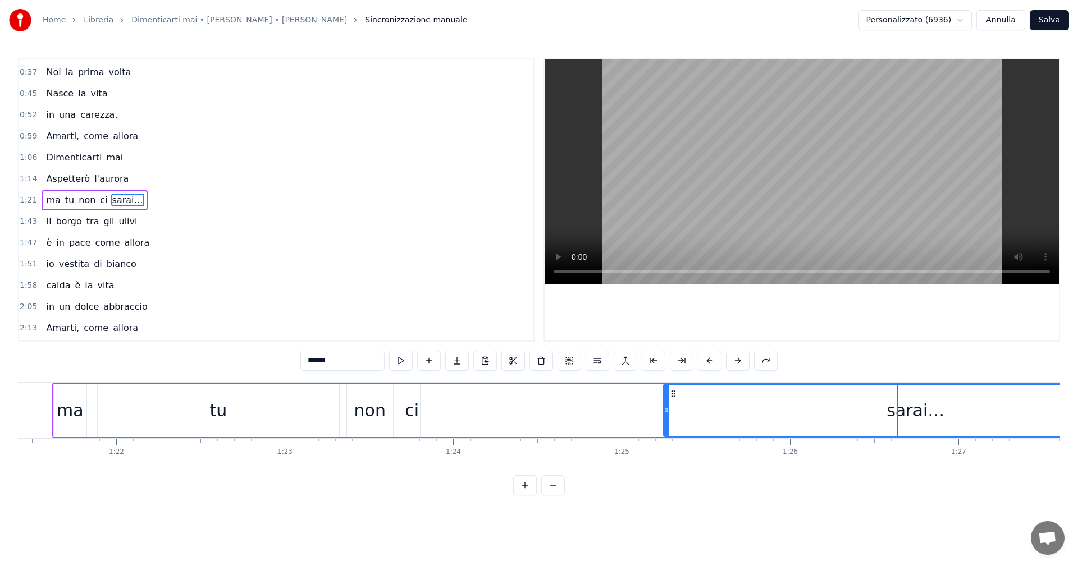
click at [415, 413] on div "ci" at bounding box center [412, 410] width 14 height 25
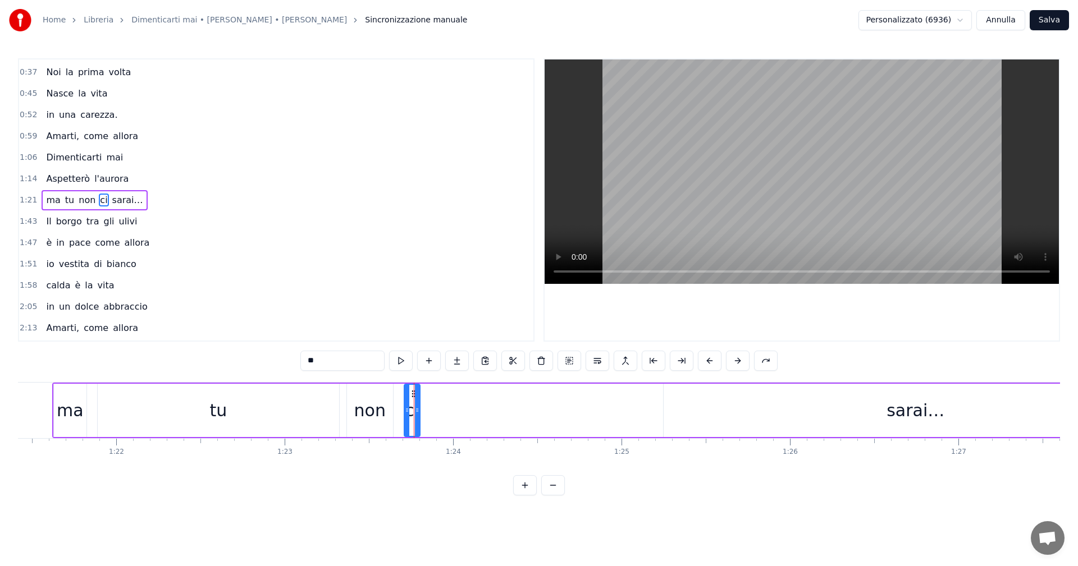
click at [730, 412] on div "sarai…" at bounding box center [916, 410] width 504 height 53
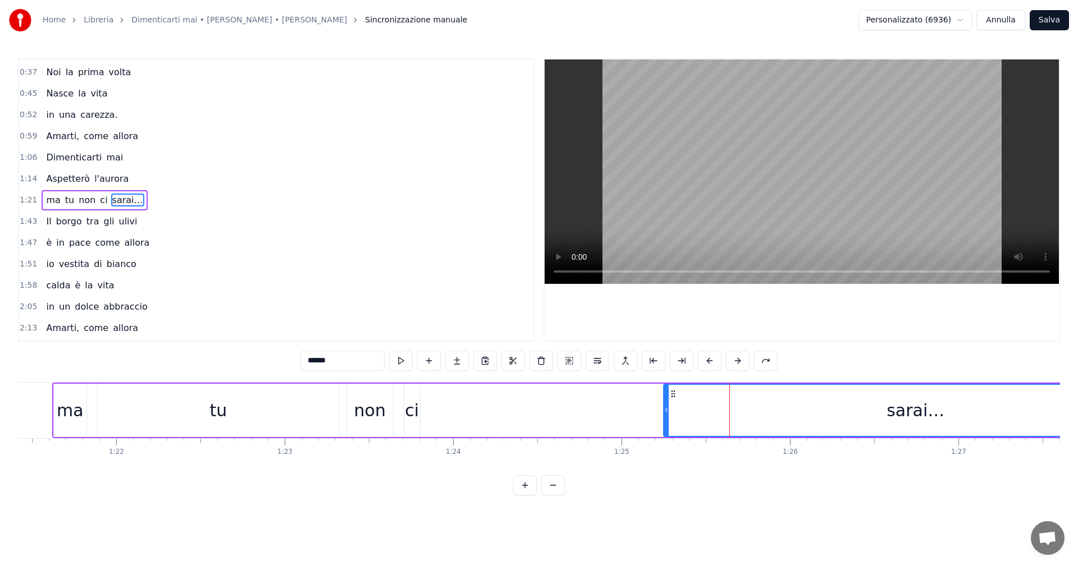
click at [413, 414] on div "ci" at bounding box center [412, 410] width 14 height 25
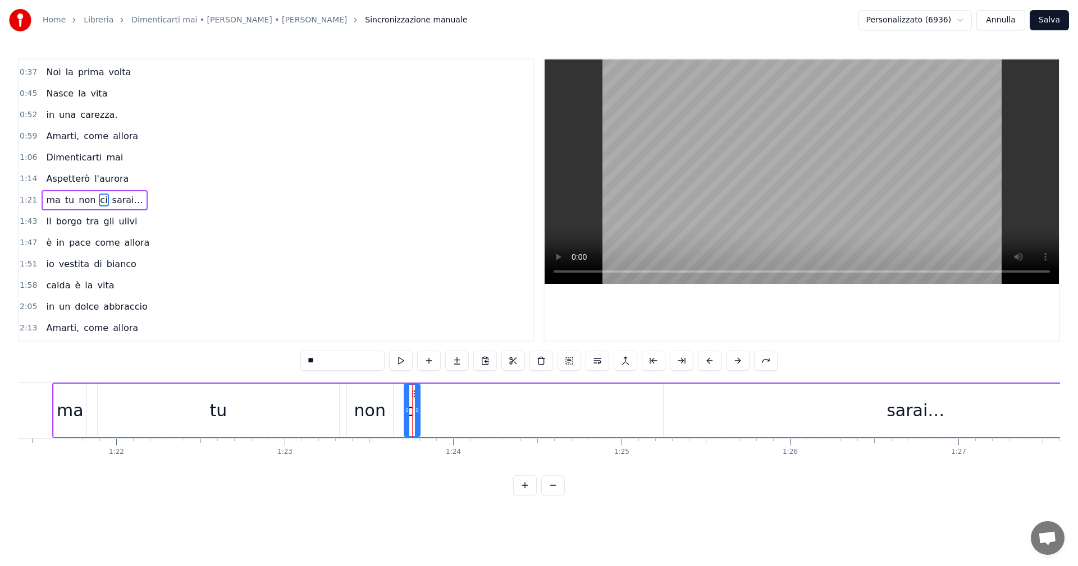
drag, startPoint x: 677, startPoint y: 403, endPoint x: 664, endPoint y: 404, distance: 12.5
click at [664, 404] on div "sarai…" at bounding box center [916, 410] width 504 height 53
type input "******"
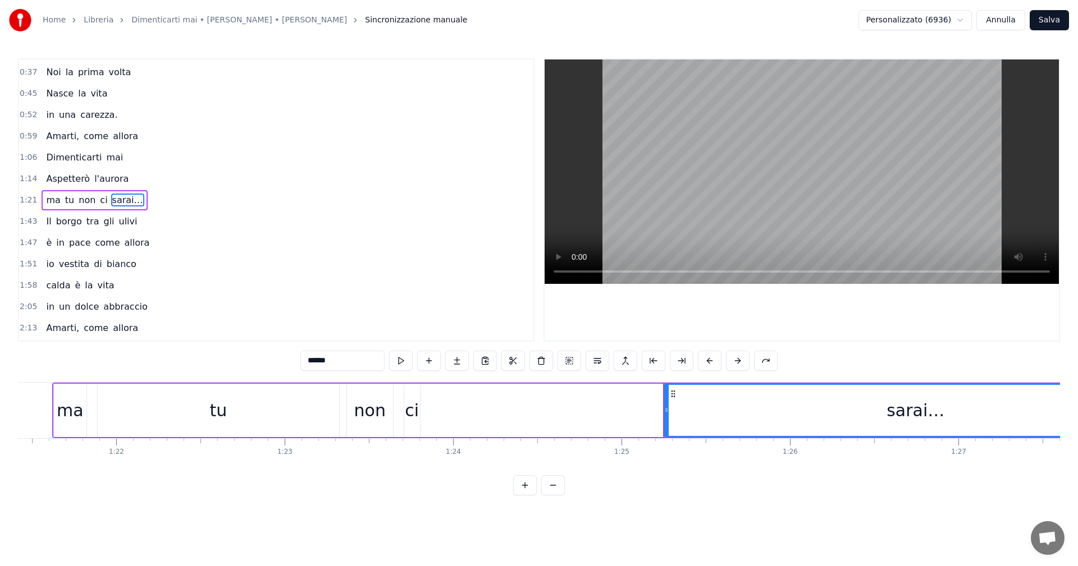
click at [674, 393] on icon at bounding box center [673, 394] width 9 height 9
click at [672, 394] on circle at bounding box center [671, 394] width 1 height 1
click at [591, 416] on div "ma tu non ci sarai…" at bounding box center [611, 411] width 1118 height 56
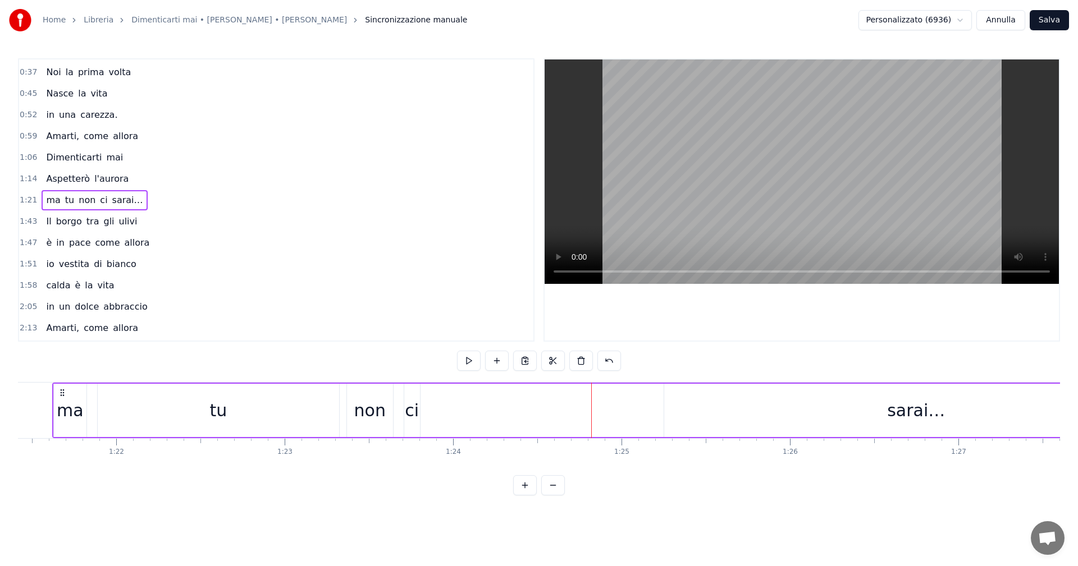
click at [712, 415] on div "sarai…" at bounding box center [916, 410] width 504 height 53
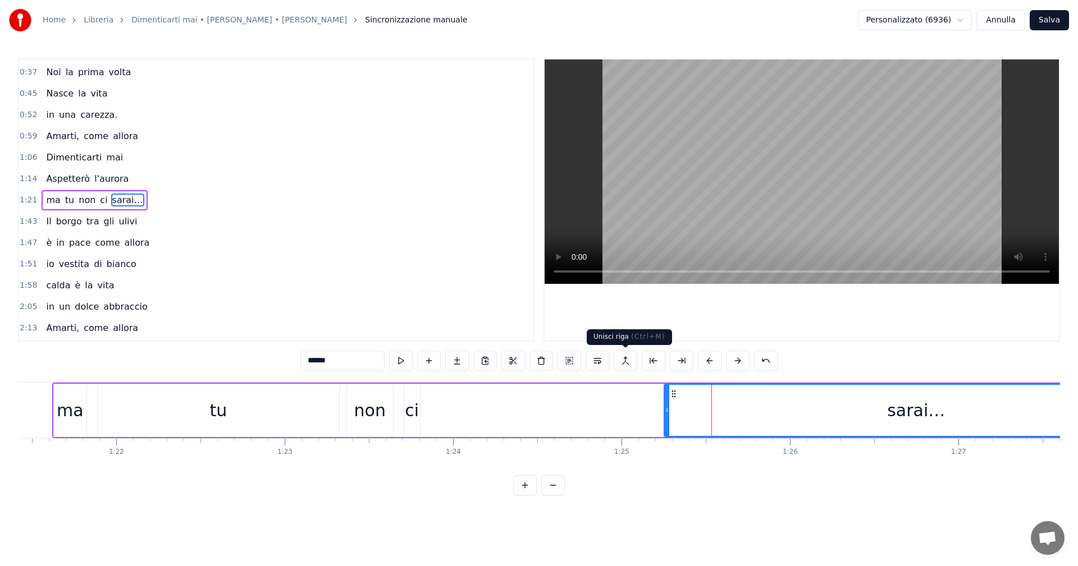
click at [624, 362] on button at bounding box center [626, 361] width 24 height 20
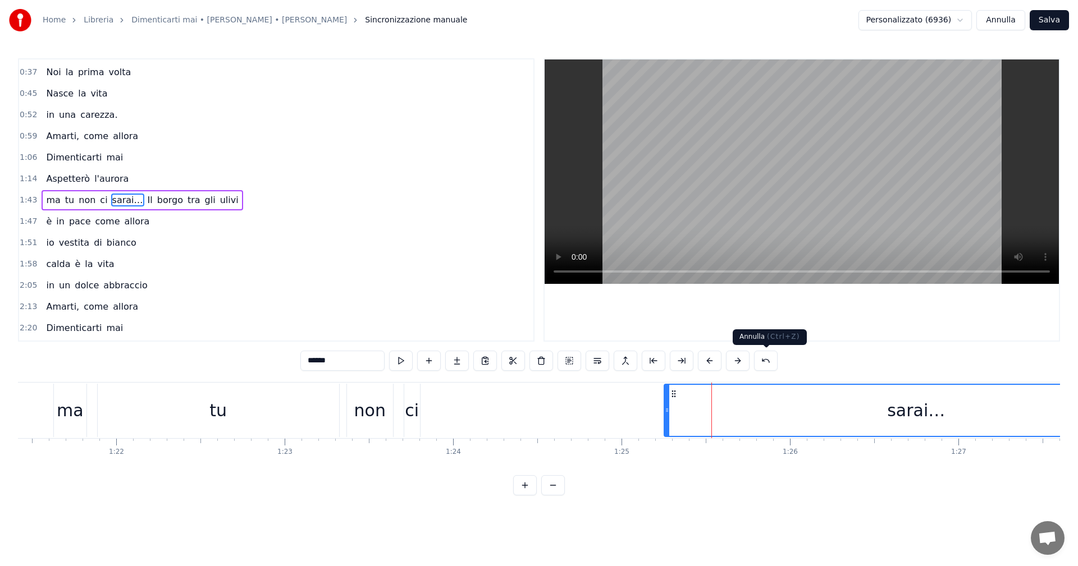
click at [762, 360] on button at bounding box center [766, 361] width 24 height 20
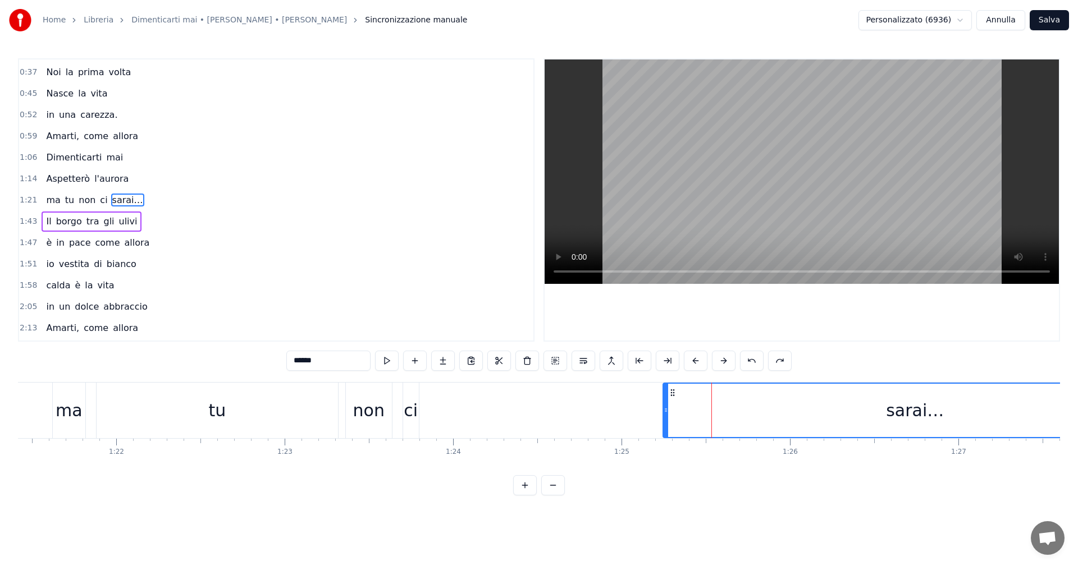
click at [808, 437] on div "sarai…" at bounding box center [915, 410] width 503 height 53
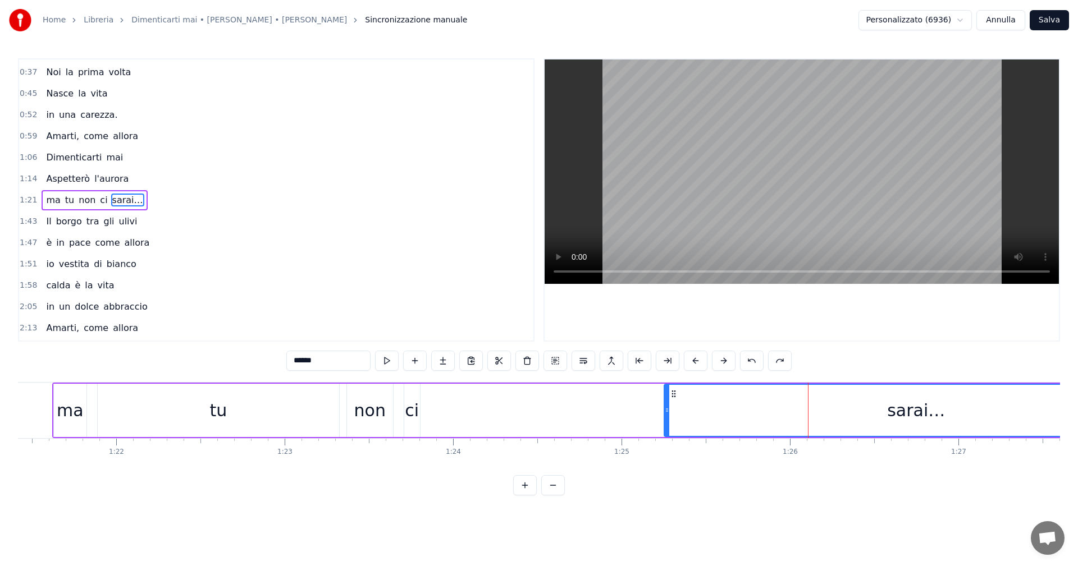
click at [958, 434] on div "sarai…" at bounding box center [916, 410] width 503 height 51
click at [935, 415] on div "sarai…" at bounding box center [916, 410] width 58 height 25
click at [942, 414] on div "sarai…" at bounding box center [916, 410] width 503 height 51
type input "**"
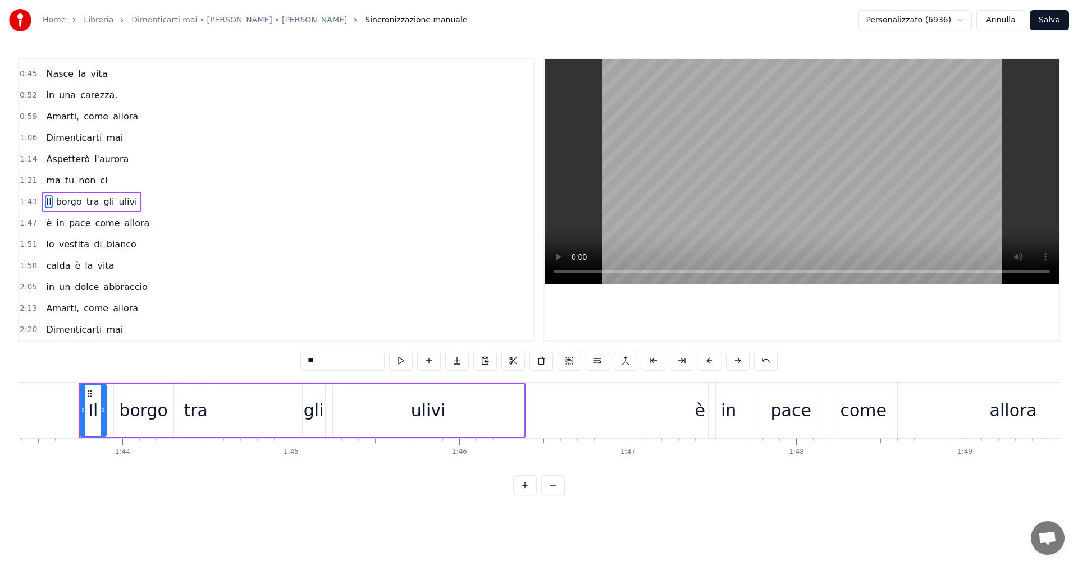
scroll to position [0, 17416]
click at [1003, 22] on button "Annulla" at bounding box center [1000, 20] width 49 height 20
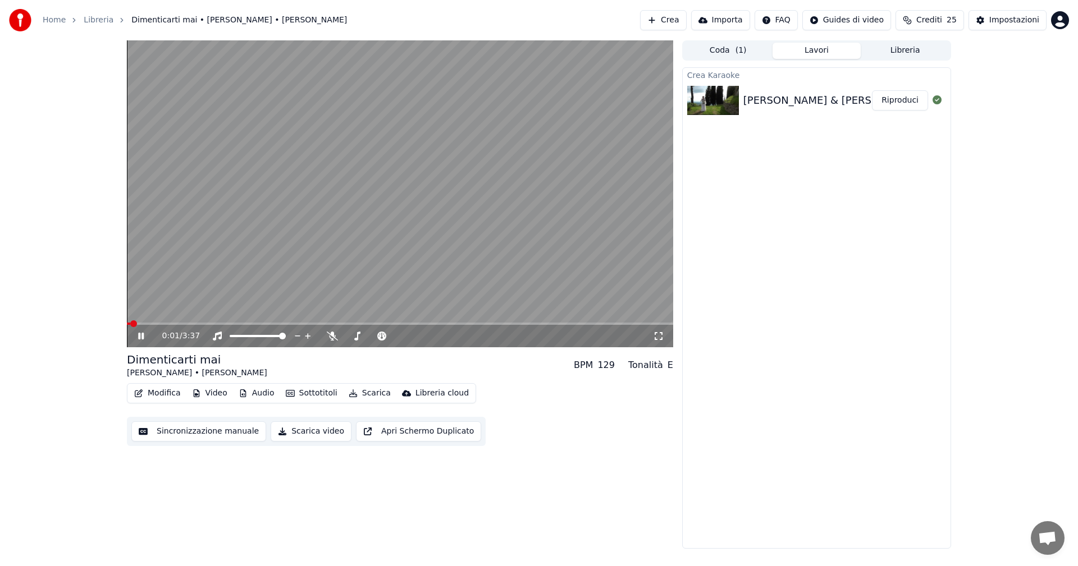
click at [141, 333] on icon at bounding box center [149, 336] width 26 height 9
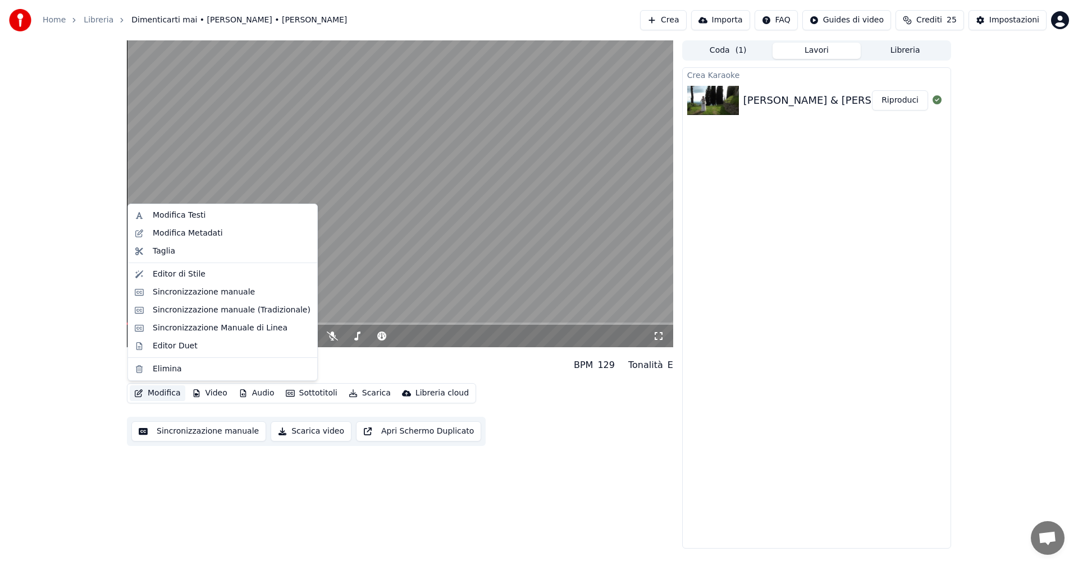
click at [166, 393] on button "Modifica" at bounding box center [158, 394] width 56 height 16
click at [211, 296] on div "Sincronizzazione manuale" at bounding box center [204, 292] width 102 height 11
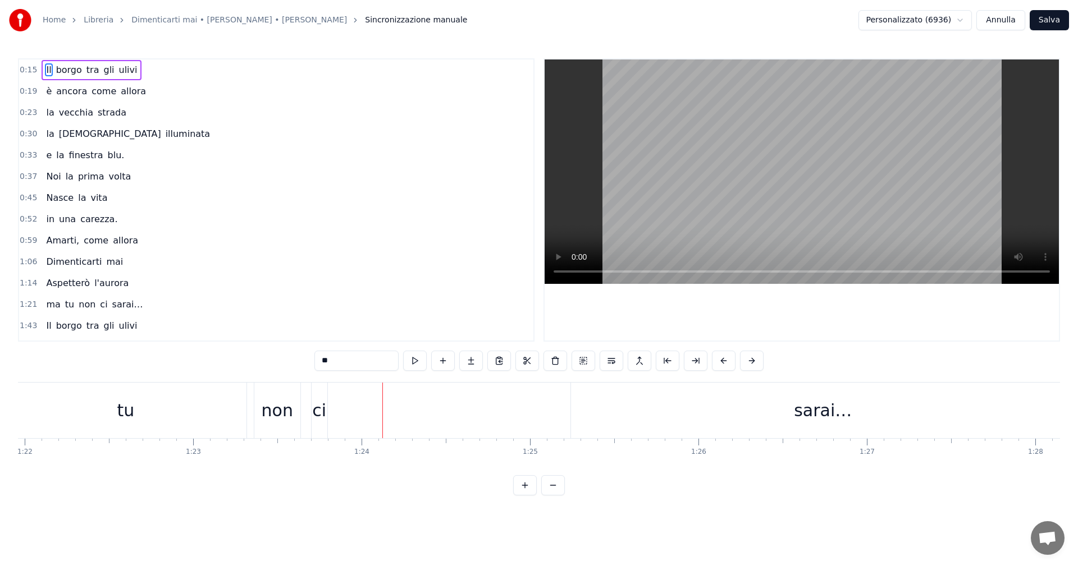
scroll to position [0, 13807]
click at [868, 417] on div "sarai…" at bounding box center [821, 411] width 504 height 56
type input "******"
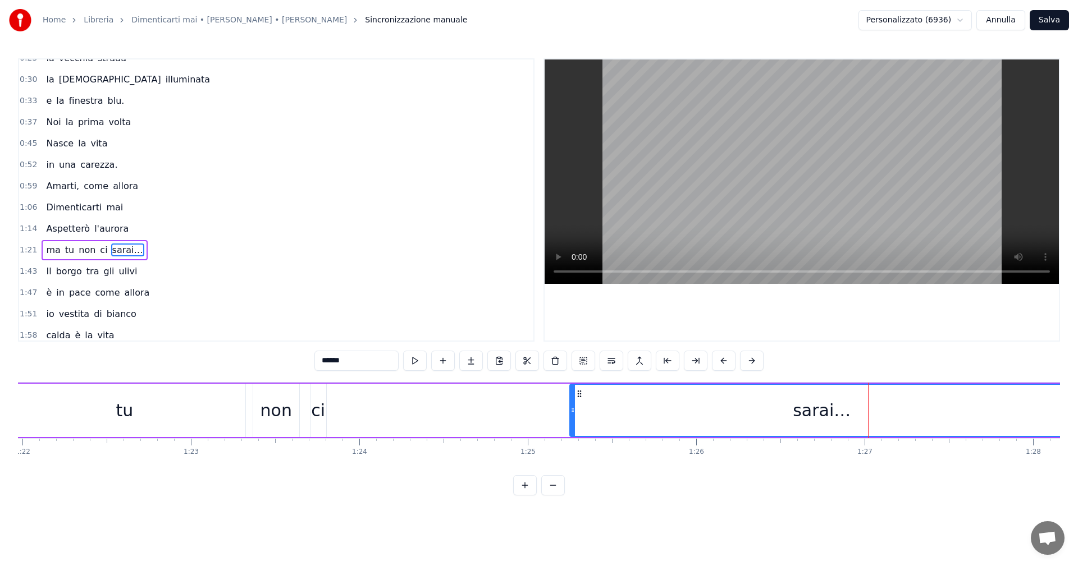
scroll to position [104, 0]
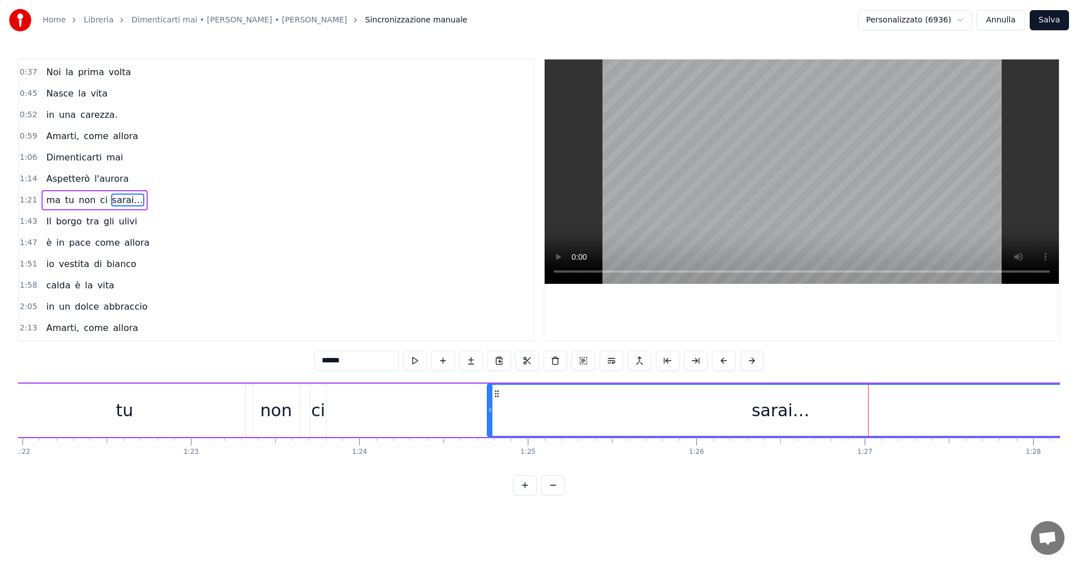
drag, startPoint x: 571, startPoint y: 410, endPoint x: 488, endPoint y: 404, distance: 82.7
click at [488, 404] on div at bounding box center [490, 410] width 4 height 51
drag, startPoint x: 488, startPoint y: 404, endPoint x: 459, endPoint y: 403, distance: 29.8
click at [459, 403] on div at bounding box center [460, 410] width 4 height 51
drag, startPoint x: 459, startPoint y: 403, endPoint x: 440, endPoint y: 401, distance: 19.2
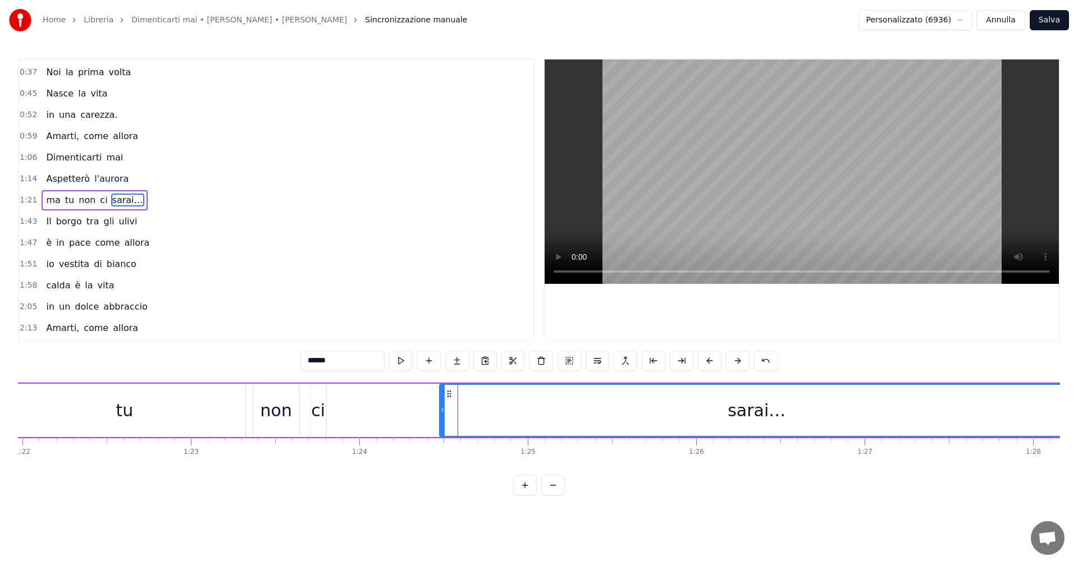
click at [440, 401] on div at bounding box center [442, 410] width 4 height 51
drag, startPoint x: 440, startPoint y: 401, endPoint x: 424, endPoint y: 403, distance: 15.8
click at [424, 403] on div at bounding box center [426, 410] width 4 height 51
drag, startPoint x: 424, startPoint y: 403, endPoint x: 413, endPoint y: 405, distance: 10.9
click at [413, 405] on div at bounding box center [415, 410] width 4 height 51
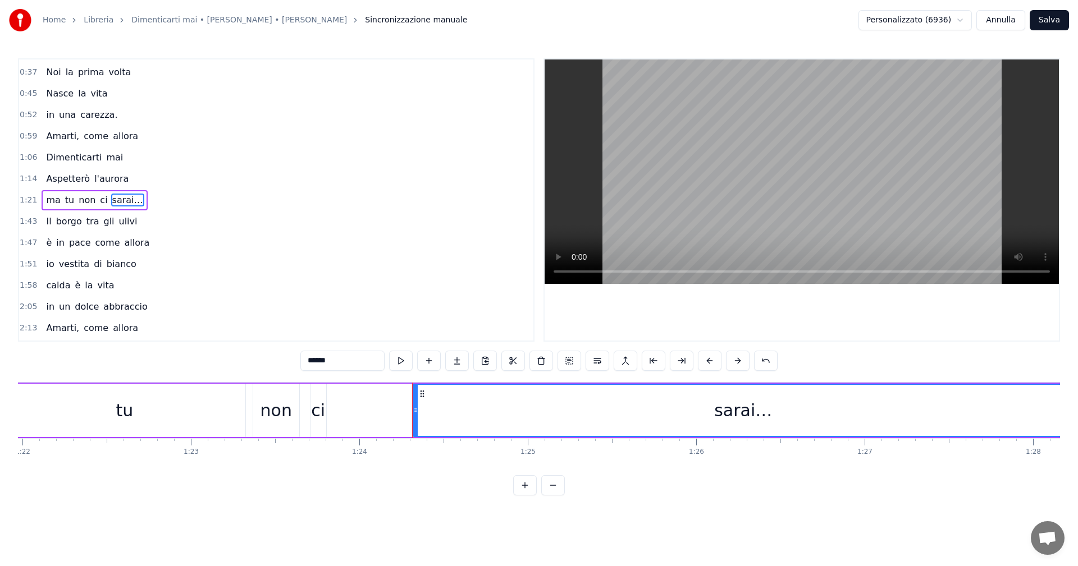
drag, startPoint x: 412, startPoint y: 405, endPoint x: 400, endPoint y: 406, distance: 11.9
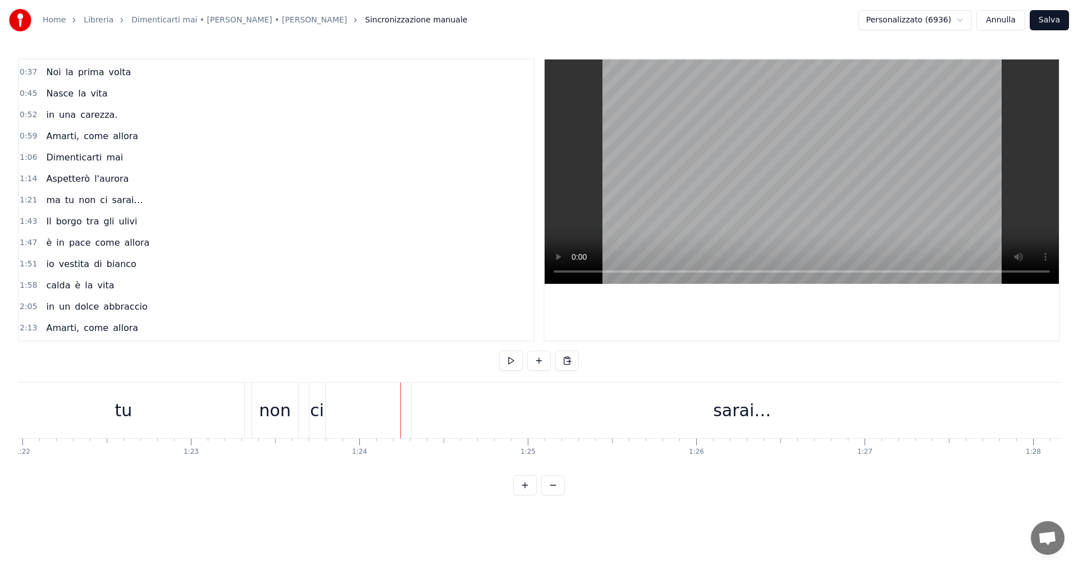
click at [705, 407] on div "sarai…" at bounding box center [742, 411] width 661 height 56
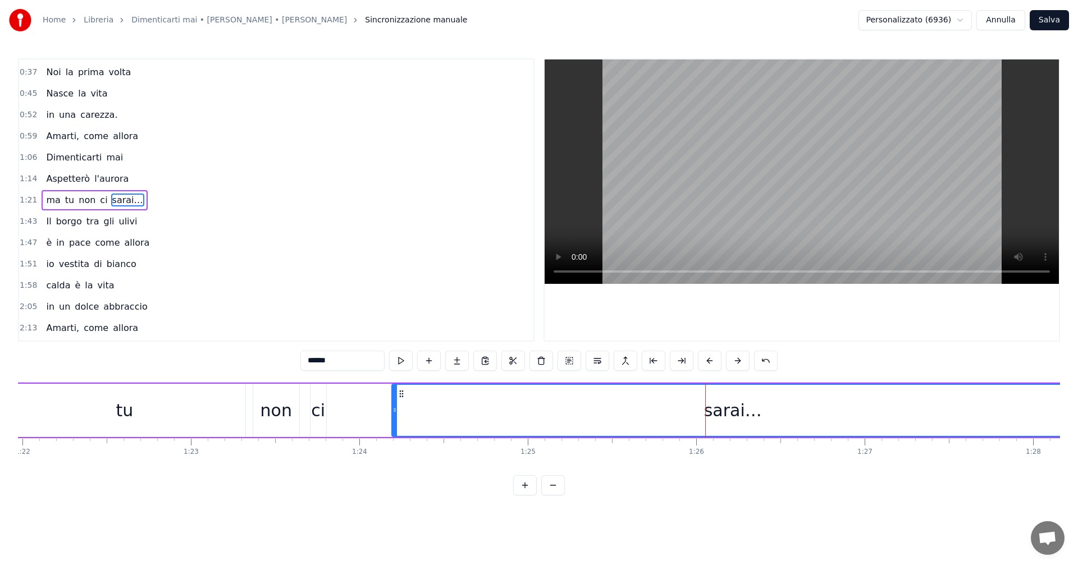
drag, startPoint x: 413, startPoint y: 411, endPoint x: 392, endPoint y: 411, distance: 20.8
click at [392, 411] on icon at bounding box center [394, 410] width 4 height 9
click at [125, 409] on div "tu" at bounding box center [124, 410] width 17 height 25
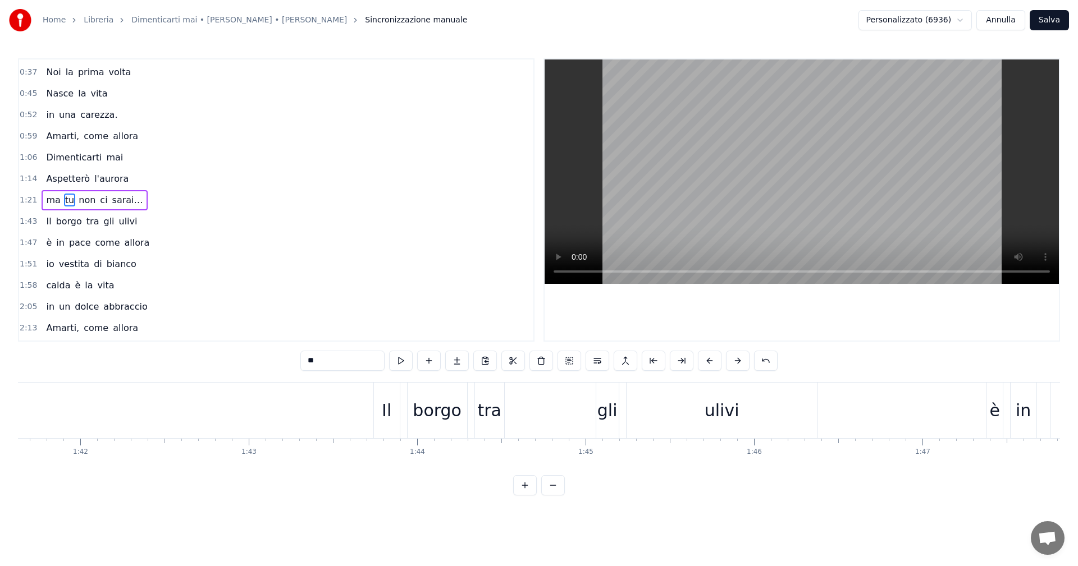
scroll to position [0, 17112]
click at [441, 415] on div "borgo" at bounding box center [442, 410] width 49 height 25
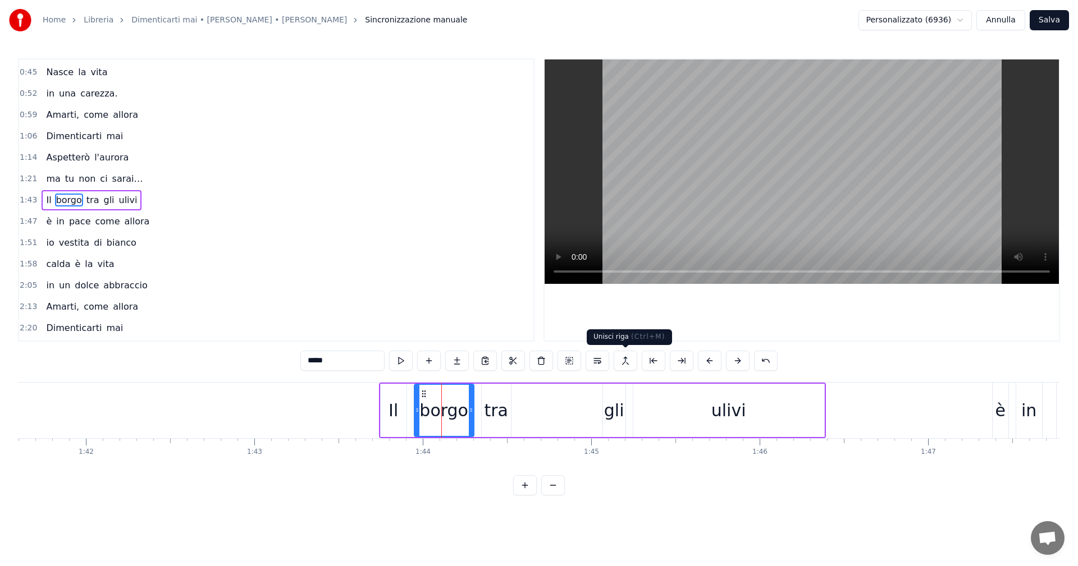
click at [625, 357] on button at bounding box center [626, 361] width 24 height 20
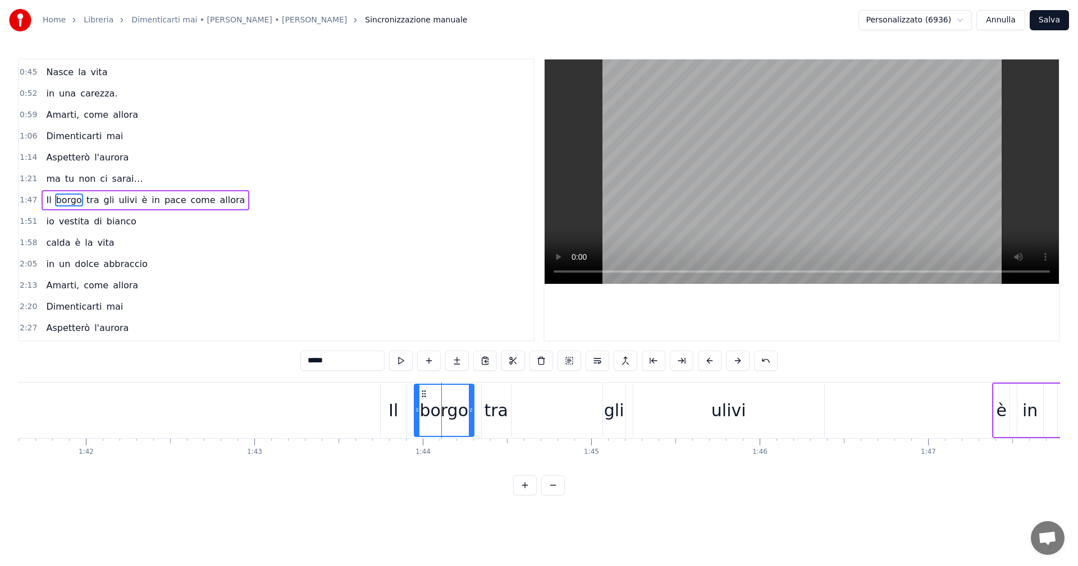
click at [389, 412] on div "Il" at bounding box center [394, 410] width 26 height 53
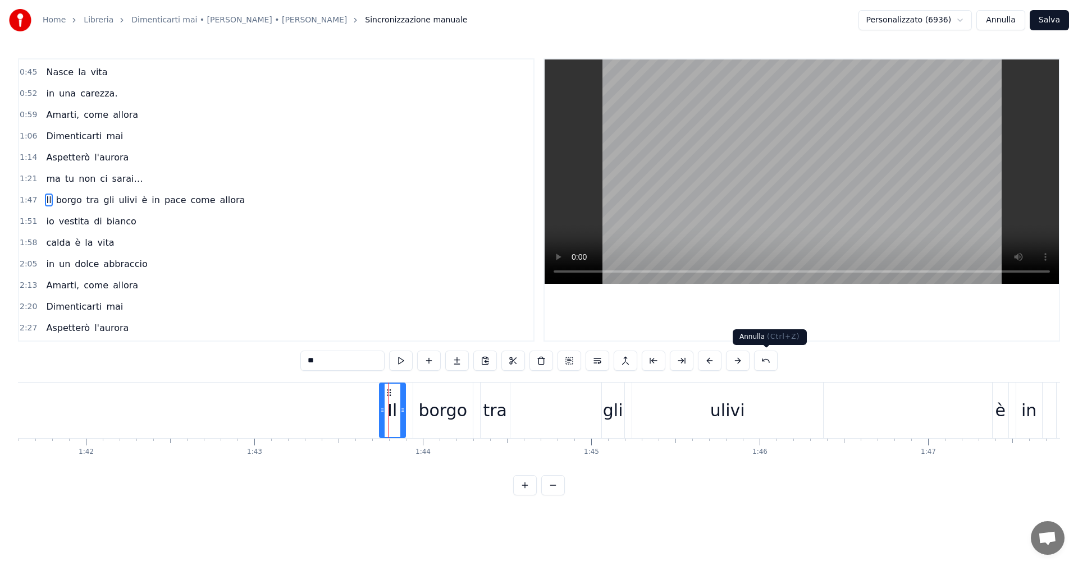
click at [771, 363] on button at bounding box center [766, 361] width 24 height 20
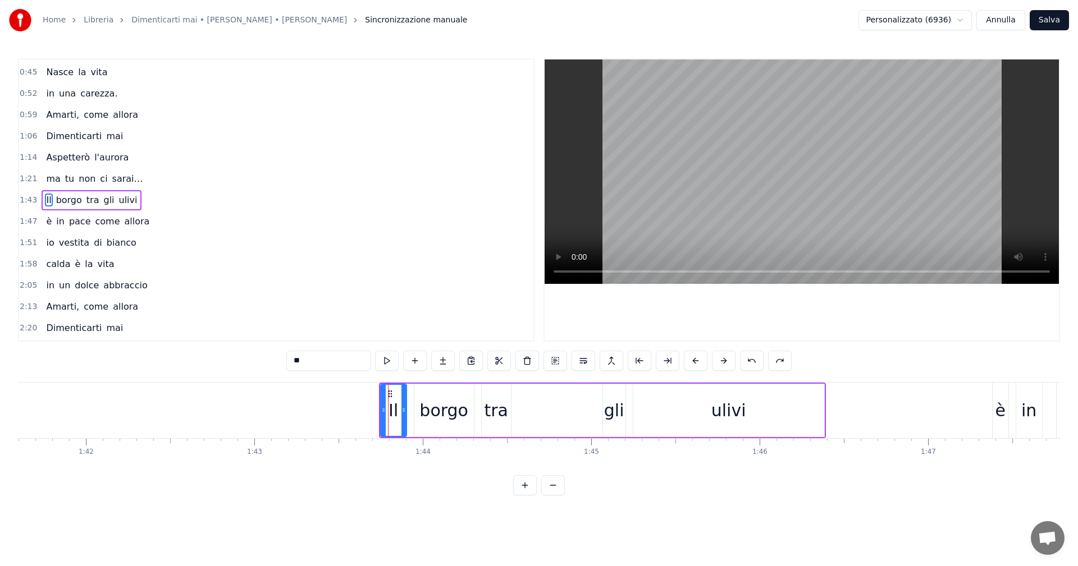
click at [693, 417] on div "ulivi" at bounding box center [728, 410] width 191 height 53
type input "*****"
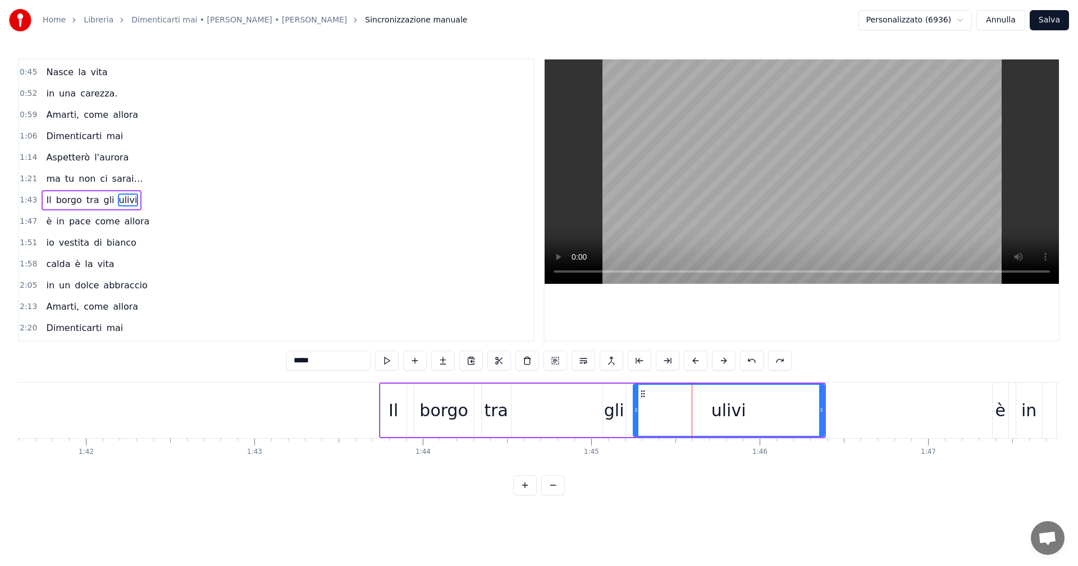
click at [407, 420] on div "Il borgo tra gli ulivi" at bounding box center [602, 411] width 447 height 56
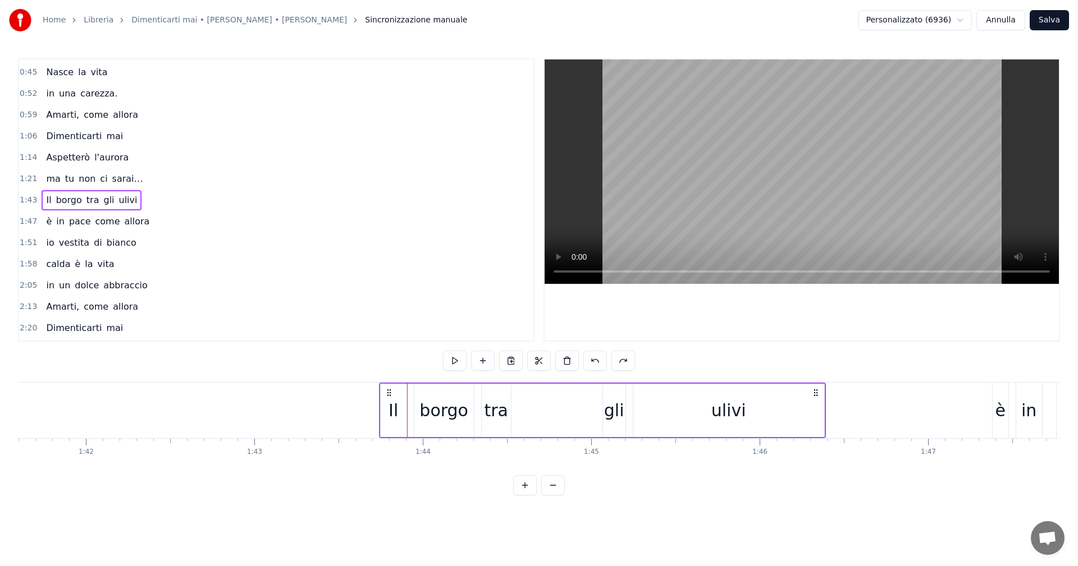
click at [443, 418] on div "borgo" at bounding box center [443, 410] width 49 height 25
click at [499, 415] on div "tra" at bounding box center [496, 410] width 24 height 25
type input "***"
click at [540, 415] on div "Il borgo tra gli ulivi" at bounding box center [602, 411] width 447 height 56
click at [619, 418] on div "gli" at bounding box center [614, 410] width 20 height 25
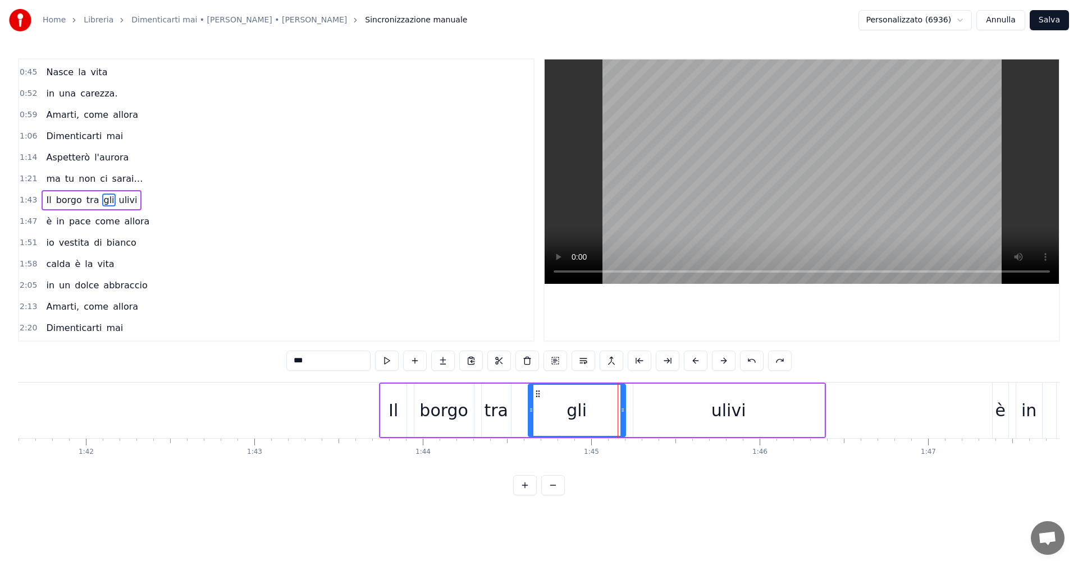
drag, startPoint x: 579, startPoint y: 412, endPoint x: 531, endPoint y: 408, distance: 48.5
click at [531, 408] on icon at bounding box center [531, 410] width 4 height 9
click at [393, 409] on div "Il" at bounding box center [394, 410] width 10 height 25
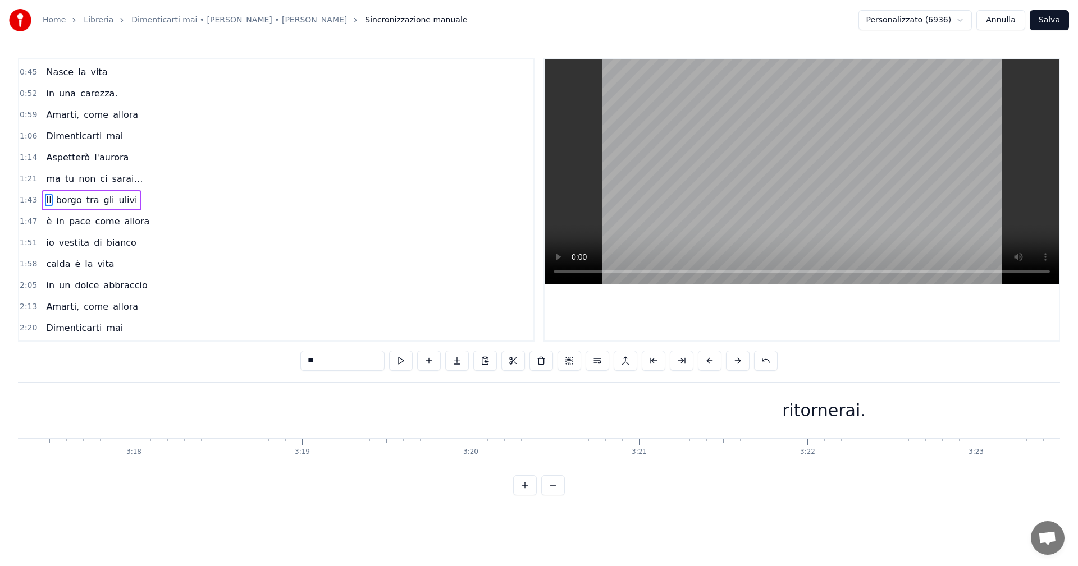
scroll to position [0, 33253]
click at [821, 424] on div "ritornerai." at bounding box center [804, 411] width 2114 height 56
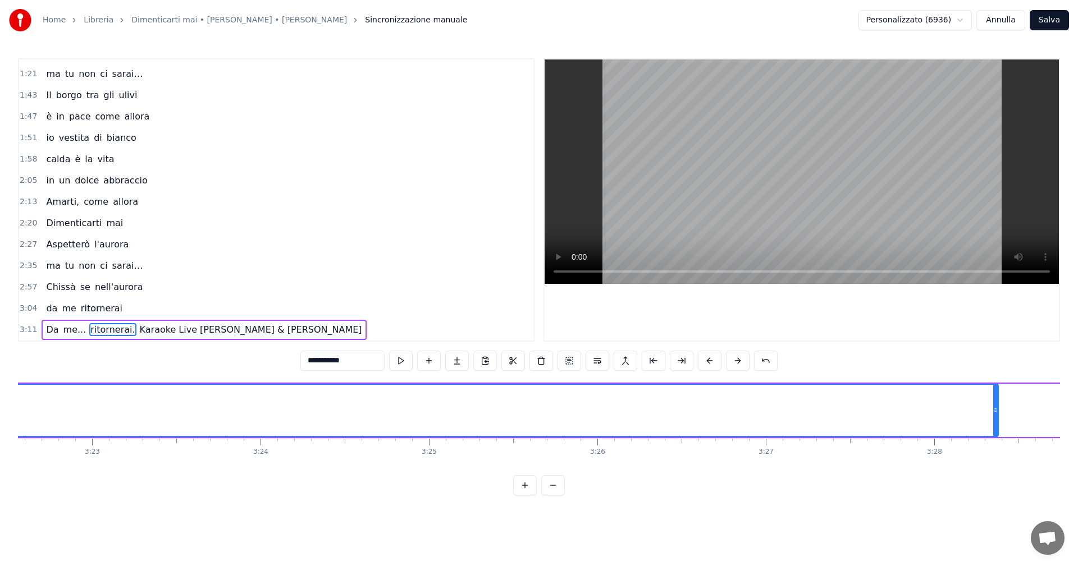
scroll to position [0, 34379]
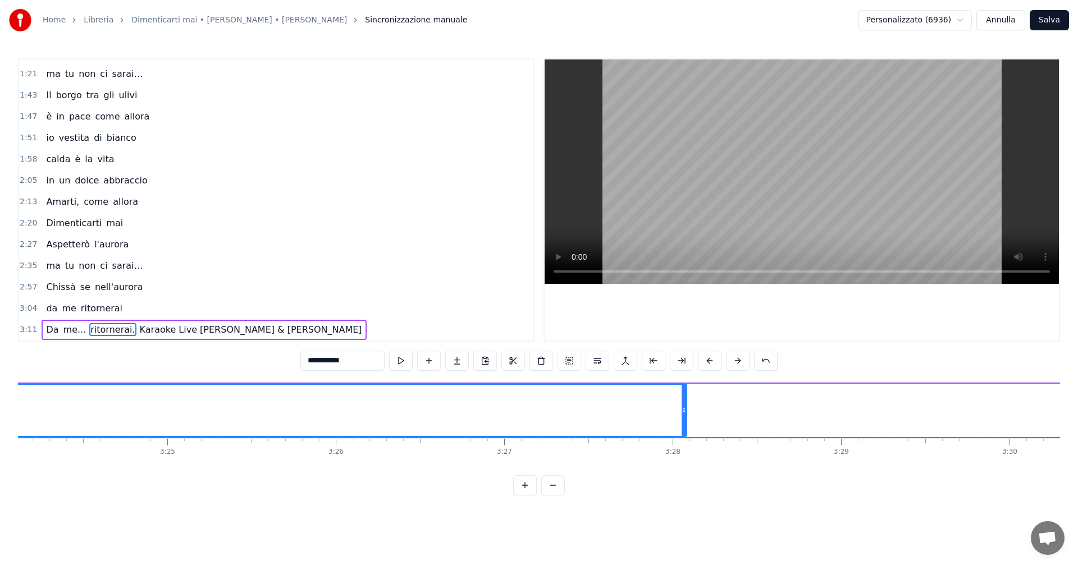
drag, startPoint x: 734, startPoint y: 410, endPoint x: 684, endPoint y: 412, distance: 50.0
click at [684, 412] on icon at bounding box center [684, 410] width 4 height 9
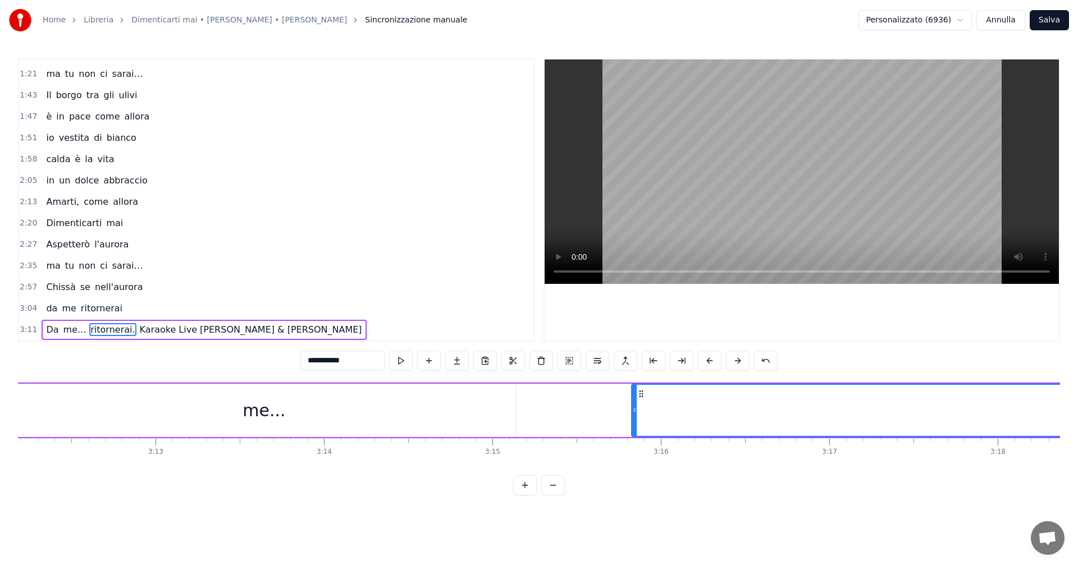
scroll to position [0, 32349]
drag, startPoint x: 654, startPoint y: 412, endPoint x: 582, endPoint y: 411, distance: 71.3
click at [582, 411] on icon at bounding box center [583, 410] width 4 height 9
click at [145, 421] on div "me..." at bounding box center [284, 410] width 504 height 53
type input "*****"
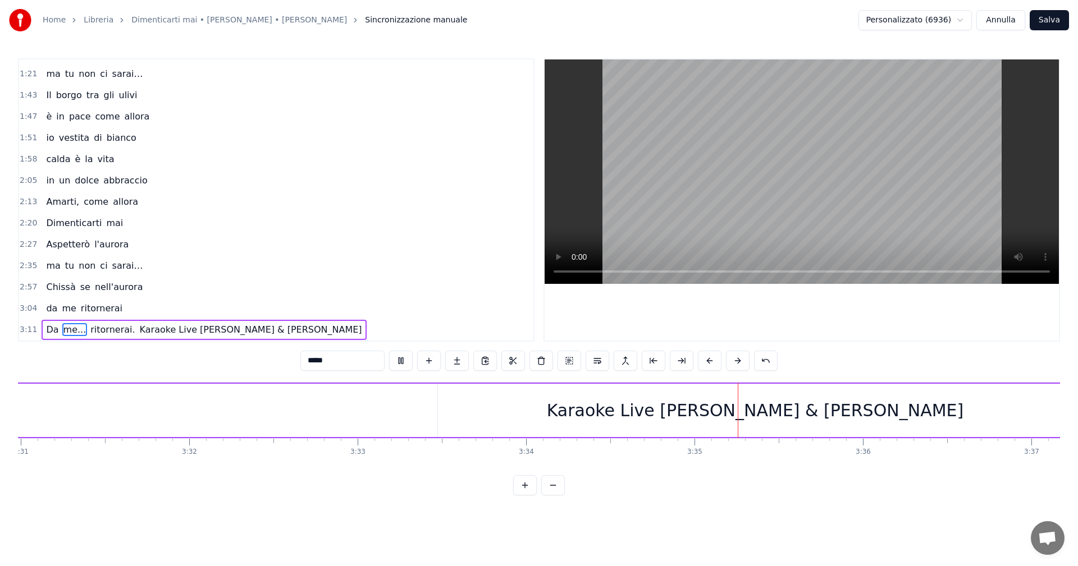
scroll to position [0, 35564]
click at [1054, 21] on button "Salva" at bounding box center [1049, 20] width 39 height 20
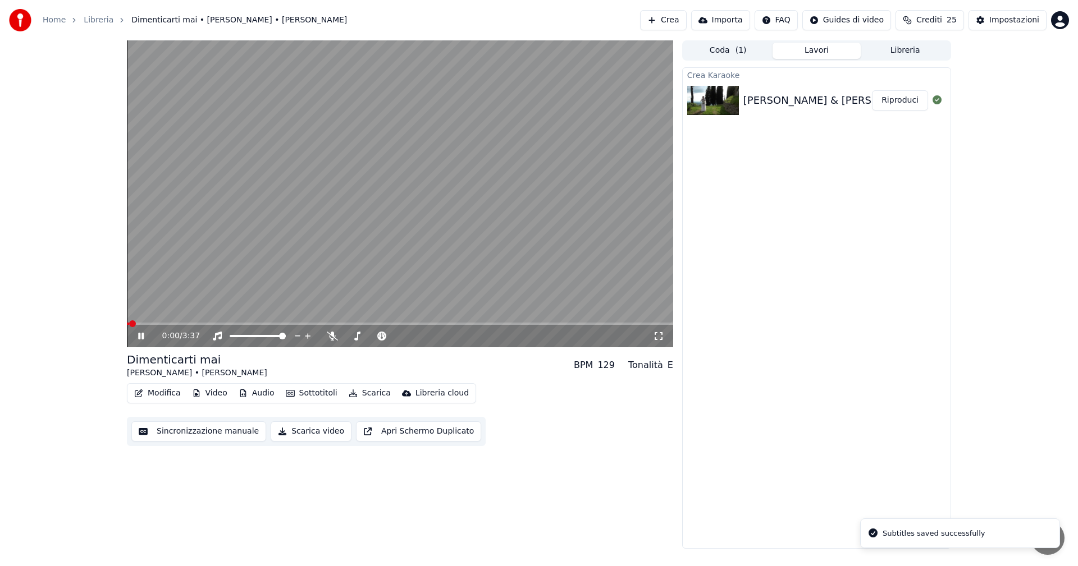
click at [141, 333] on icon at bounding box center [149, 336] width 26 height 9
click at [369, 393] on button "Scarica" at bounding box center [369, 394] width 51 height 16
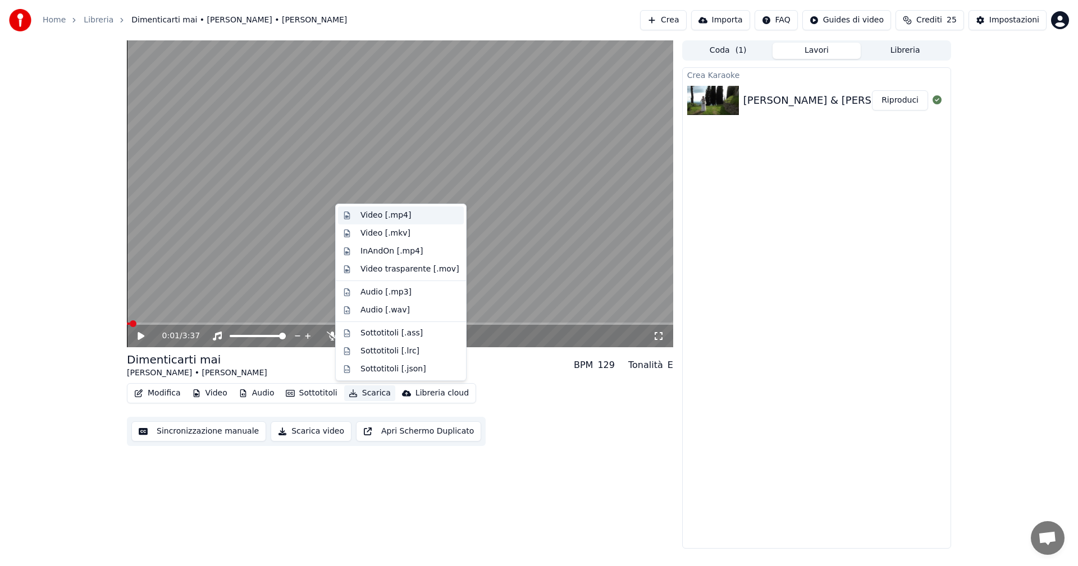
click at [373, 218] on div "Video [.mp4]" at bounding box center [385, 215] width 51 height 11
